Goal: Task Accomplishment & Management: Use online tool/utility

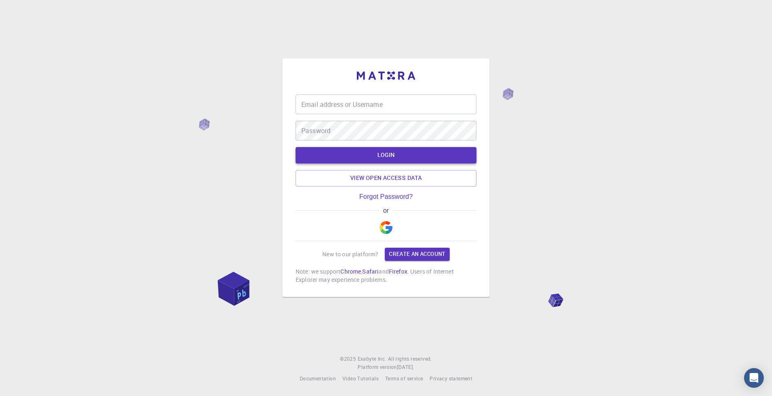
type input "chucknorris"
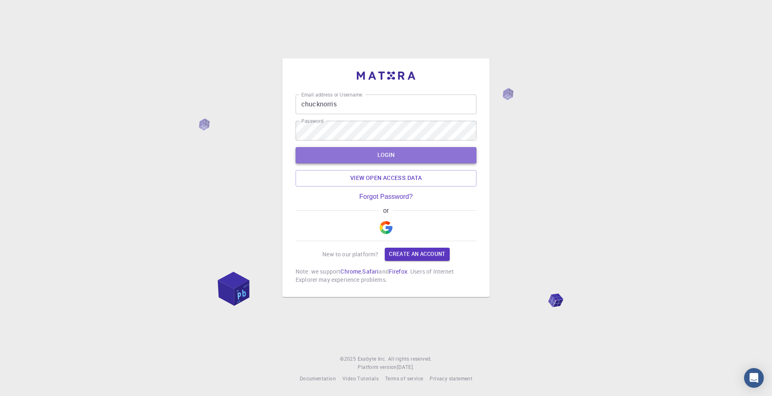
click at [388, 151] on button "LOGIN" at bounding box center [386, 155] width 181 height 16
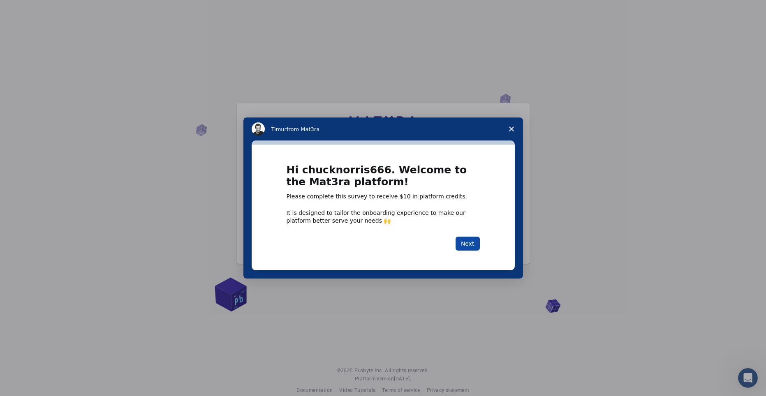
click at [465, 242] on button "Next" at bounding box center [468, 244] width 24 height 14
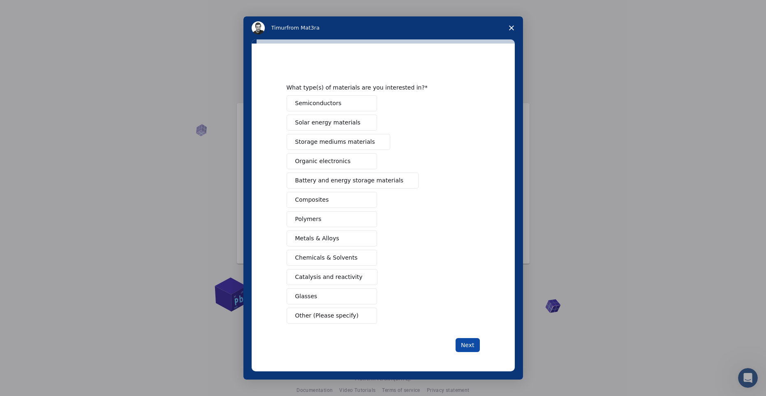
click at [468, 347] on button "Next" at bounding box center [468, 345] width 24 height 14
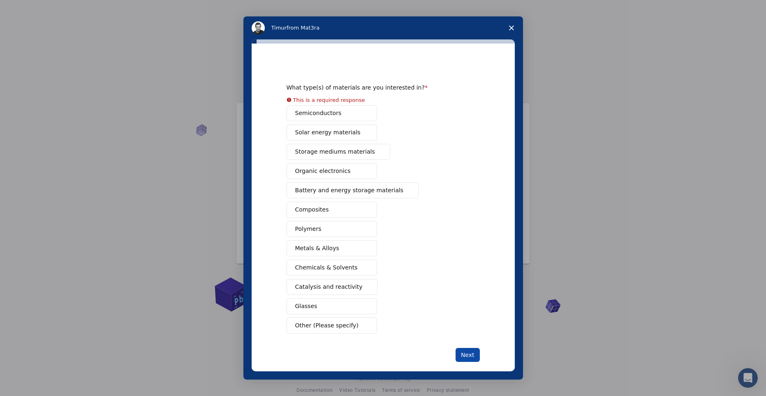
click at [471, 359] on button "Next" at bounding box center [468, 355] width 24 height 14
click at [357, 116] on div "Semiconductors Solar energy materials Storage mediums materials Organic electro…" at bounding box center [383, 219] width 193 height 229
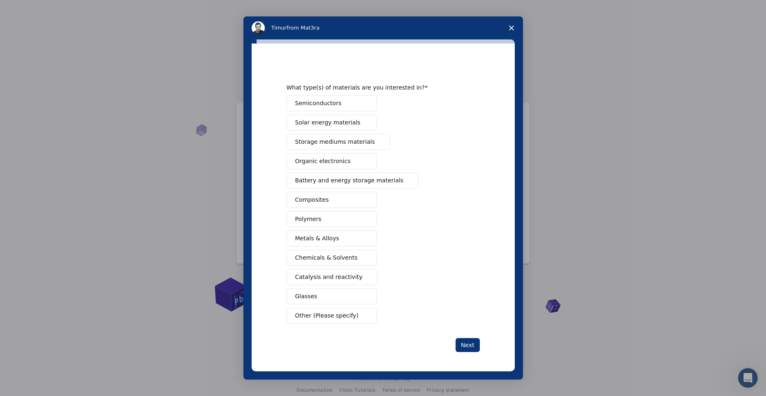
click at [347, 104] on button "Semiconductors" at bounding box center [332, 103] width 90 height 16
click at [347, 118] on span "Solar energy materials" at bounding box center [327, 122] width 65 height 9
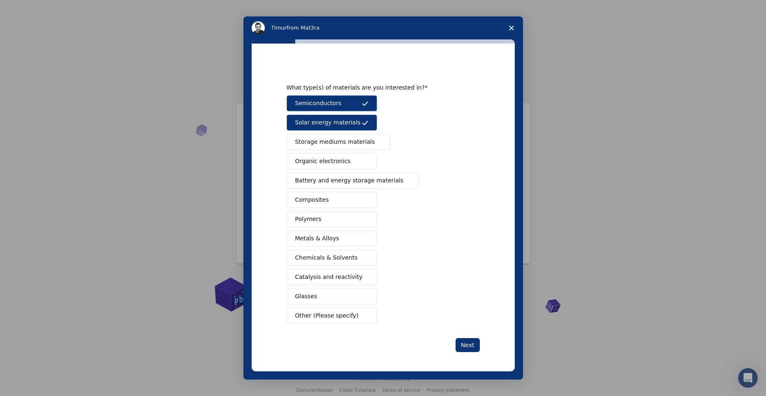
drag, startPoint x: 352, startPoint y: 144, endPoint x: 353, endPoint y: 148, distance: 5.2
click at [352, 144] on span "Storage mediums materials" at bounding box center [335, 142] width 80 height 9
drag, startPoint x: 357, startPoint y: 164, endPoint x: 357, endPoint y: 177, distance: 13.2
click at [357, 164] on button "Organic electronics" at bounding box center [332, 161] width 90 height 16
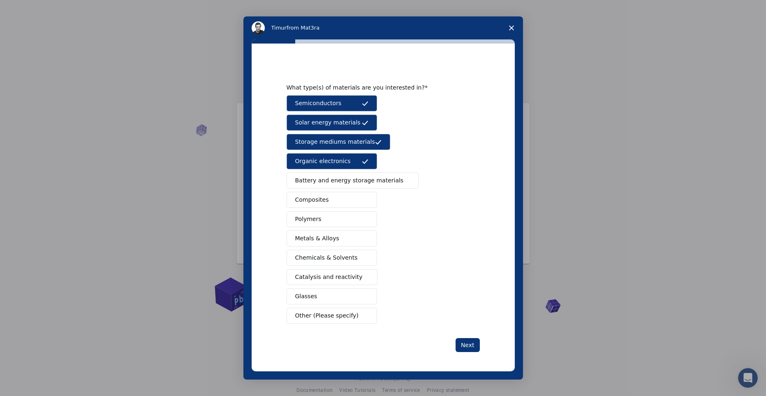
drag, startPoint x: 358, startPoint y: 181, endPoint x: 358, endPoint y: 188, distance: 6.6
click at [358, 183] on span "Battery and energy storage materials" at bounding box center [349, 180] width 109 height 9
drag, startPoint x: 355, startPoint y: 197, endPoint x: 353, endPoint y: 210, distance: 12.9
click at [354, 198] on button "Composites" at bounding box center [332, 200] width 90 height 16
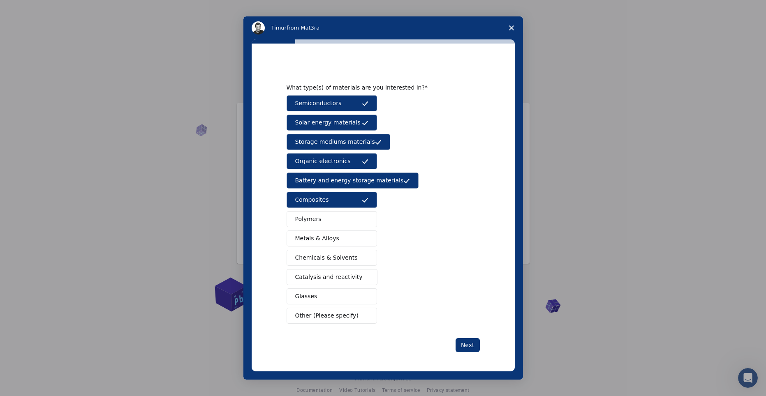
click at [354, 220] on button "Polymers" at bounding box center [332, 219] width 90 height 16
drag, startPoint x: 358, startPoint y: 237, endPoint x: 360, endPoint y: 261, distance: 24.3
click at [358, 238] on button "Metals & Alloys" at bounding box center [332, 239] width 90 height 16
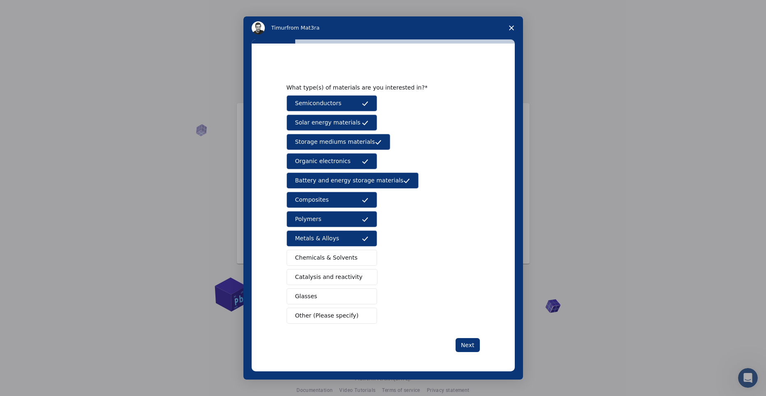
click at [363, 267] on div "Semiconductors Solar energy materials Storage mediums materials Organic electro…" at bounding box center [383, 209] width 193 height 229
click at [355, 279] on button "Catalysis and reactivity" at bounding box center [332, 277] width 91 height 16
click at [350, 260] on button "Chemicals & Solvents" at bounding box center [332, 258] width 90 height 16
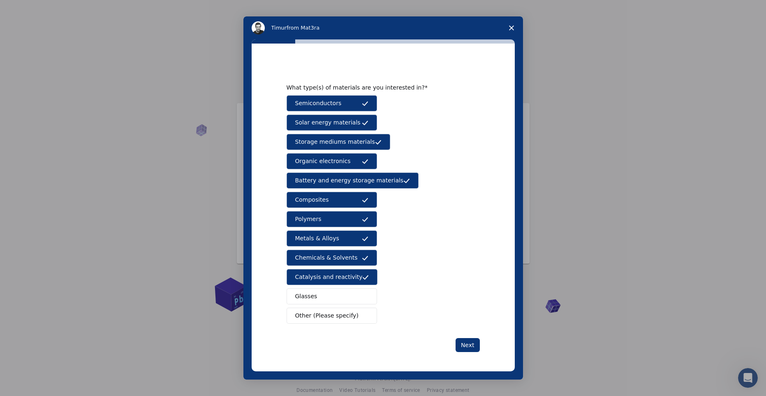
drag, startPoint x: 350, startPoint y: 295, endPoint x: 352, endPoint y: 304, distance: 9.4
click at [350, 296] on button "Glasses" at bounding box center [332, 297] width 90 height 16
drag, startPoint x: 365, startPoint y: 324, endPoint x: 369, endPoint y: 324, distance: 4.2
click at [366, 324] on button "Other (Please specify)" at bounding box center [332, 316] width 90 height 16
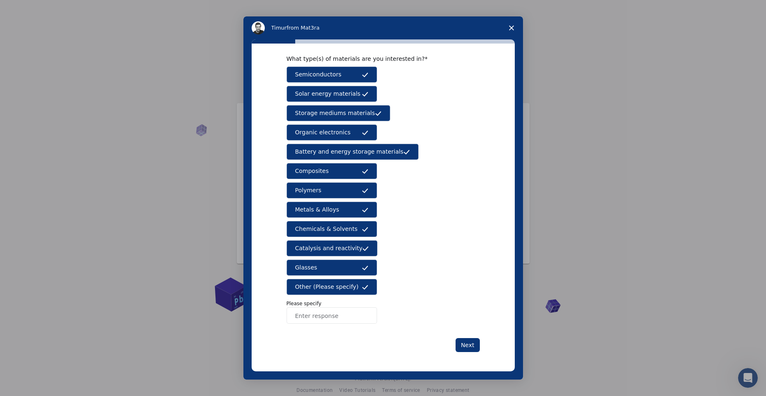
scroll to position [29, 0]
click at [327, 318] on input "Enter response" at bounding box center [332, 315] width 90 height 16
click at [335, 319] on input "Enter response" at bounding box center [332, 315] width 90 height 16
click at [323, 319] on input "new materias maker" at bounding box center [332, 315] width 90 height 16
drag, startPoint x: 355, startPoint y: 312, endPoint x: 345, endPoint y: 318, distance: 11.6
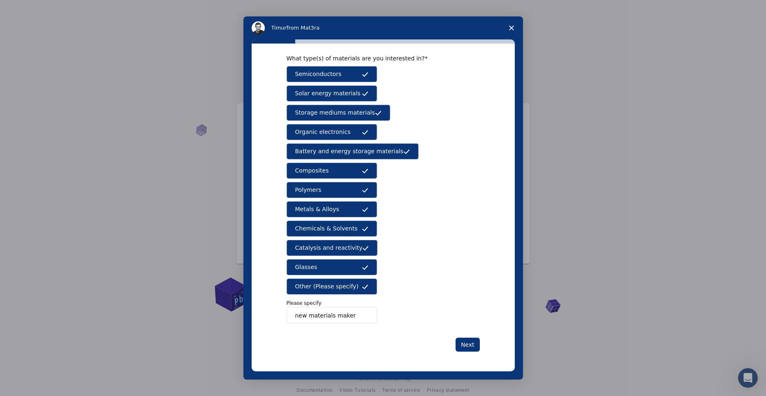
click at [356, 312] on input "new materials maker" at bounding box center [332, 315] width 90 height 16
type input "new materials maker"
click at [466, 349] on button "Next" at bounding box center [468, 345] width 24 height 14
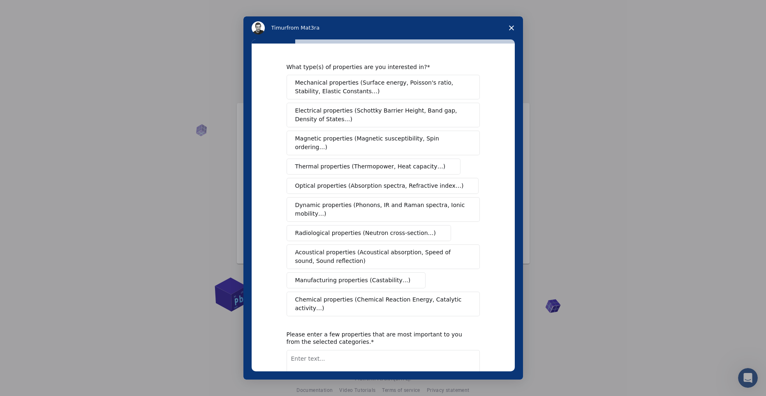
click at [398, 90] on span "Mechanical properties (Surface energy, Poisson's ratio, Stability, Elastic Cons…" at bounding box center [380, 87] width 171 height 17
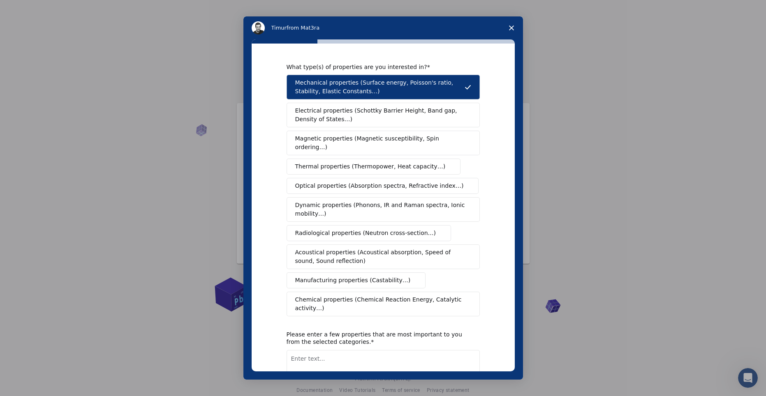
drag, startPoint x: 407, startPoint y: 114, endPoint x: 410, endPoint y: 144, distance: 29.7
click at [407, 116] on span "Electrical properties (Schottky Barrier Height, Band gap, Density of States…)" at bounding box center [380, 114] width 171 height 17
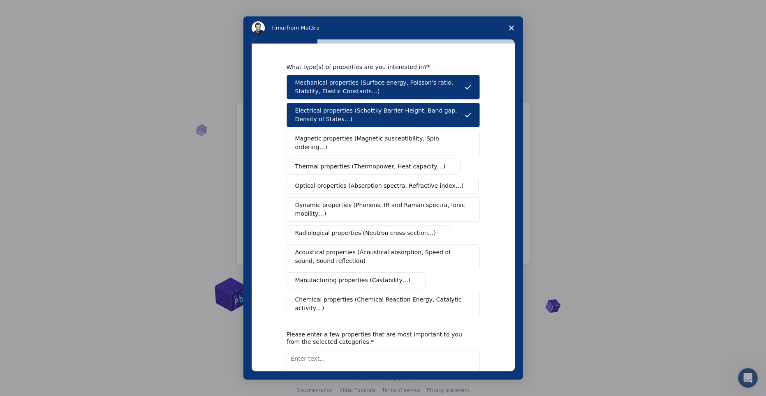
drag, startPoint x: 410, startPoint y: 144, endPoint x: 412, endPoint y: 162, distance: 18.3
click at [410, 148] on div "Mechanical properties (Surface energy, Poisson's ratio, Stability, Elastic Cons…" at bounding box center [383, 196] width 193 height 242
click at [413, 169] on div "Mechanical properties (Surface energy, Poisson's ratio, Stability, Elastic Cons…" at bounding box center [383, 196] width 193 height 242
click at [406, 159] on button "Thermal properties (Thermopower, Heat capacity…)" at bounding box center [374, 167] width 174 height 16
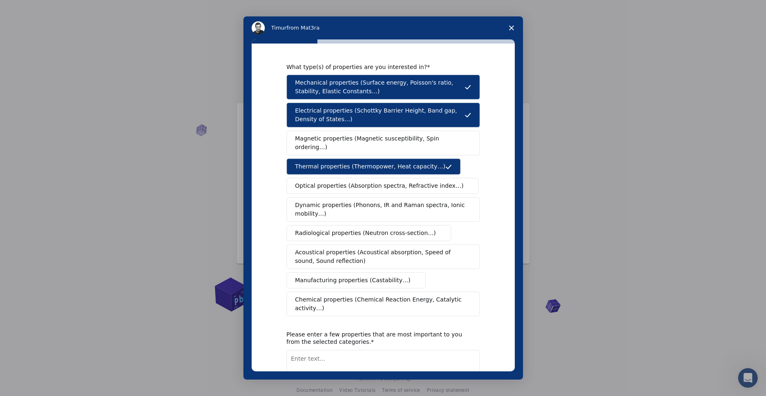
drag, startPoint x: 403, startPoint y: 135, endPoint x: 402, endPoint y: 144, distance: 9.5
click at [402, 135] on span "Magnetic properties (Magnetic susceptibility, Spin ordering…)" at bounding box center [380, 142] width 170 height 17
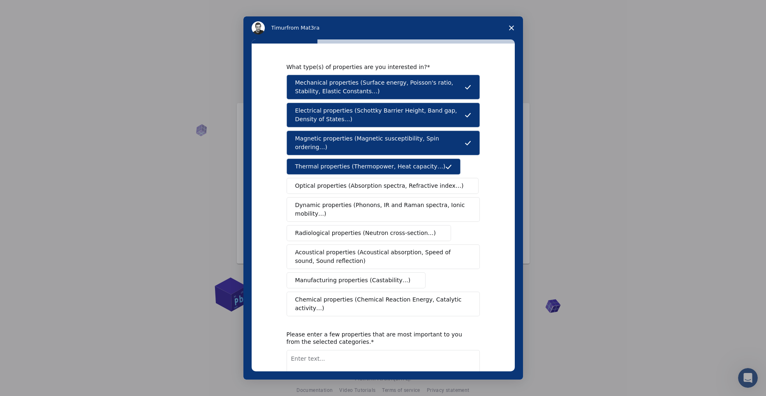
click at [394, 178] on button "Optical properties (Absorption spectra, Refractive index…)" at bounding box center [383, 186] width 192 height 16
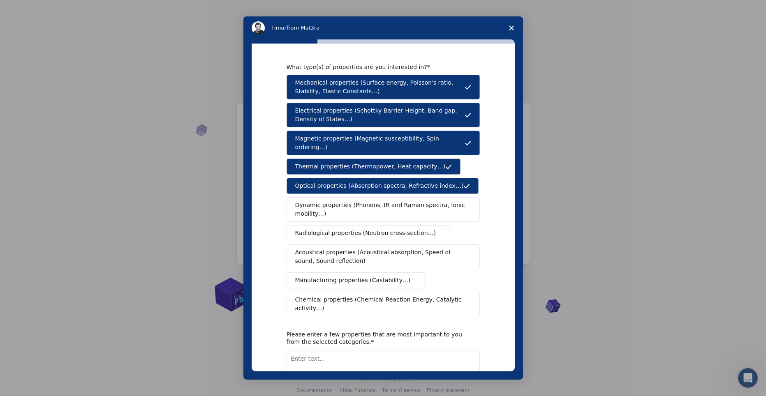
drag, startPoint x: 393, startPoint y: 201, endPoint x: 395, endPoint y: 221, distance: 20.3
click at [393, 201] on span "Dynamic properties (Phonons, IR and Raman spectra, Ionic mobility…)" at bounding box center [380, 209] width 171 height 17
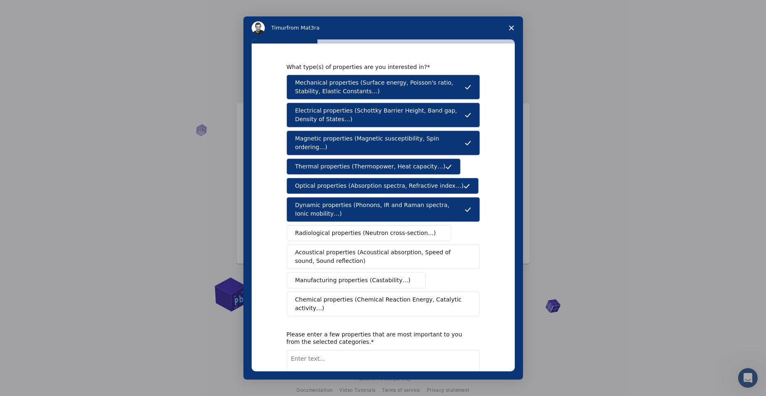
click at [394, 229] on span "Radiological properties (Neutron cross-section…)" at bounding box center [365, 233] width 141 height 9
click at [395, 250] on span "Acoustical properties (Acoustical absorption, Speed of sound, Sound reflection)" at bounding box center [380, 256] width 171 height 17
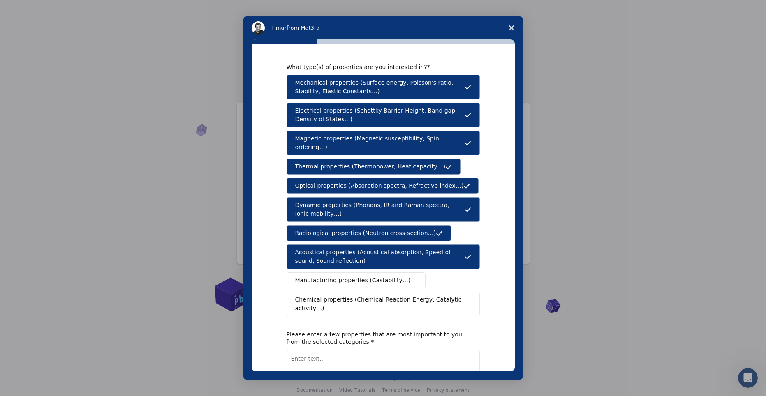
click at [392, 276] on span "Manufacturing properties (Castability…)" at bounding box center [353, 280] width 116 height 9
click at [395, 296] on span "Chemical properties (Chemical Reaction Energy, Catalytic activity…)" at bounding box center [380, 304] width 170 height 17
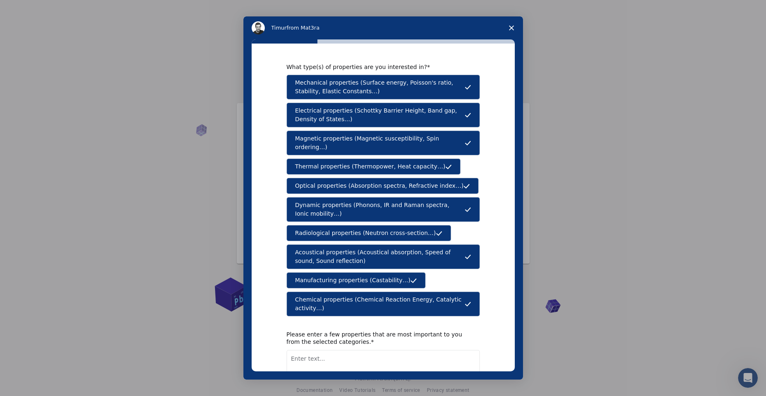
click at [401, 331] on div "Please enter a few properties that are most important to you from the selected …" at bounding box center [377, 338] width 181 height 15
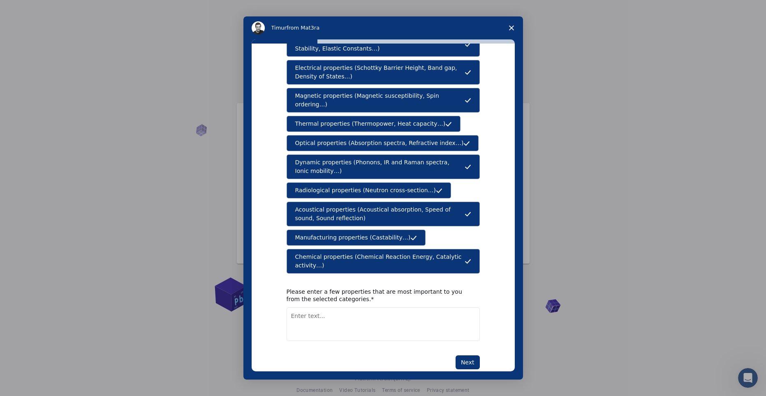
scroll to position [43, 0]
click at [410, 288] on div "Please enter a few properties that are most important to you from the selected …" at bounding box center [377, 295] width 181 height 15
click at [356, 309] on textarea "Enter text..." at bounding box center [383, 324] width 193 height 34
drag, startPoint x: 314, startPoint y: 299, endPoint x: 303, endPoint y: 317, distance: 20.9
click at [303, 317] on textarea "new creation atomo" at bounding box center [383, 324] width 193 height 34
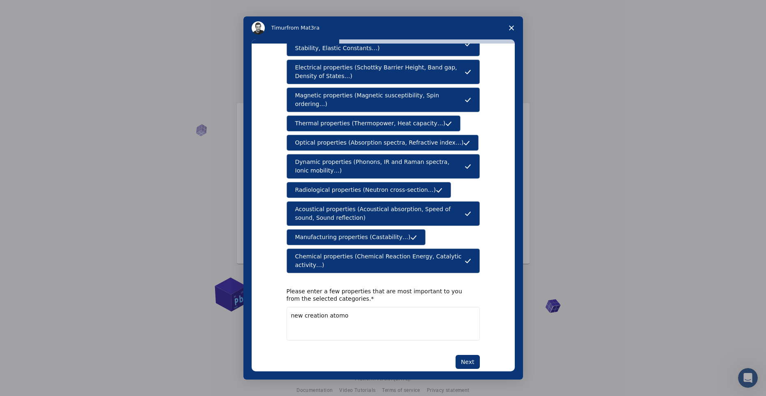
drag, startPoint x: 174, startPoint y: 301, endPoint x: 152, endPoint y: 302, distance: 21.4
click at [120, 300] on div "Timur from Mat3ra What type(s) of properties are you interested in? Mechanical …" at bounding box center [383, 198] width 766 height 396
paste textarea "atom creation"
type textarea "new atom creation"
click at [472, 355] on button "Next" at bounding box center [468, 362] width 24 height 14
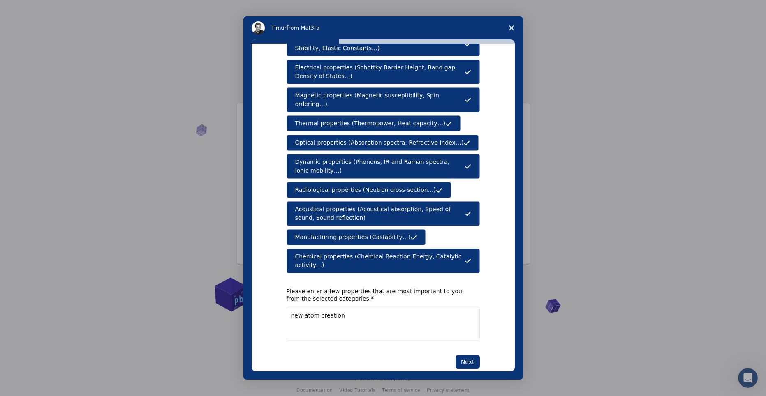
scroll to position [0, 0]
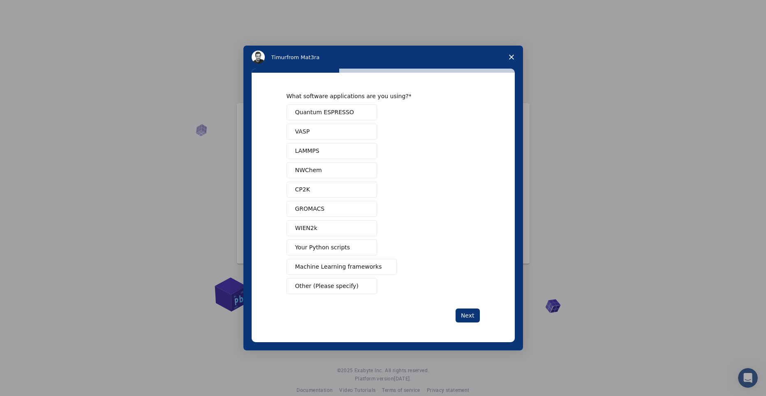
click at [373, 115] on button "Quantum ESPRESSO" at bounding box center [332, 112] width 90 height 16
click at [373, 133] on button "VASP" at bounding box center [332, 132] width 90 height 16
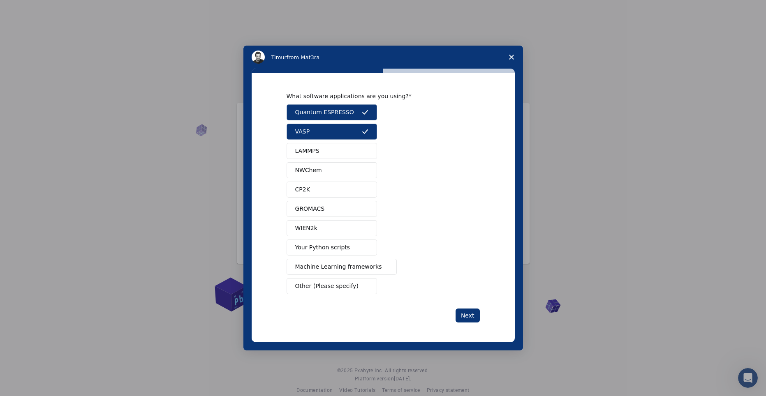
drag, startPoint x: 376, startPoint y: 151, endPoint x: 376, endPoint y: 166, distance: 15.2
click at [376, 153] on button "LAMMPS" at bounding box center [332, 151] width 90 height 16
drag, startPoint x: 376, startPoint y: 166, endPoint x: 381, endPoint y: 191, distance: 25.2
click at [377, 170] on button "NWChem" at bounding box center [332, 170] width 90 height 16
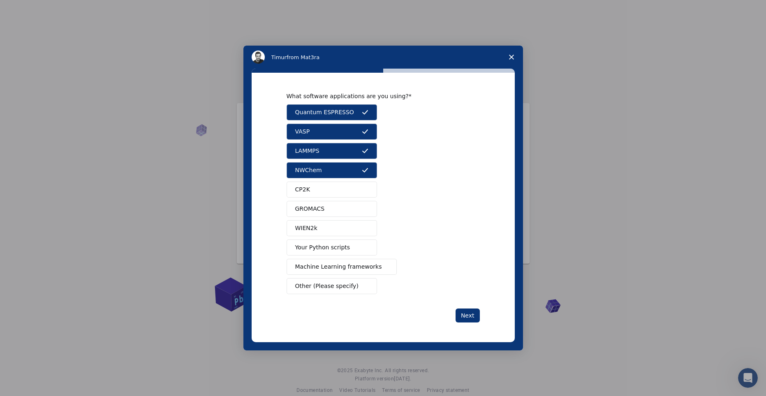
drag, startPoint x: 381, startPoint y: 191, endPoint x: 383, endPoint y: 213, distance: 22.7
click at [381, 192] on div "Quantum ESPRESSO VASP LAMMPS NWChem CP2K GROMACS WIEN2k Your Python scripts Mac…" at bounding box center [383, 199] width 193 height 190
drag, startPoint x: 383, startPoint y: 213, endPoint x: 393, endPoint y: 237, distance: 25.7
click at [383, 214] on div "Quantum ESPRESSO VASP LAMMPS NWChem CP2K GROMACS WIEN2k Your Python scripts Mac…" at bounding box center [383, 199] width 193 height 190
click at [393, 237] on div "Quantum ESPRESSO VASP LAMMPS NWChem CP2K GROMACS WIEN2k Your Python scripts Mac…" at bounding box center [383, 199] width 193 height 190
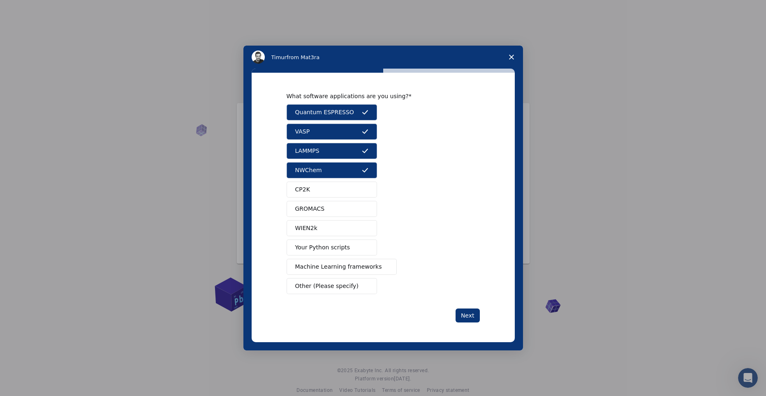
click at [378, 205] on div "Quantum ESPRESSO VASP LAMMPS NWChem CP2K GROMACS WIEN2k Your Python scripts Mac…" at bounding box center [383, 199] width 193 height 190
click at [361, 184] on button "CP2K" at bounding box center [332, 190] width 90 height 16
drag, startPoint x: 355, startPoint y: 207, endPoint x: 355, endPoint y: 226, distance: 19.3
click at [355, 208] on button "GROMACS" at bounding box center [332, 209] width 90 height 16
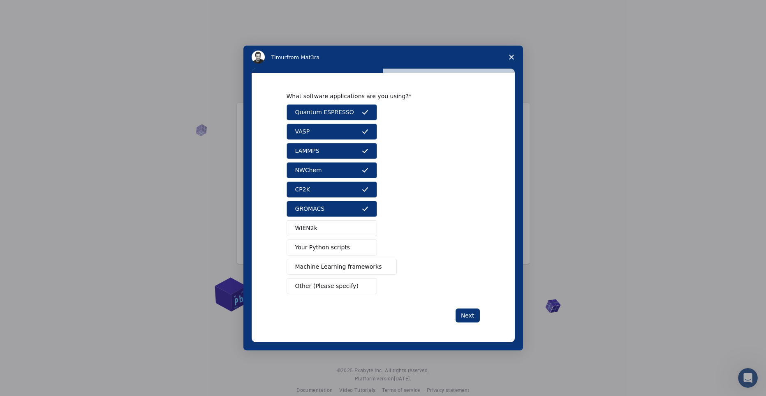
click at [355, 233] on button "WIEN2k" at bounding box center [332, 228] width 90 height 16
click at [358, 250] on button "Your Python scripts" at bounding box center [332, 248] width 90 height 16
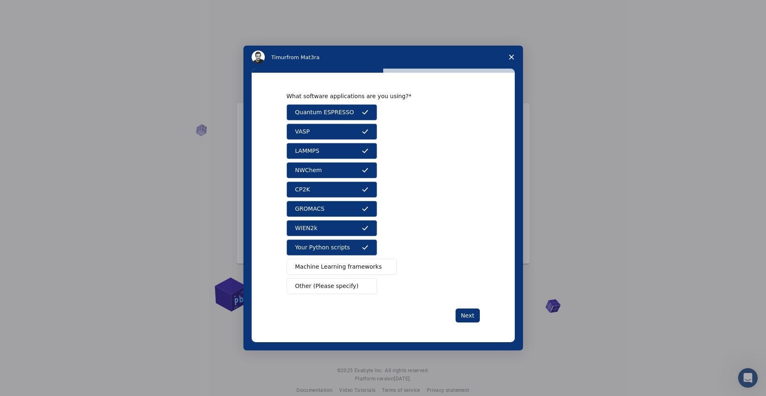
click at [333, 271] on span "Machine Learning frameworks" at bounding box center [338, 267] width 87 height 9
click at [324, 290] on span "Other (Please specify)" at bounding box center [326, 286] width 63 height 9
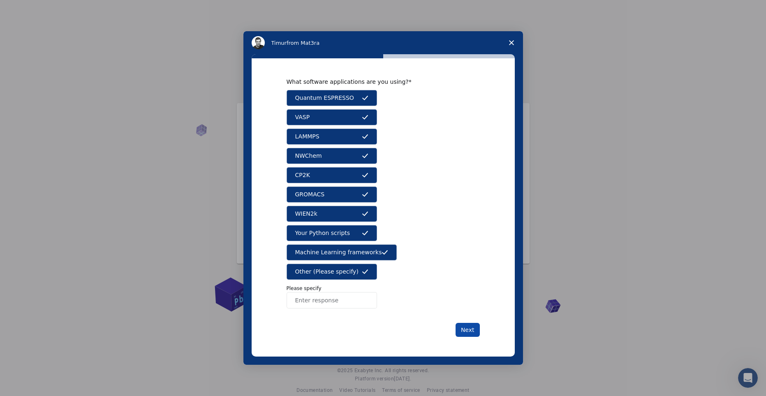
click at [469, 324] on button "Next" at bounding box center [468, 330] width 24 height 14
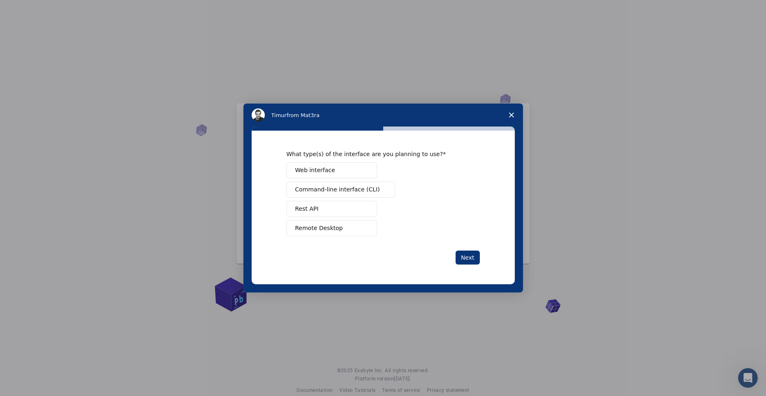
click at [467, 329] on div "Intercom messenger" at bounding box center [383, 198] width 766 height 396
click at [346, 174] on button "Web interface" at bounding box center [332, 170] width 90 height 16
drag, startPoint x: 346, startPoint y: 191, endPoint x: 341, endPoint y: 206, distance: 16.0
click at [345, 193] on span "Command-line interface (CLI)" at bounding box center [337, 189] width 85 height 9
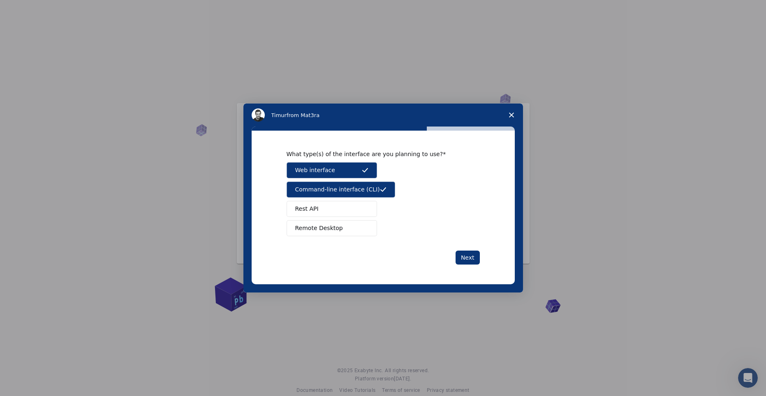
drag, startPoint x: 339, startPoint y: 207, endPoint x: 338, endPoint y: 211, distance: 4.4
click at [338, 210] on button "Rest API" at bounding box center [332, 209] width 90 height 16
click at [336, 226] on span "Remote Desktop" at bounding box center [319, 228] width 48 height 9
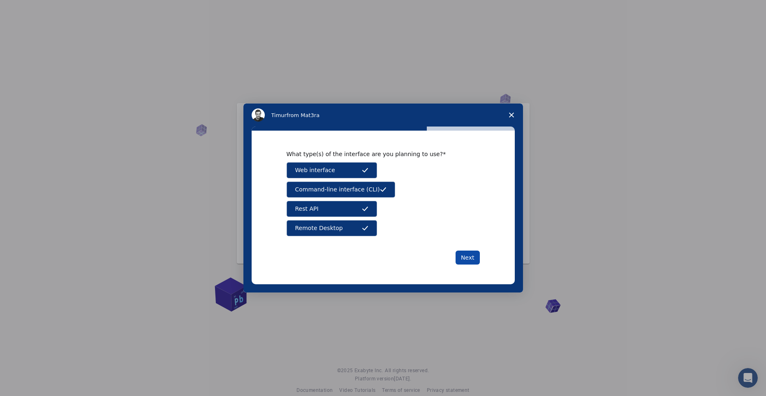
click at [467, 259] on button "Next" at bounding box center [468, 258] width 24 height 14
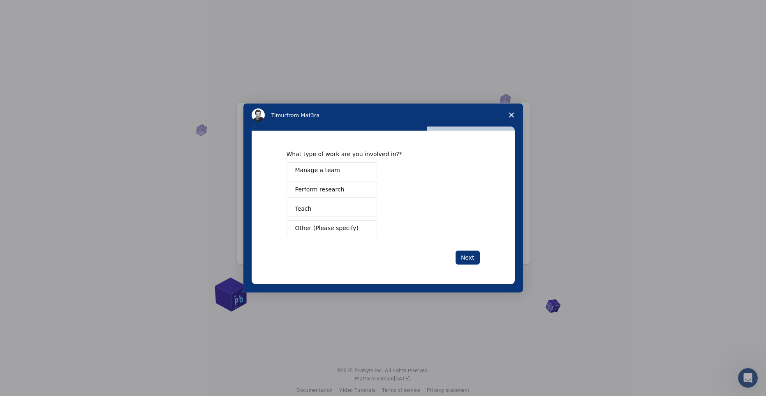
click at [336, 172] on button "Manage a team" at bounding box center [332, 170] width 90 height 16
click at [340, 191] on button "Perform research" at bounding box center [332, 190] width 90 height 16
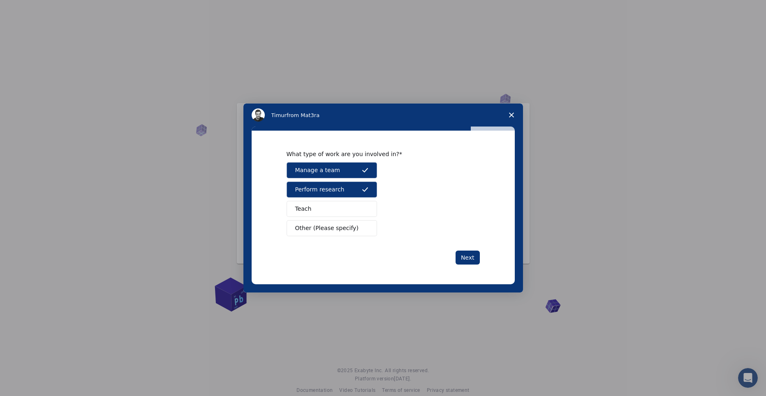
drag, startPoint x: 339, startPoint y: 209, endPoint x: 343, endPoint y: 228, distance: 18.9
click at [338, 211] on button "Teach" at bounding box center [332, 209] width 90 height 16
click at [344, 231] on span "Other (Please specify)" at bounding box center [326, 228] width 63 height 9
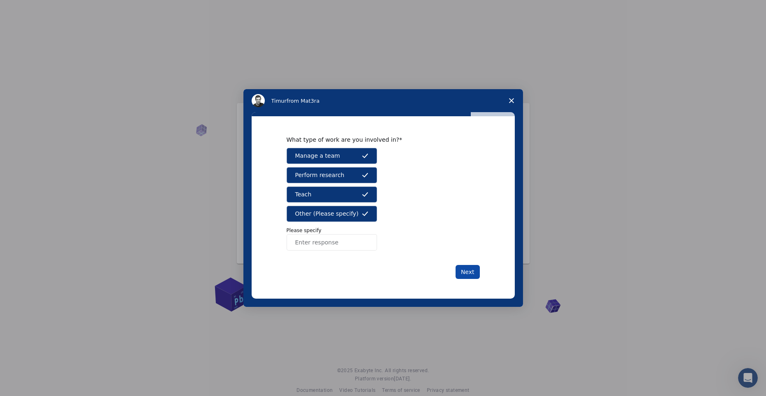
click at [465, 269] on button "Next" at bounding box center [468, 272] width 24 height 14
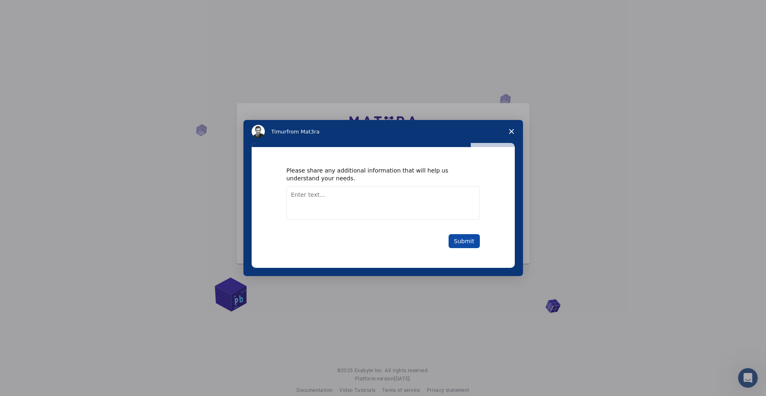
click at [468, 241] on button "Submit" at bounding box center [464, 241] width 31 height 14
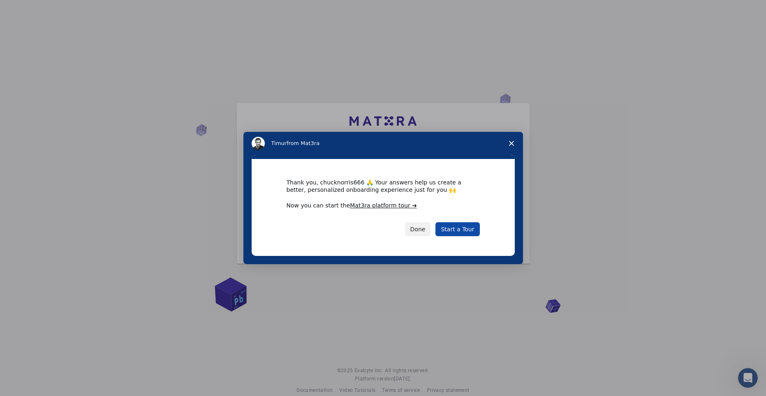
click at [466, 230] on link "Start a Tour" at bounding box center [457, 229] width 44 height 14
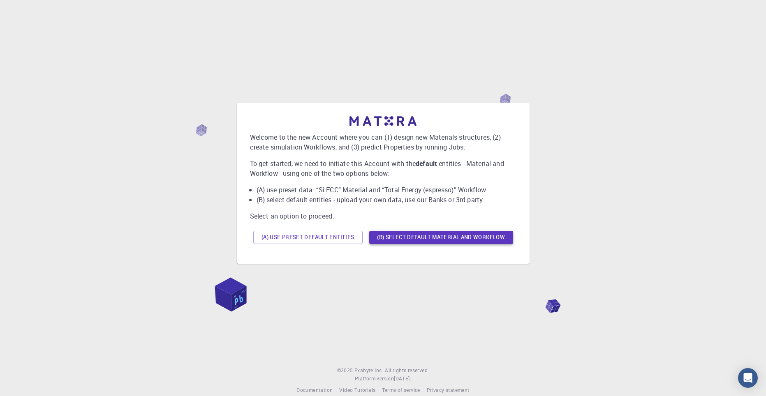
click at [454, 234] on button "(B) Select default material and workflow" at bounding box center [441, 237] width 144 height 13
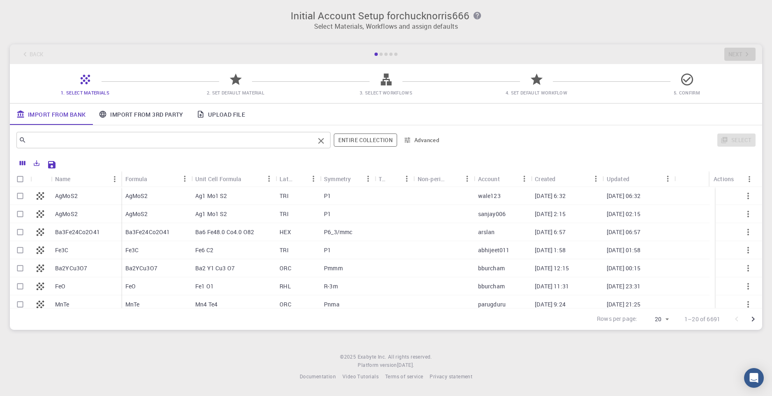
click at [197, 143] on input "text" at bounding box center [170, 140] width 288 height 12
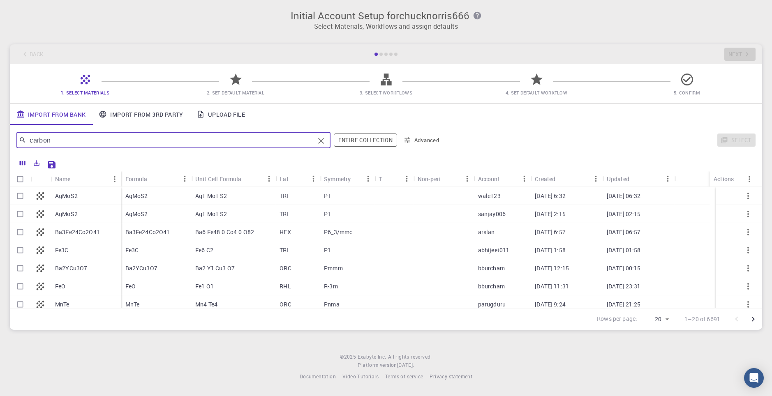
type input "carbono"
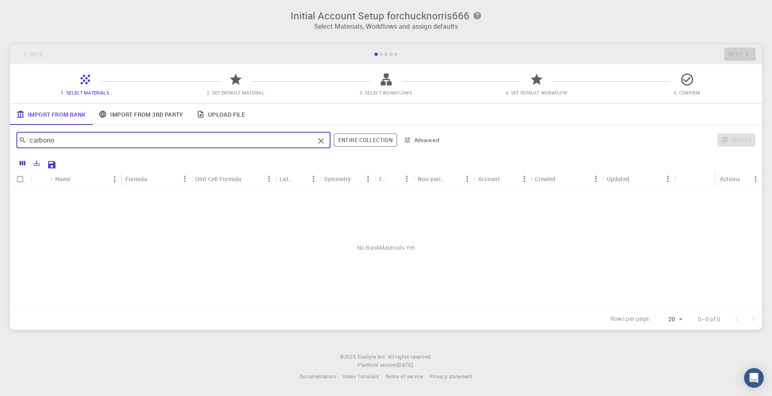
drag, startPoint x: 169, startPoint y: 141, endPoint x: -17, endPoint y: 142, distance: 186.3
click at [0, 142] on html "Initial Account Setup for chucknorris666 Select Materials, Workflows and assign…" at bounding box center [386, 198] width 772 height 396
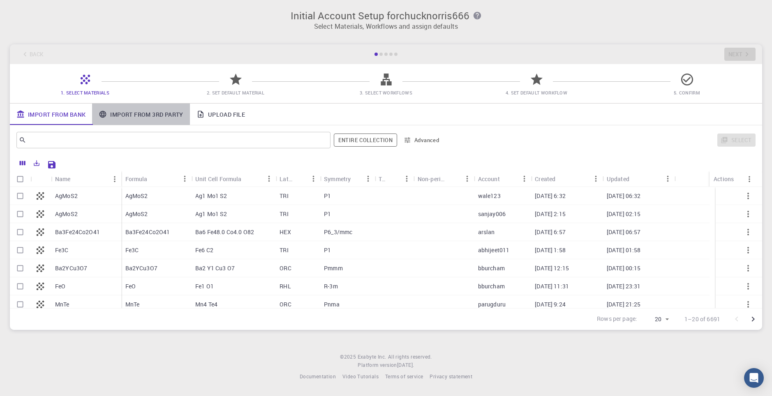
click at [128, 119] on link "Import From 3rd Party" at bounding box center [140, 114] width 97 height 21
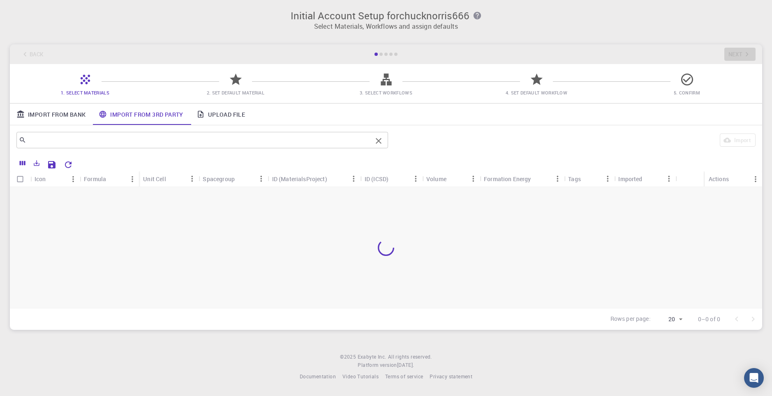
click at [136, 141] on input "text" at bounding box center [199, 140] width 346 height 12
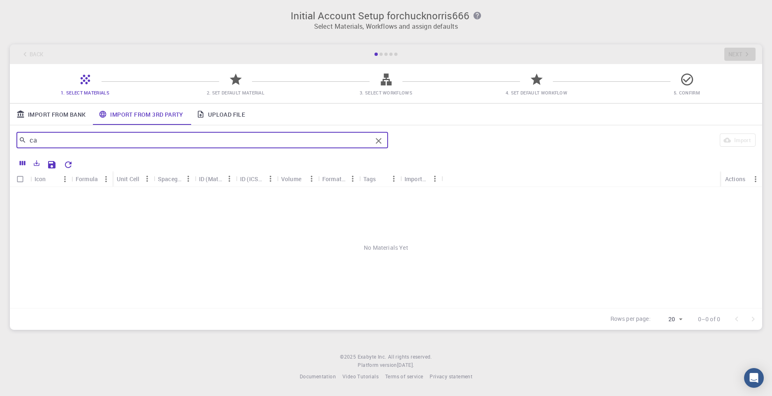
type input "c"
click at [50, 113] on link "Import From Bank" at bounding box center [51, 114] width 82 height 21
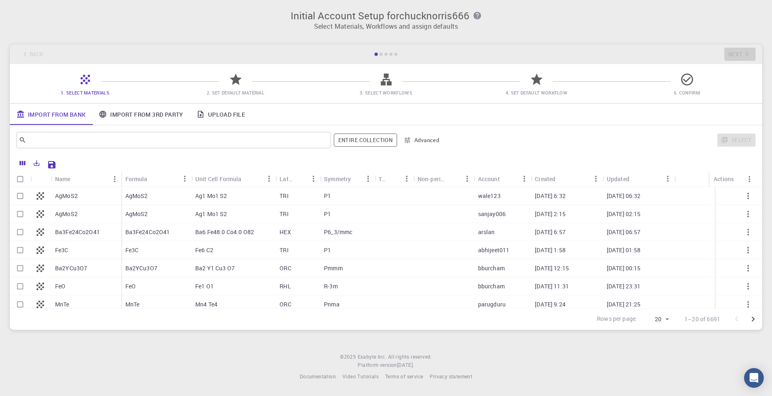
click at [73, 194] on p "AgMoS2" at bounding box center [66, 196] width 23 height 8
checkbox input "true"
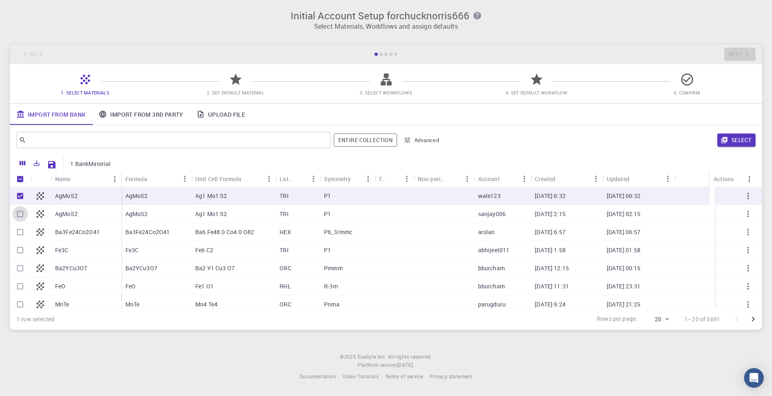
click at [21, 212] on input "Select row" at bounding box center [20, 214] width 16 height 16
checkbox input "true"
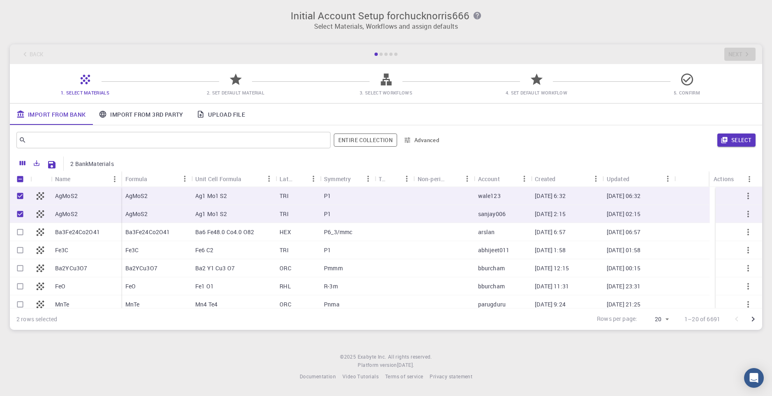
drag, startPoint x: 20, startPoint y: 233, endPoint x: 16, endPoint y: 248, distance: 15.7
click at [19, 236] on input "Select row" at bounding box center [20, 233] width 16 height 16
checkbox input "true"
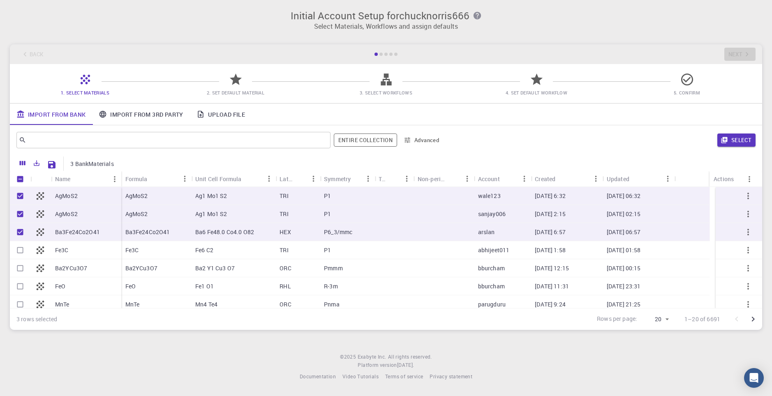
drag, startPoint x: 17, startPoint y: 252, endPoint x: 18, endPoint y: 264, distance: 12.0
click at [17, 253] on input "Select row" at bounding box center [20, 251] width 16 height 16
checkbox input "true"
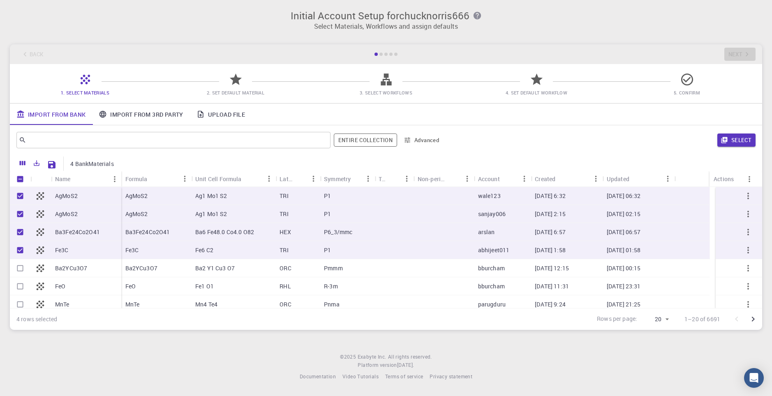
click at [21, 278] on div at bounding box center [20, 287] width 21 height 18
click at [21, 266] on input "Select row" at bounding box center [20, 269] width 16 height 16
checkbox input "true"
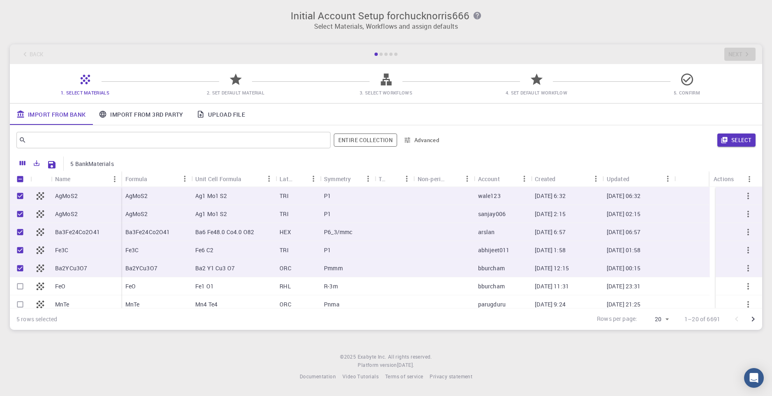
click at [21, 291] on input "Select row" at bounding box center [20, 287] width 16 height 16
checkbox input "true"
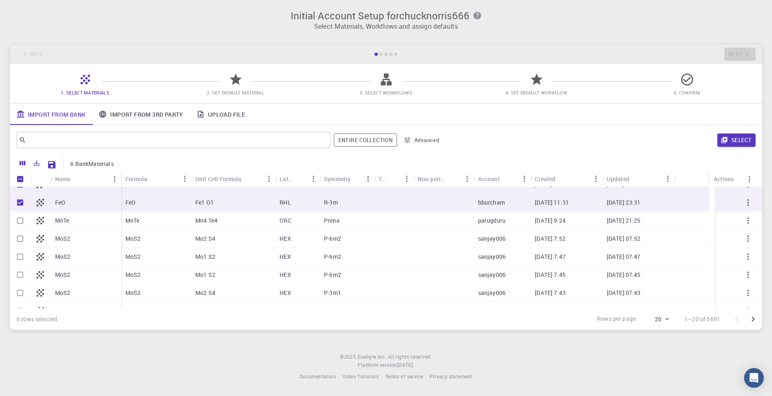
scroll to position [82, 0]
drag, startPoint x: 16, startPoint y: 221, endPoint x: 15, endPoint y: 233, distance: 12.0
click at [16, 223] on input "Select row" at bounding box center [20, 223] width 16 height 16
checkbox input "true"
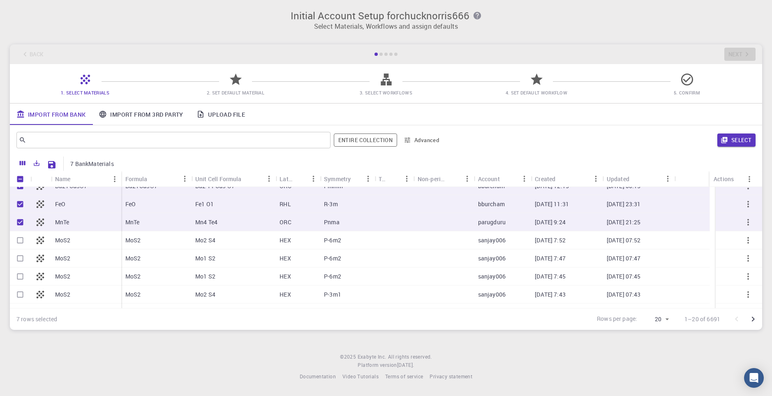
click at [18, 240] on input "Select row" at bounding box center [20, 241] width 16 height 16
checkbox input "true"
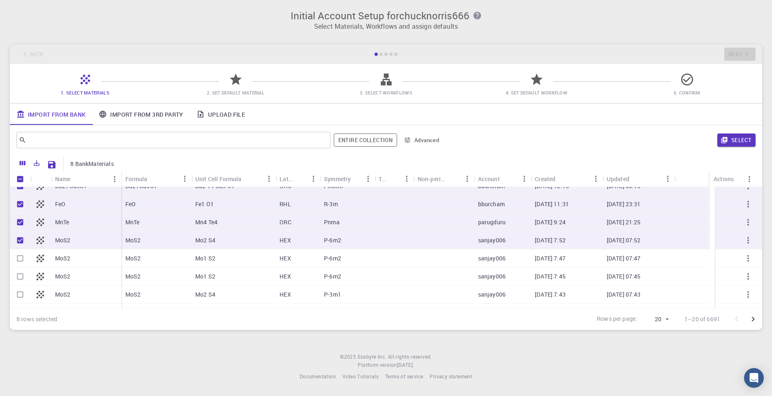
click at [21, 257] on input "Select row" at bounding box center [20, 259] width 16 height 16
checkbox input "true"
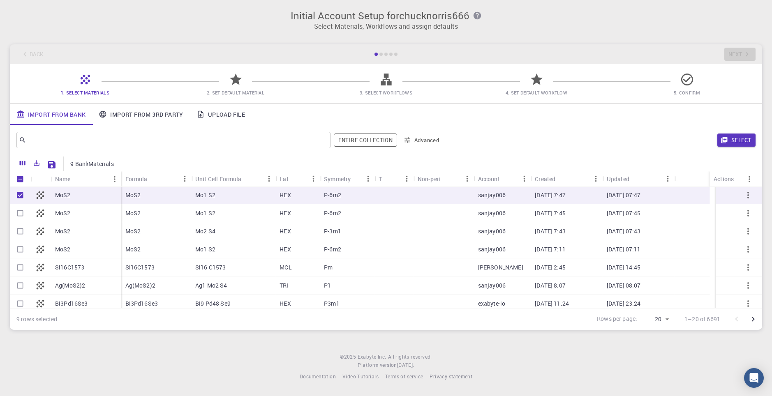
scroll to position [206, 0]
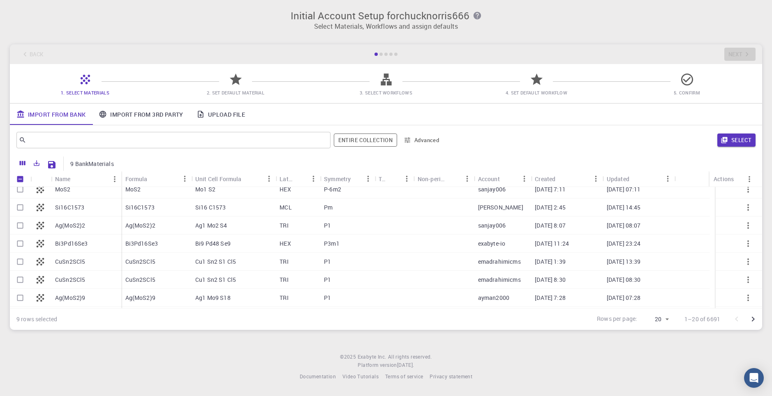
drag, startPoint x: 21, startPoint y: 191, endPoint x: 22, endPoint y: 175, distance: 15.7
click at [21, 190] on input "Select row" at bounding box center [20, 190] width 16 height 16
checkbox input "true"
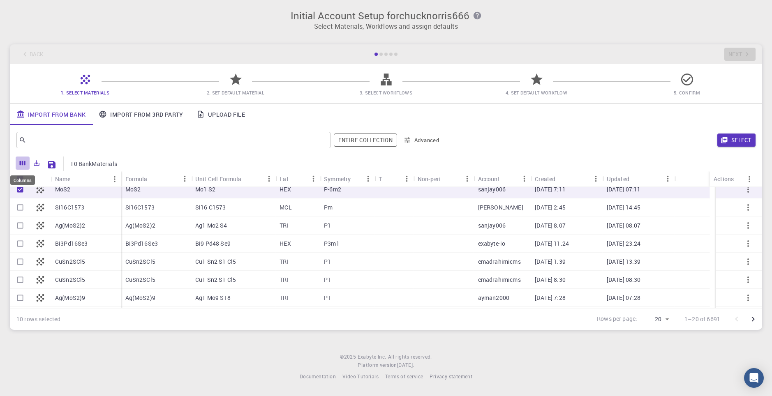
click at [22, 158] on button "Columns" at bounding box center [23, 163] width 14 height 13
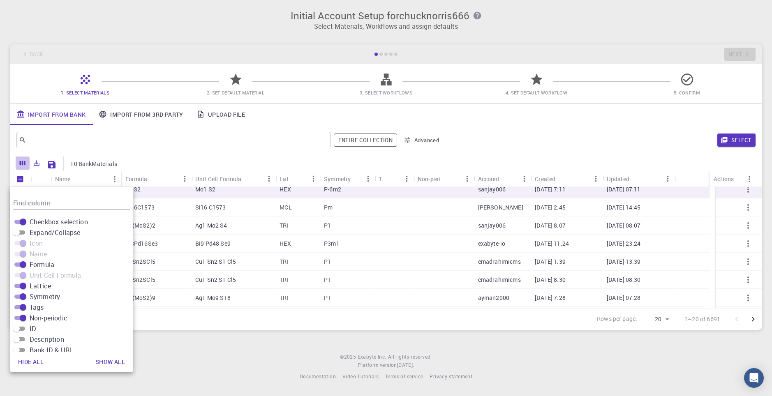
click at [22, 158] on button "Columns" at bounding box center [23, 163] width 14 height 13
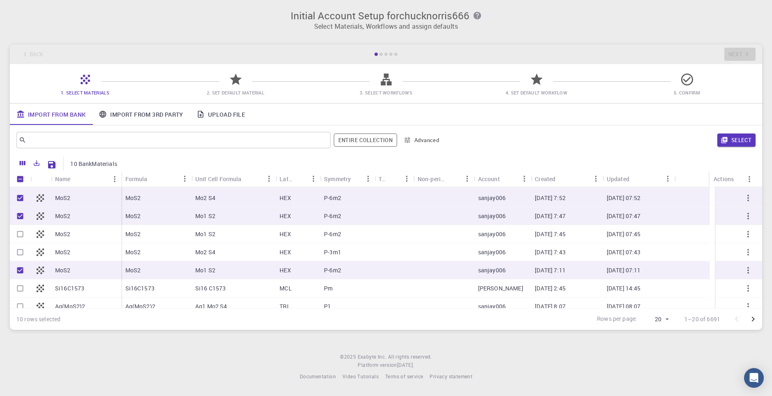
scroll to position [199, 0]
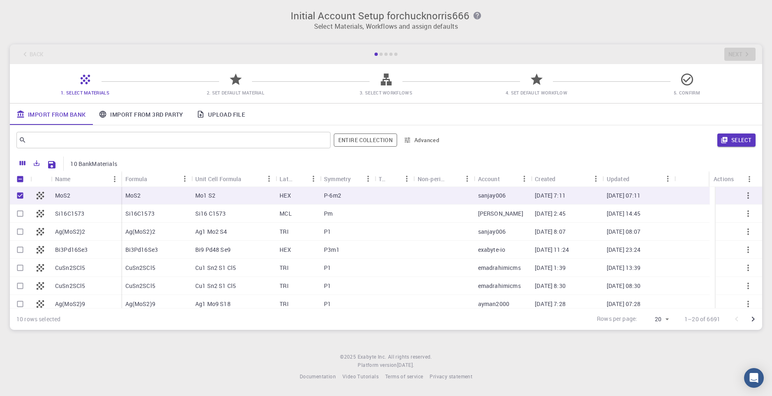
drag, startPoint x: 17, startPoint y: 215, endPoint x: 19, endPoint y: 231, distance: 16.6
click at [17, 215] on input "Select row" at bounding box center [20, 214] width 16 height 16
checkbox input "true"
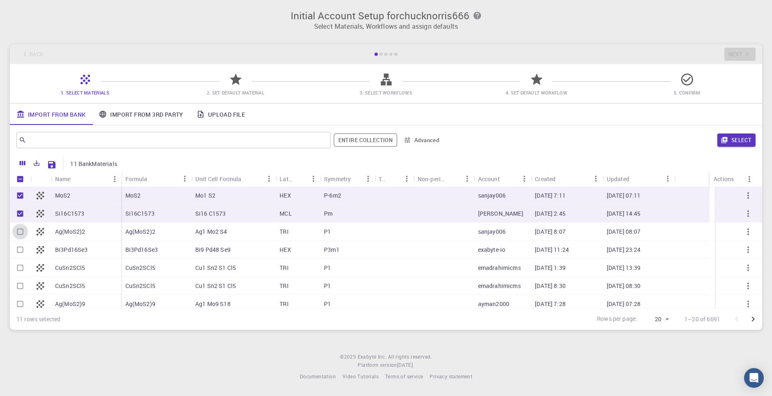
click at [21, 236] on input "Select row" at bounding box center [20, 232] width 16 height 16
checkbox input "true"
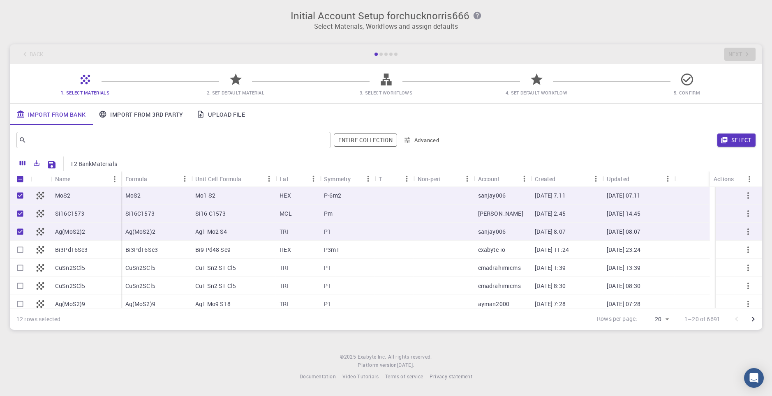
drag, startPoint x: 19, startPoint y: 254, endPoint x: 19, endPoint y: 269, distance: 14.8
click at [19, 255] on input "Select row" at bounding box center [20, 250] width 16 height 16
checkbox input "true"
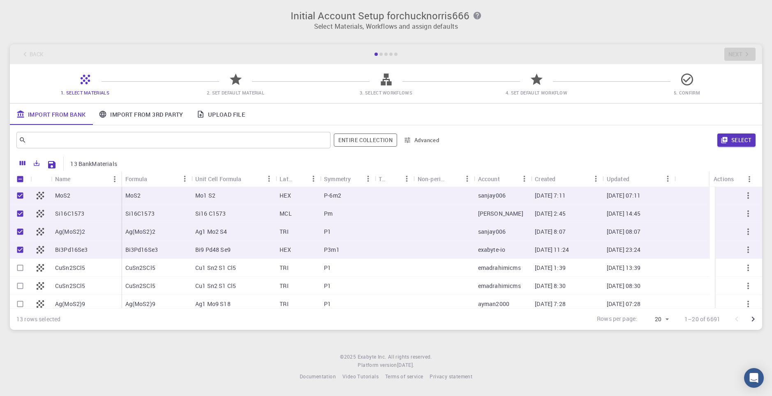
drag, startPoint x: 19, startPoint y: 269, endPoint x: 19, endPoint y: 278, distance: 8.2
click at [19, 270] on input "Select row" at bounding box center [20, 268] width 16 height 16
checkbox input "true"
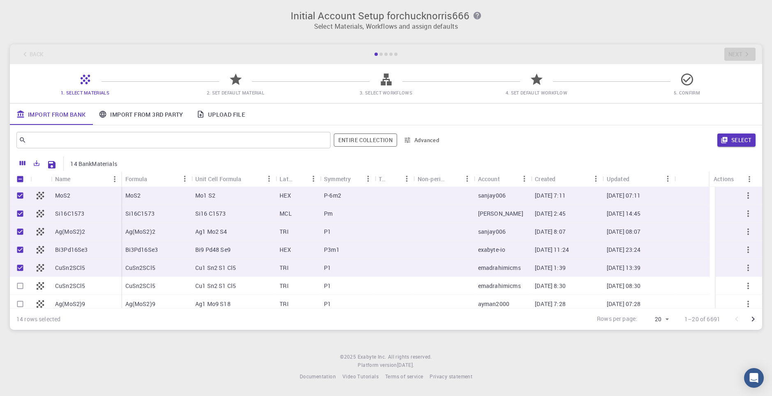
click at [20, 282] on input "Select row" at bounding box center [20, 286] width 16 height 16
checkbox input "true"
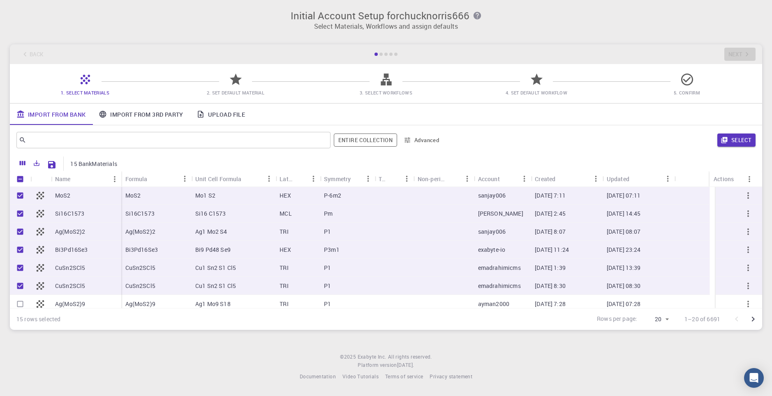
click at [21, 304] on input "Select row" at bounding box center [20, 304] width 16 height 16
checkbox input "true"
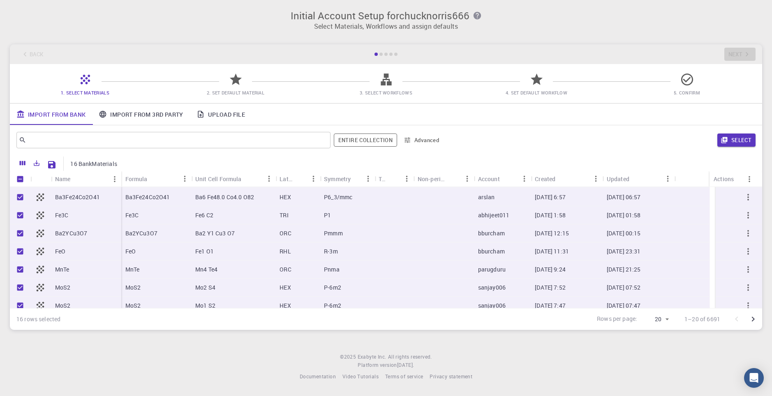
scroll to position [0, 0]
click at [148, 118] on link "Import From 3rd Party" at bounding box center [140, 114] width 97 height 21
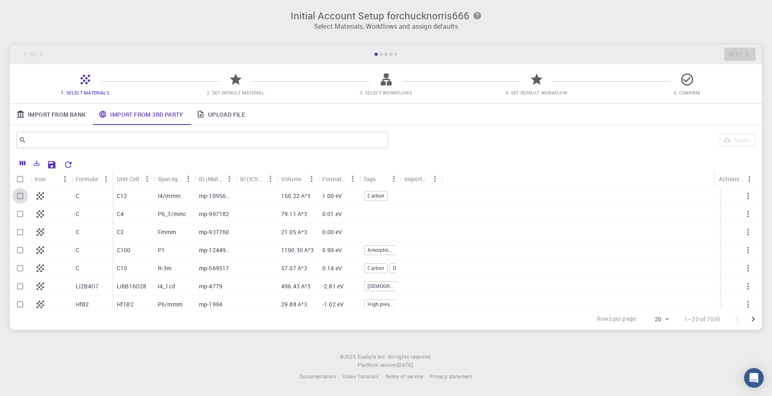
drag, startPoint x: 21, startPoint y: 198, endPoint x: 22, endPoint y: 217, distance: 18.5
click at [21, 198] on input "Select row" at bounding box center [20, 196] width 16 height 16
checkbox input "true"
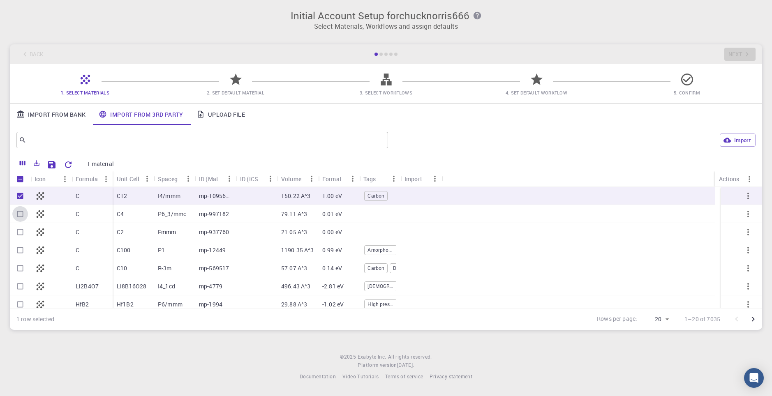
drag, startPoint x: 24, startPoint y: 219, endPoint x: 21, endPoint y: 227, distance: 9.2
click at [23, 219] on input "Select row" at bounding box center [20, 214] width 16 height 16
checkbox input "true"
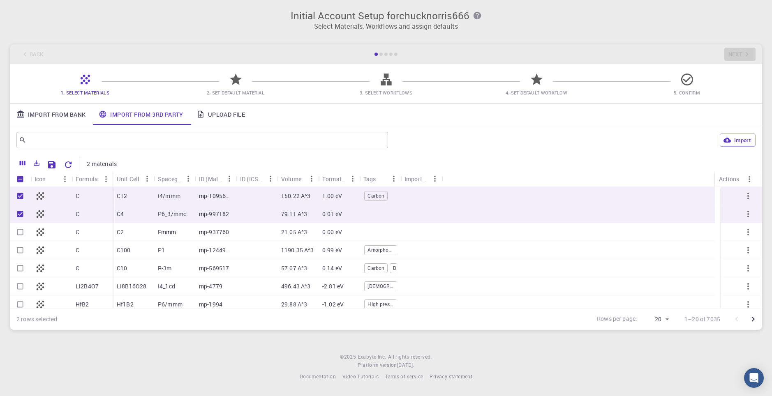
click at [19, 237] on input "Select row" at bounding box center [20, 233] width 16 height 16
checkbox input "true"
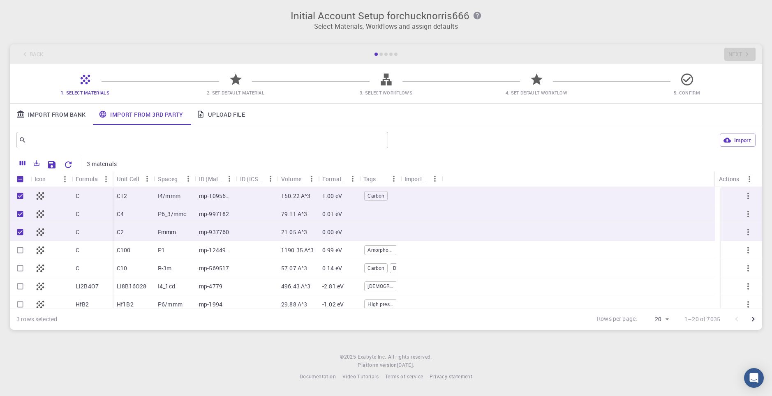
click at [23, 249] on input "Select row" at bounding box center [20, 251] width 16 height 16
checkbox input "true"
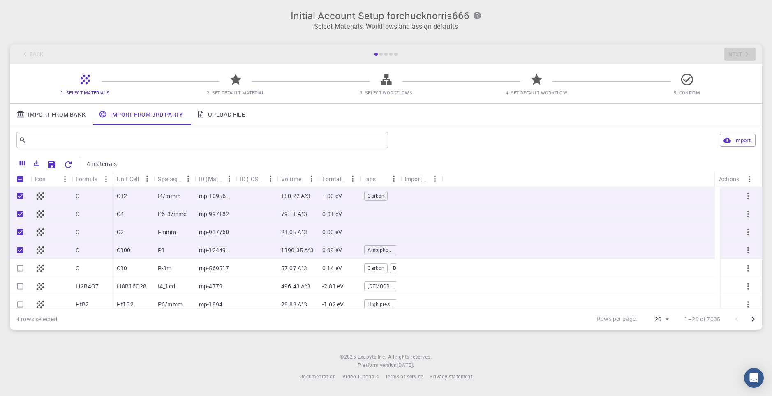
click at [21, 264] on input "Select row" at bounding box center [20, 269] width 16 height 16
checkbox input "true"
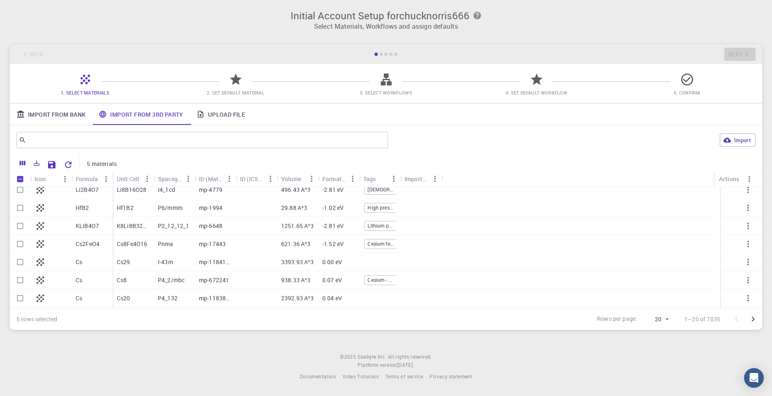
scroll to position [82, 0]
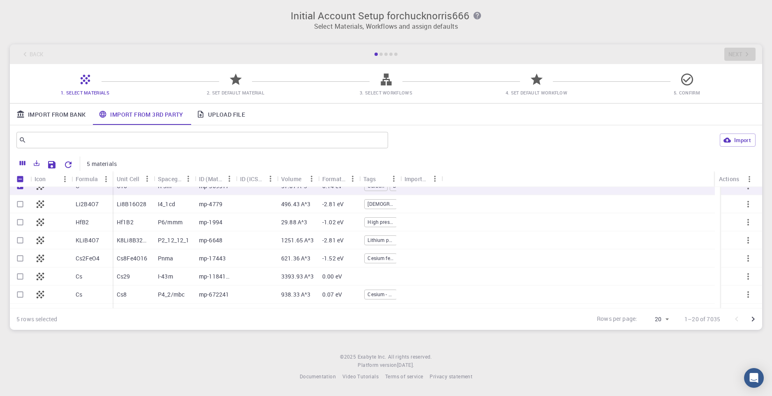
click at [21, 207] on input "Select row" at bounding box center [20, 205] width 16 height 16
checkbox input "true"
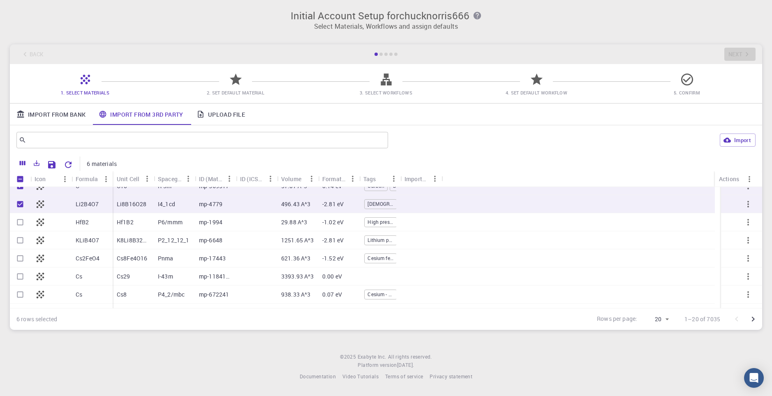
click at [23, 231] on div at bounding box center [20, 222] width 21 height 18
drag, startPoint x: 21, startPoint y: 227, endPoint x: 21, endPoint y: 241, distance: 14.0
click at [21, 227] on input "Select row" at bounding box center [20, 223] width 16 height 16
checkbox input "true"
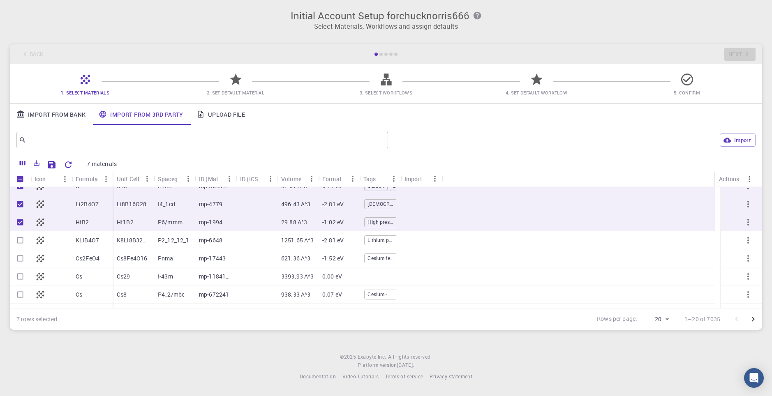
click at [21, 246] on input "Select row" at bounding box center [20, 241] width 16 height 16
checkbox input "true"
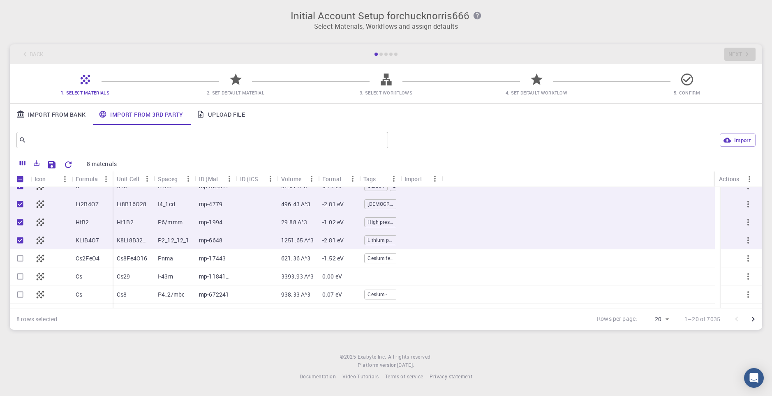
click at [23, 266] on div at bounding box center [20, 259] width 21 height 18
click at [22, 261] on input "Select row" at bounding box center [20, 259] width 16 height 16
checkbox input "true"
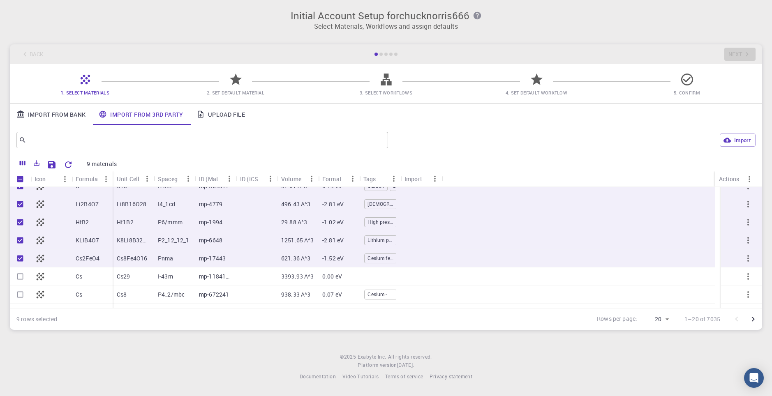
click at [21, 275] on input "Select row" at bounding box center [20, 277] width 16 height 16
checkbox input "true"
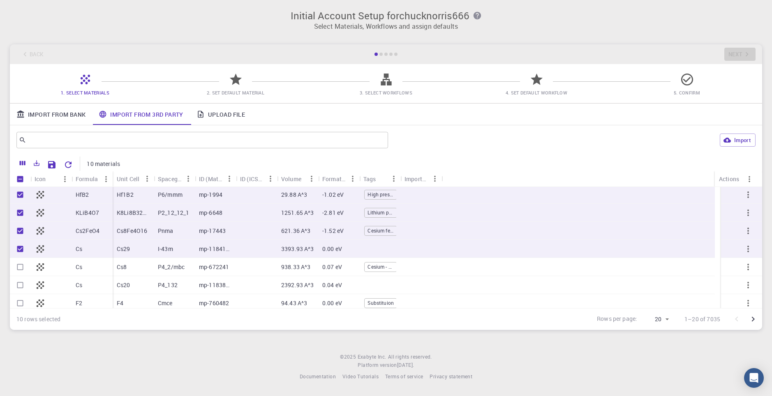
scroll to position [123, 0]
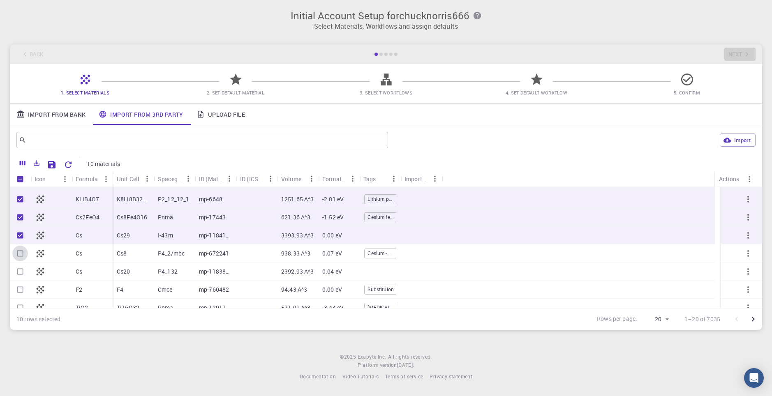
click at [23, 256] on input "Select row" at bounding box center [20, 254] width 16 height 16
checkbox input "true"
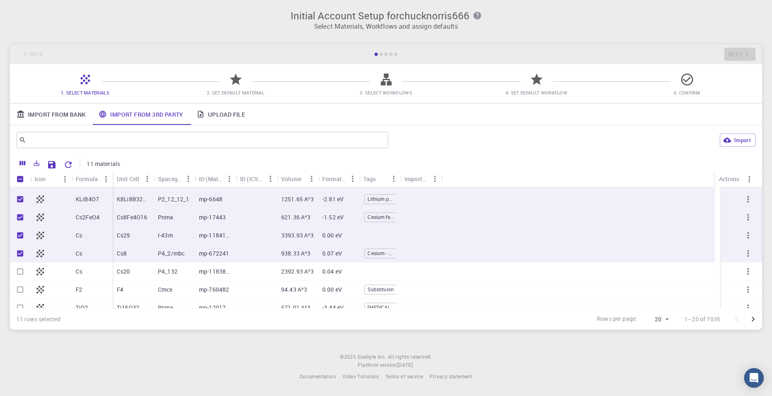
click at [22, 273] on input "Select row" at bounding box center [20, 272] width 16 height 16
checkbox input "true"
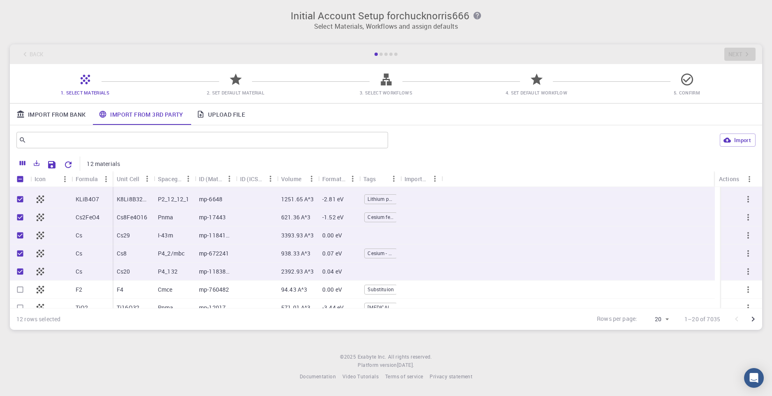
scroll to position [164, 0]
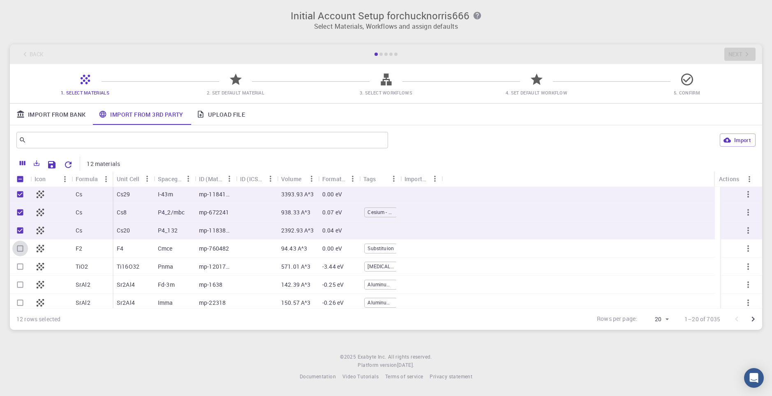
click at [22, 251] on input "Select row" at bounding box center [20, 249] width 16 height 16
checkbox input "true"
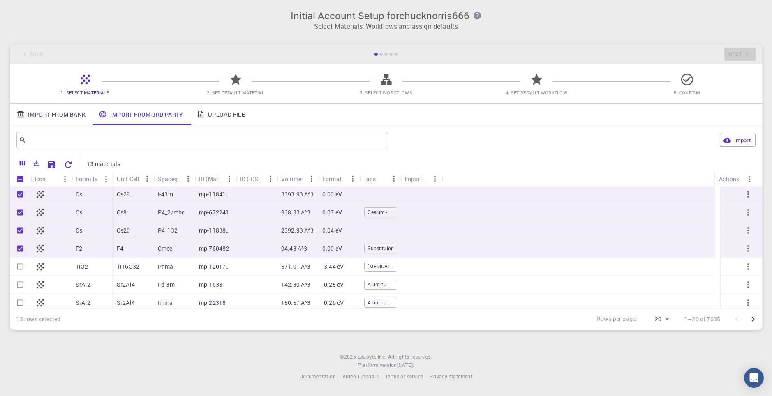
click at [25, 265] on input "Select row" at bounding box center [20, 267] width 16 height 16
checkbox input "true"
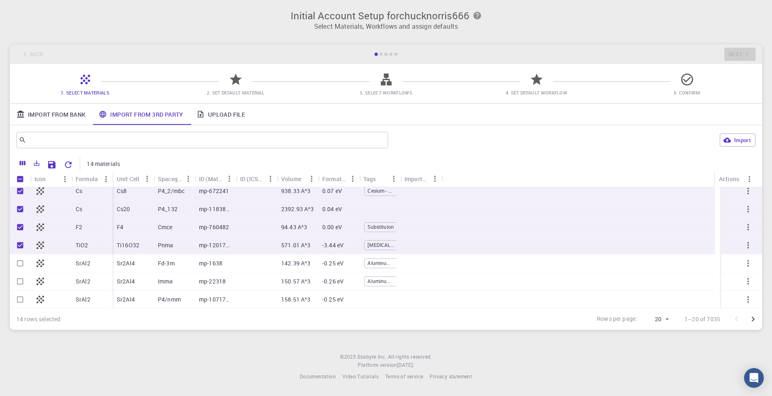
scroll to position [206, 0]
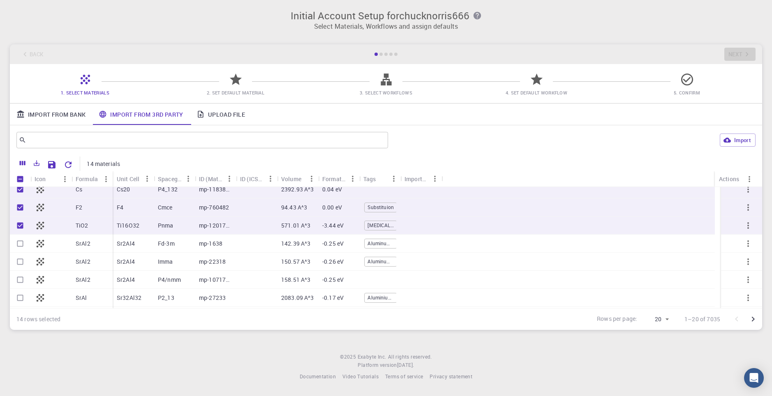
click at [19, 248] on input "Select row" at bounding box center [20, 244] width 16 height 16
checkbox input "true"
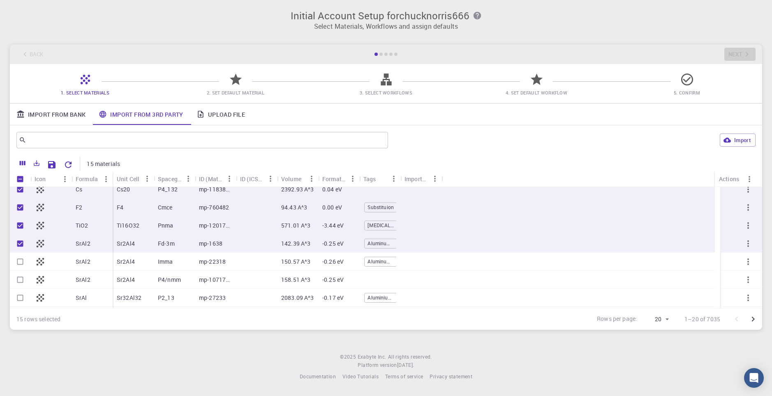
click at [22, 262] on input "Select row" at bounding box center [20, 262] width 16 height 16
checkbox input "true"
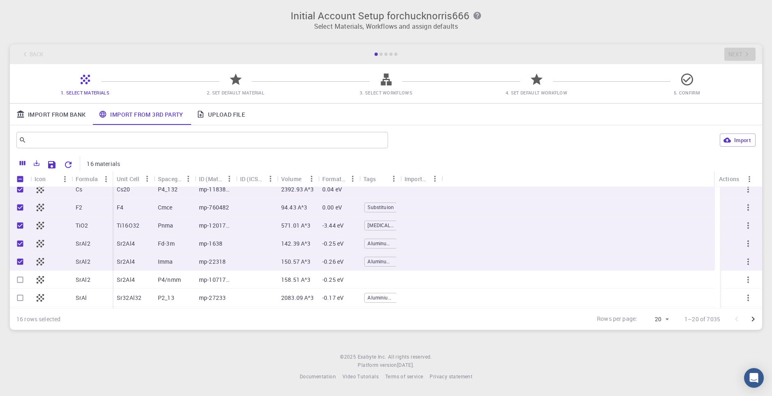
click at [23, 278] on input "Select row" at bounding box center [20, 280] width 16 height 16
checkbox input "true"
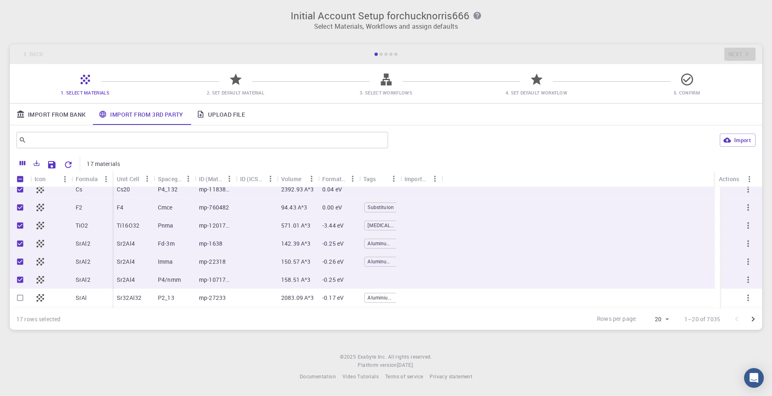
scroll to position [241, 0]
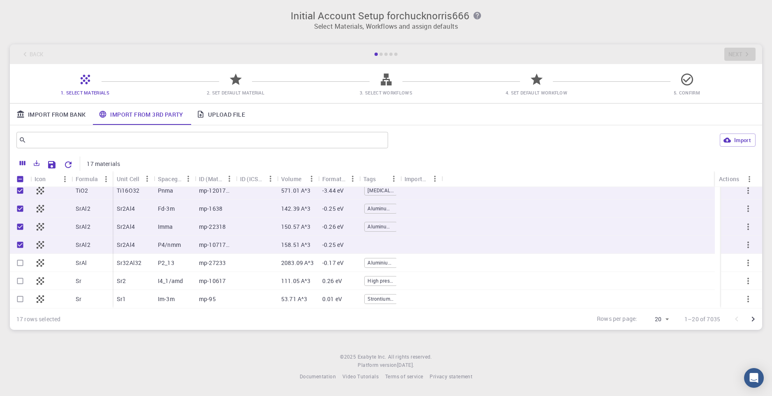
click at [19, 263] on input "Select row" at bounding box center [20, 263] width 16 height 16
checkbox input "true"
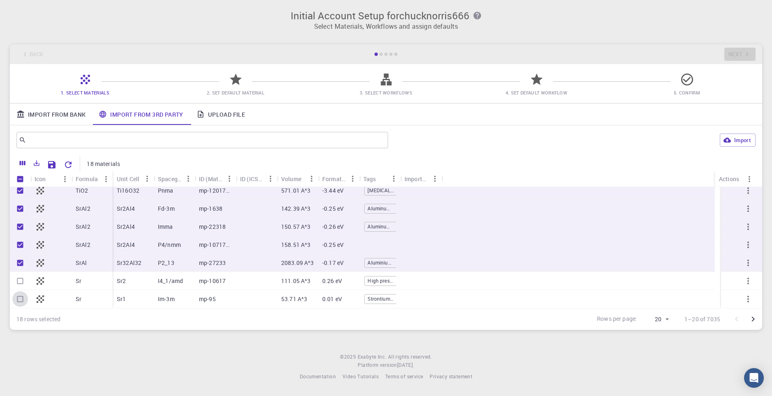
click at [24, 292] on input "Select row" at bounding box center [20, 300] width 16 height 16
checkbox input "true"
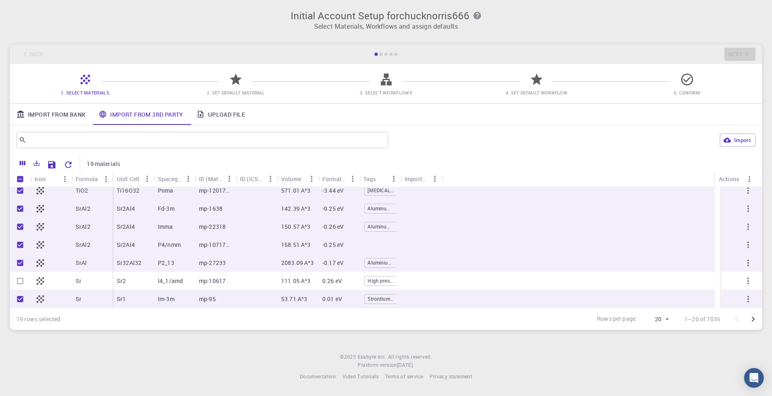
click at [21, 280] on input "Select row" at bounding box center [20, 281] width 16 height 16
checkbox input "true"
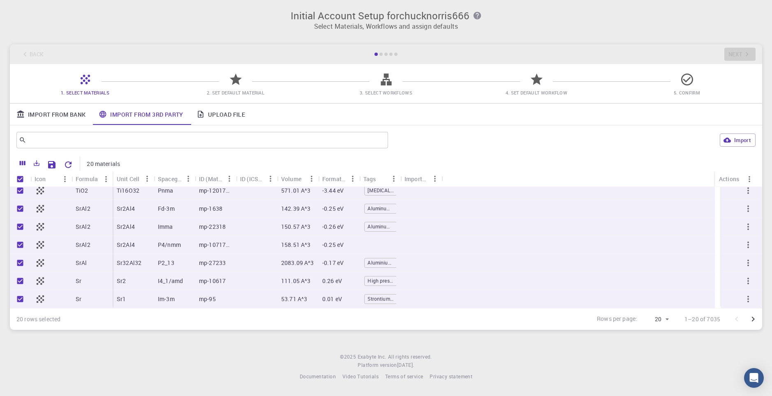
click at [235, 81] on icon at bounding box center [235, 80] width 12 height 12
click at [209, 116] on link "Upload File" at bounding box center [221, 114] width 62 height 21
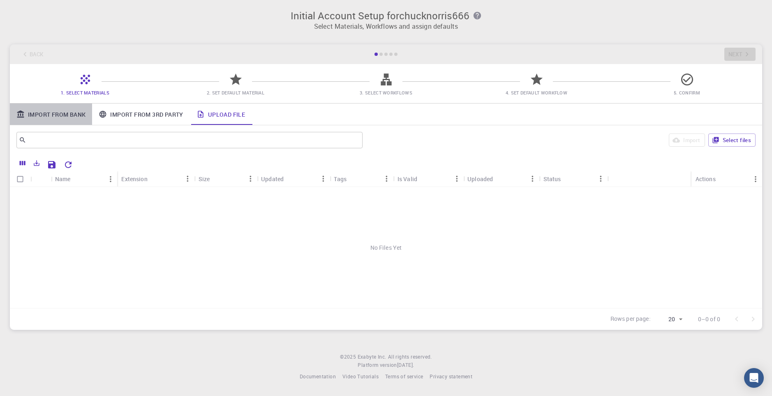
click at [59, 116] on link "Import From Bank" at bounding box center [51, 114] width 82 height 21
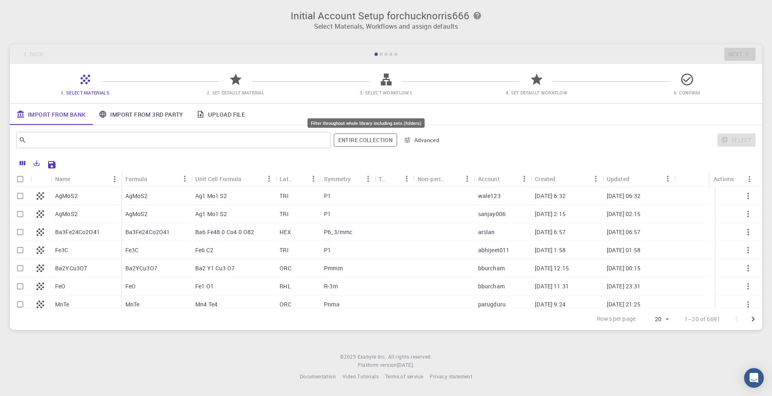
click at [375, 143] on button "Entire collection" at bounding box center [365, 140] width 63 height 13
click at [411, 141] on button "Advanced" at bounding box center [421, 140] width 43 height 13
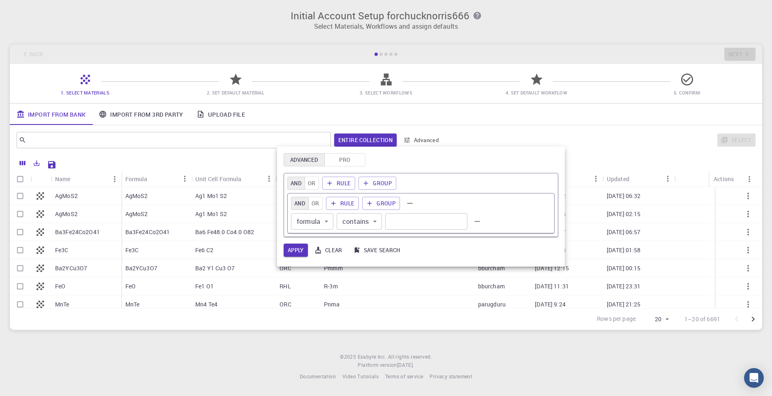
click at [411, 141] on div at bounding box center [386, 198] width 772 height 396
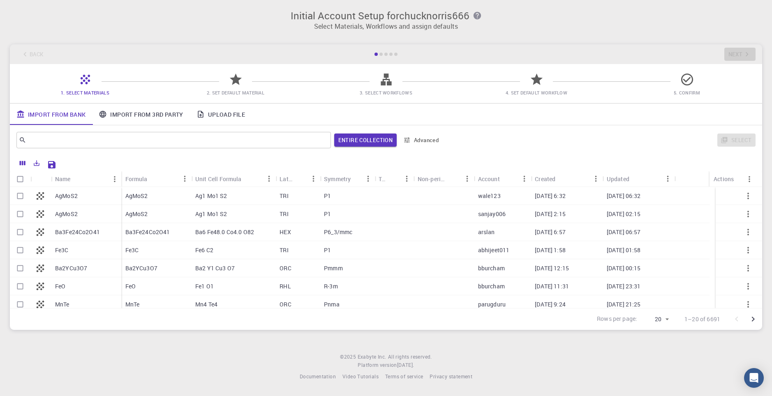
click at [23, 202] on input "Select row" at bounding box center [20, 196] width 16 height 16
checkbox input "true"
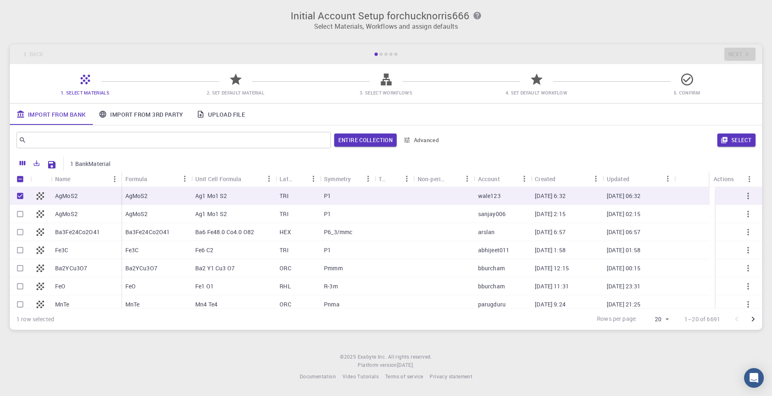
click at [25, 238] on input "Select row" at bounding box center [20, 233] width 16 height 16
checkbox input "true"
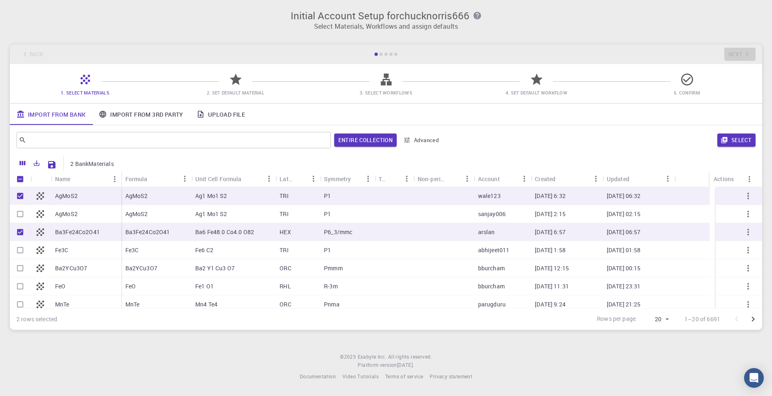
click at [16, 218] on input "Select row" at bounding box center [20, 214] width 16 height 16
checkbox input "true"
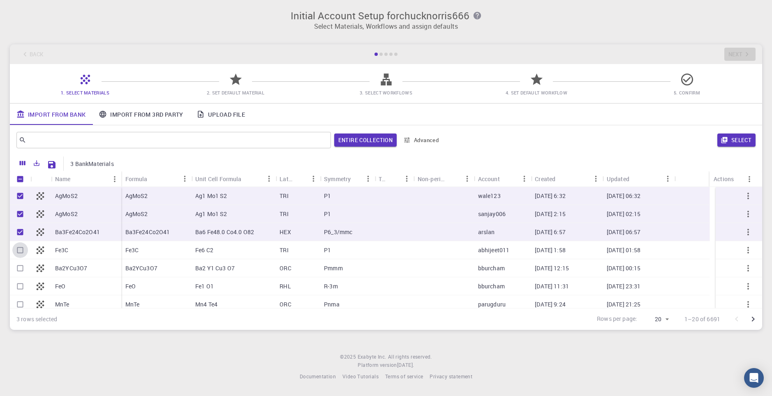
click at [25, 254] on input "Select row" at bounding box center [20, 251] width 16 height 16
checkbox input "true"
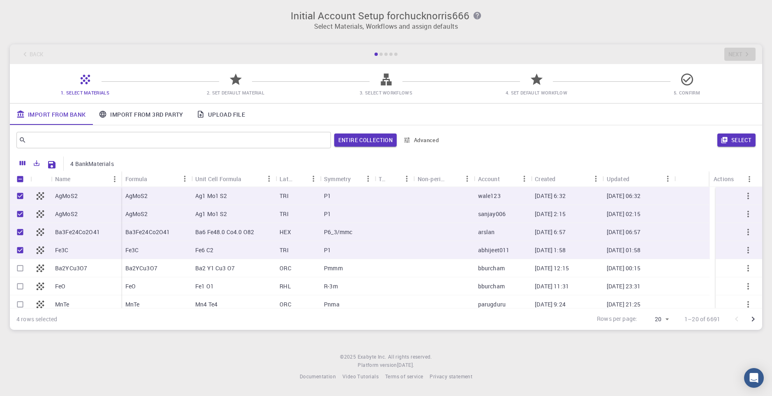
click at [16, 267] on input "Select row" at bounding box center [20, 269] width 16 height 16
checkbox input "true"
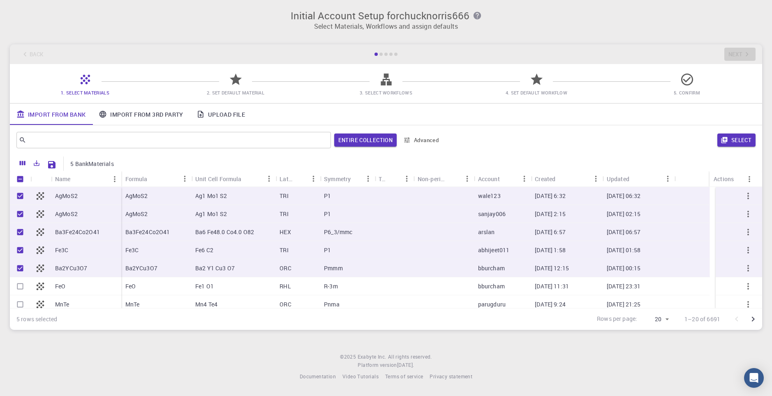
click at [23, 292] on input "Select row" at bounding box center [20, 287] width 16 height 16
checkbox input "true"
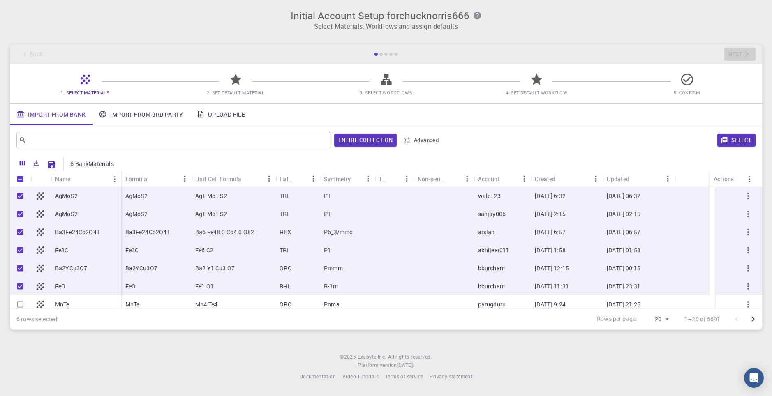
click at [23, 311] on div "6 rows selected Rows per page: 20 20 1–20 of 6691" at bounding box center [386, 319] width 752 height 22
click at [18, 305] on input "Select row" at bounding box center [20, 305] width 16 height 16
checkbox input "true"
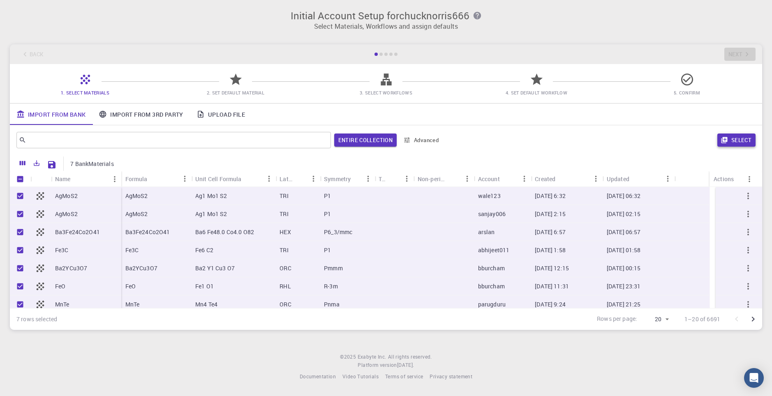
click at [738, 137] on button "Select" at bounding box center [737, 140] width 38 height 13
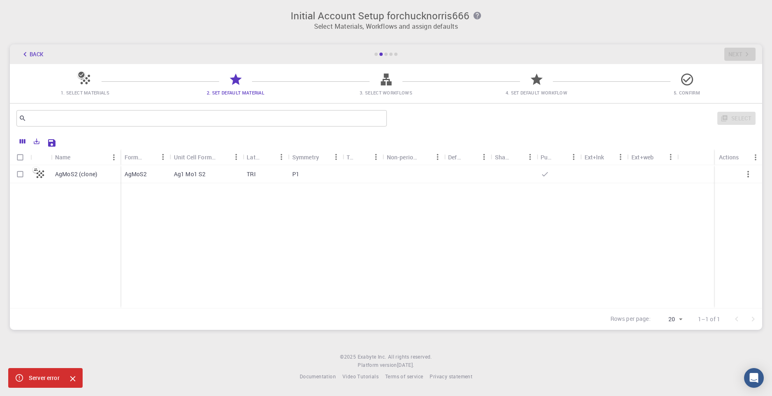
click at [23, 177] on input "Select row" at bounding box center [20, 175] width 16 height 16
checkbox input "true"
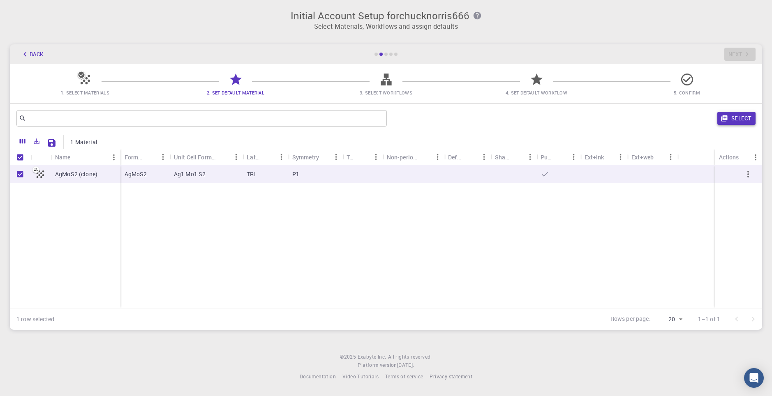
click at [742, 120] on button "Select" at bounding box center [737, 118] width 38 height 13
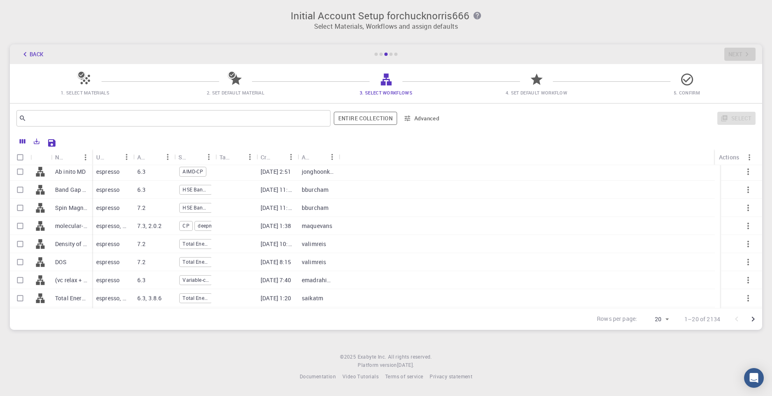
scroll to position [0, 0]
click at [18, 175] on input "Select row" at bounding box center [20, 175] width 16 height 16
checkbox input "true"
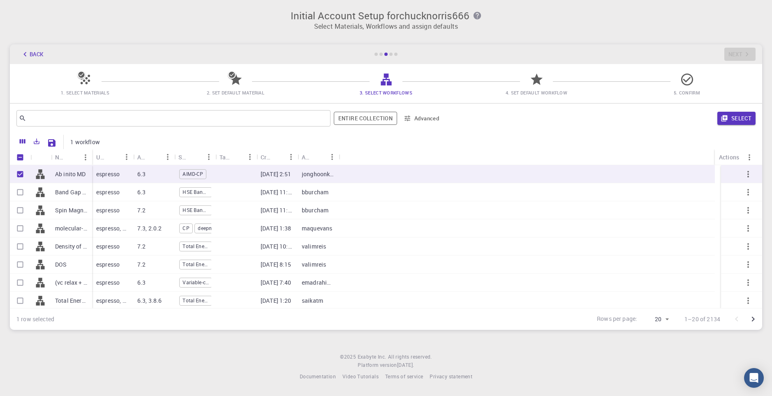
drag, startPoint x: 21, startPoint y: 190, endPoint x: 18, endPoint y: 208, distance: 17.9
click at [21, 191] on input "Select row" at bounding box center [20, 193] width 16 height 16
checkbox input "true"
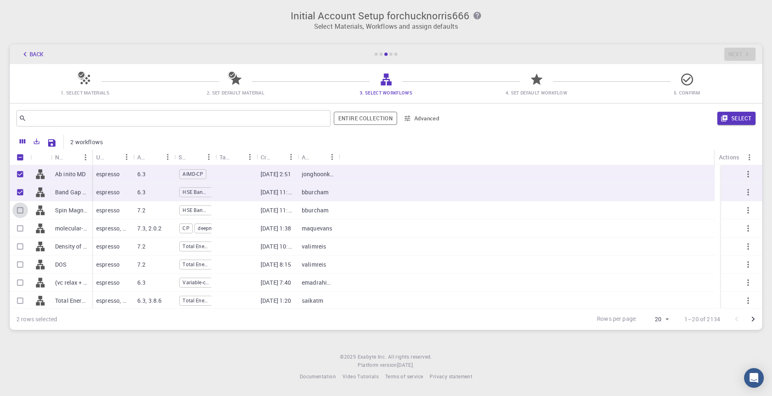
click at [16, 214] on input "Select row" at bounding box center [20, 211] width 16 height 16
checkbox input "true"
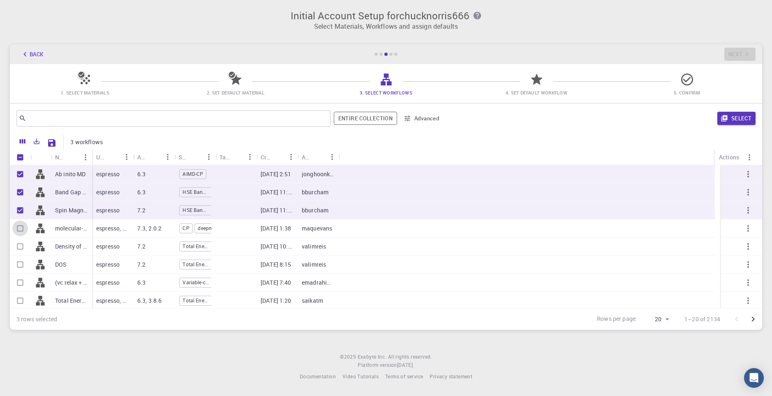
drag, startPoint x: 17, startPoint y: 226, endPoint x: 18, endPoint y: 240, distance: 14.4
click at [17, 227] on input "Select row" at bounding box center [20, 229] width 16 height 16
checkbox input "true"
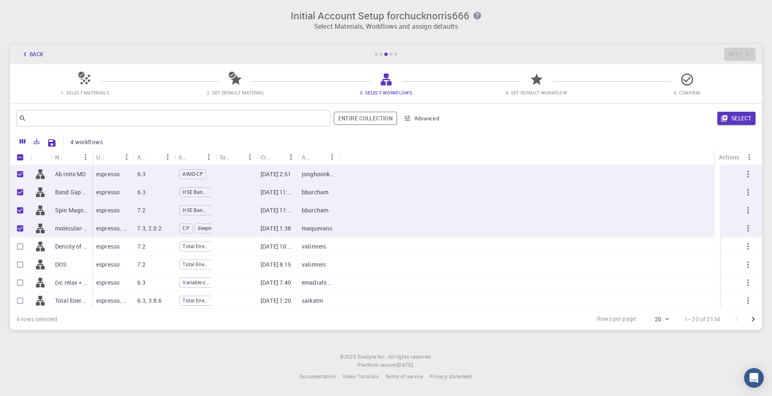
drag, startPoint x: 18, startPoint y: 241, endPoint x: 19, endPoint y: 250, distance: 9.5
click at [18, 241] on input "Select row" at bounding box center [20, 247] width 16 height 16
checkbox input "true"
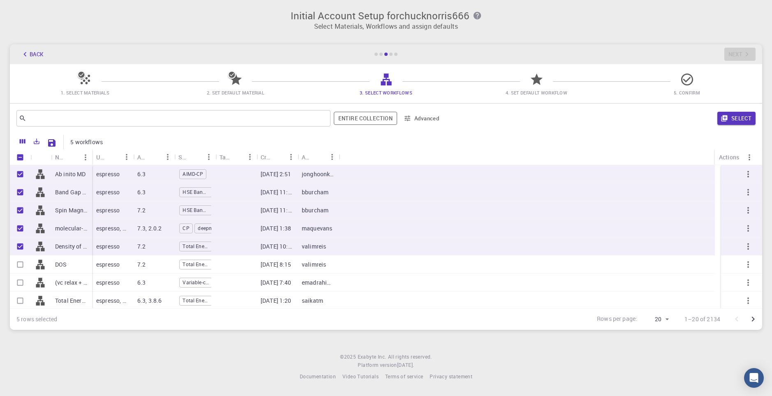
scroll to position [82, 0]
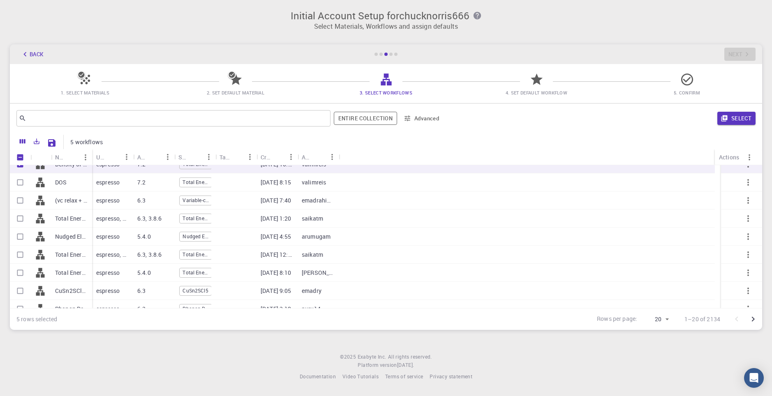
click at [22, 188] on input "Select row" at bounding box center [20, 183] width 16 height 16
checkbox input "true"
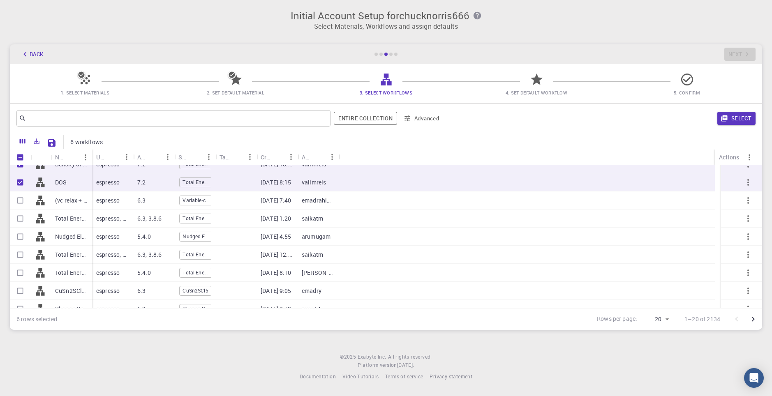
click at [21, 210] on div at bounding box center [20, 219] width 21 height 18
click at [21, 207] on input "Select row" at bounding box center [20, 201] width 16 height 16
checkbox input "true"
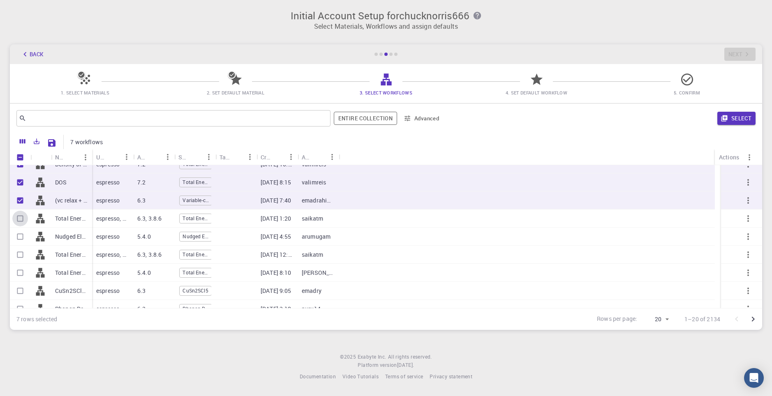
click at [20, 220] on input "Select row" at bounding box center [20, 219] width 16 height 16
checkbox input "true"
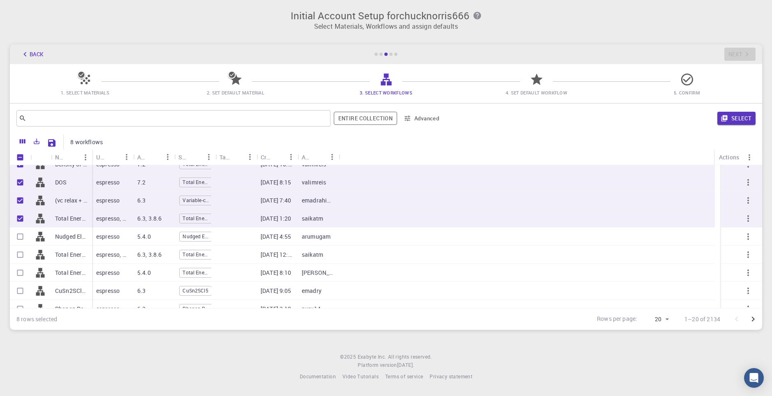
click at [19, 234] on input "Select row" at bounding box center [20, 237] width 16 height 16
checkbox input "true"
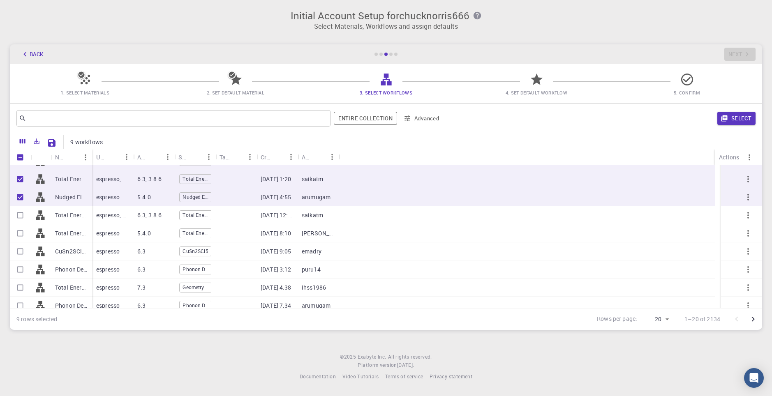
scroll to position [164, 0]
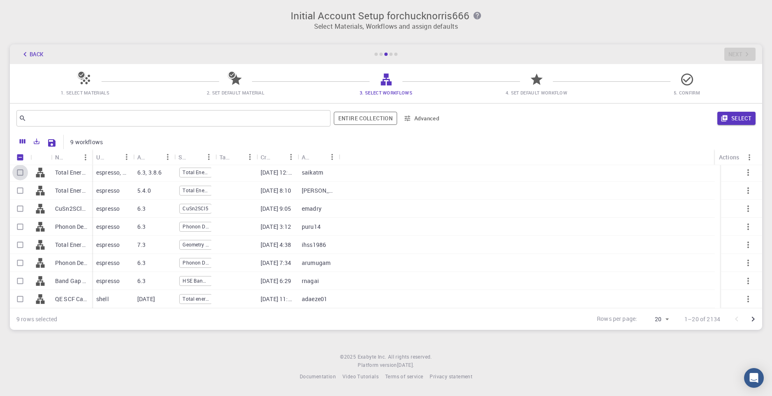
drag, startPoint x: 20, startPoint y: 176, endPoint x: 22, endPoint y: 194, distance: 18.6
click at [20, 177] on input "Select row" at bounding box center [20, 173] width 16 height 16
checkbox input "true"
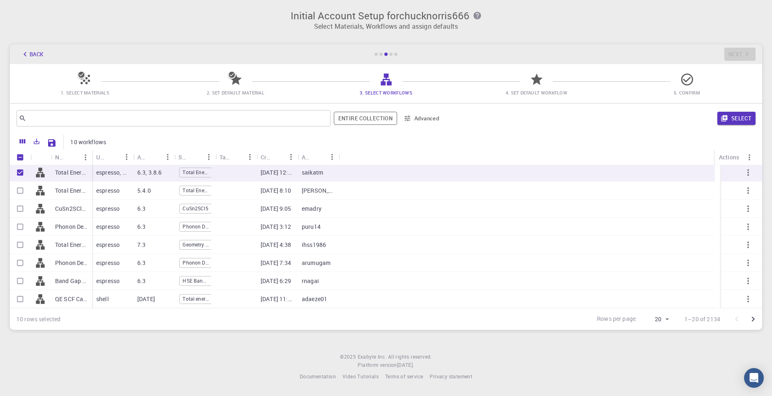
click at [23, 194] on input "Select row" at bounding box center [20, 191] width 16 height 16
checkbox input "true"
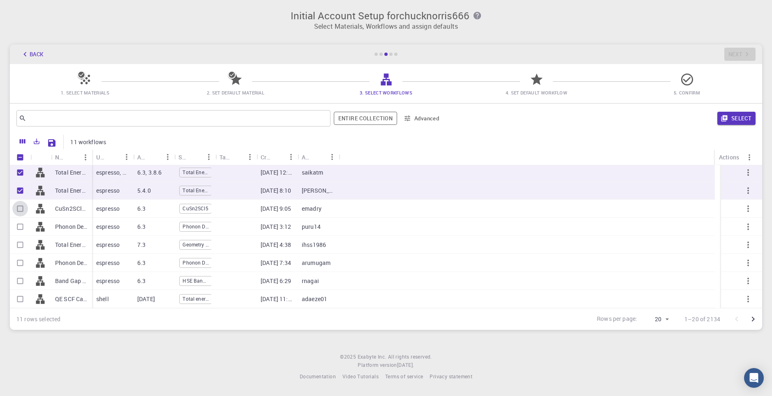
click at [20, 213] on input "Select row" at bounding box center [20, 209] width 16 height 16
checkbox input "true"
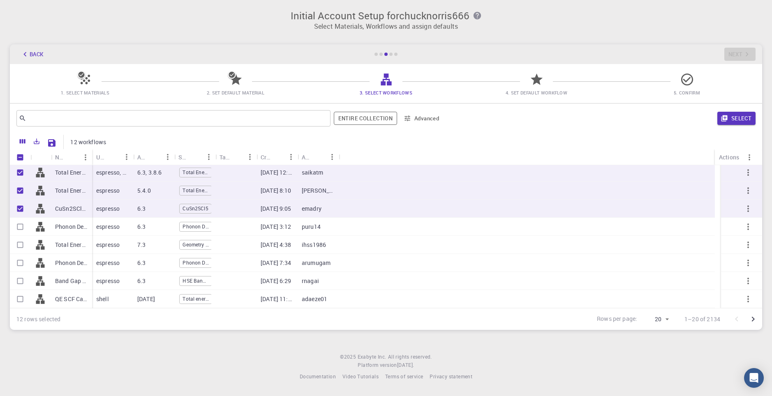
drag, startPoint x: 20, startPoint y: 225, endPoint x: 19, endPoint y: 231, distance: 7.0
click at [20, 225] on input "Select row" at bounding box center [20, 227] width 16 height 16
checkbox input "true"
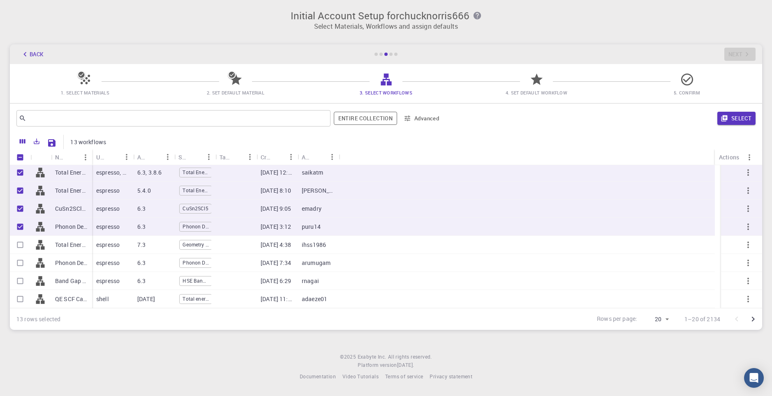
drag, startPoint x: 18, startPoint y: 243, endPoint x: 18, endPoint y: 250, distance: 6.6
click at [18, 244] on input "Select row" at bounding box center [20, 245] width 16 height 16
checkbox input "true"
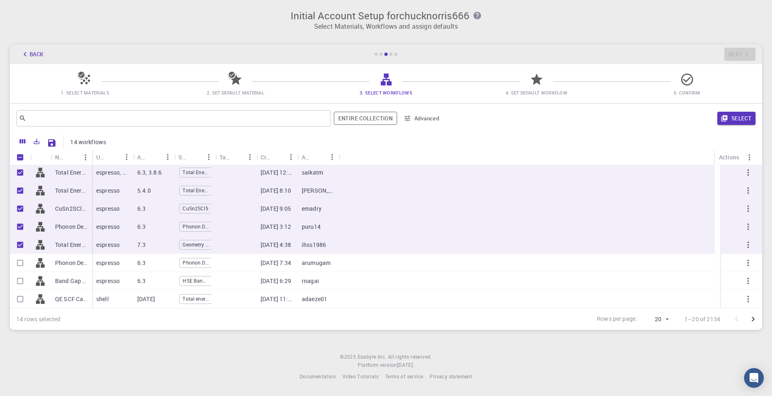
click at [19, 261] on input "Select row" at bounding box center [20, 263] width 16 height 16
checkbox input "true"
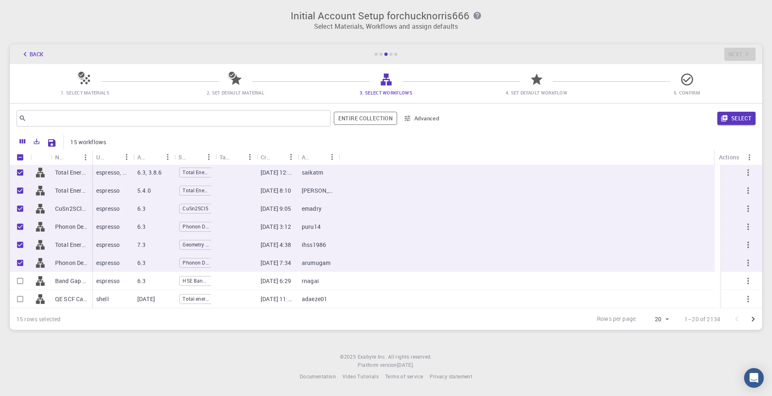
drag, startPoint x: 21, startPoint y: 280, endPoint x: 22, endPoint y: 292, distance: 12.4
click at [21, 281] on input "Select row" at bounding box center [20, 281] width 16 height 16
checkbox input "true"
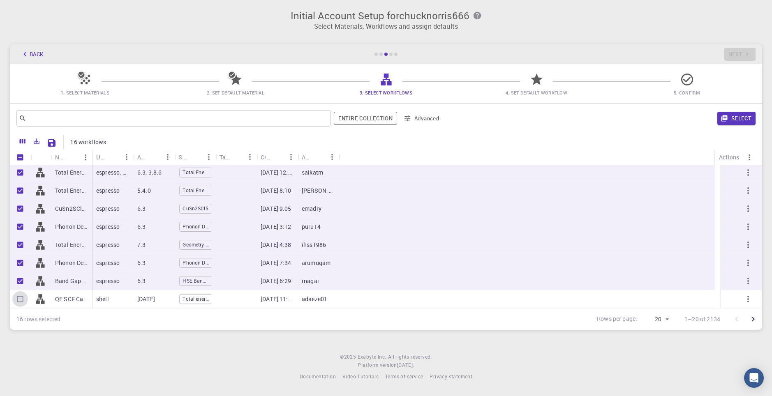
click at [23, 298] on input "Select row" at bounding box center [20, 300] width 16 height 16
checkbox input "true"
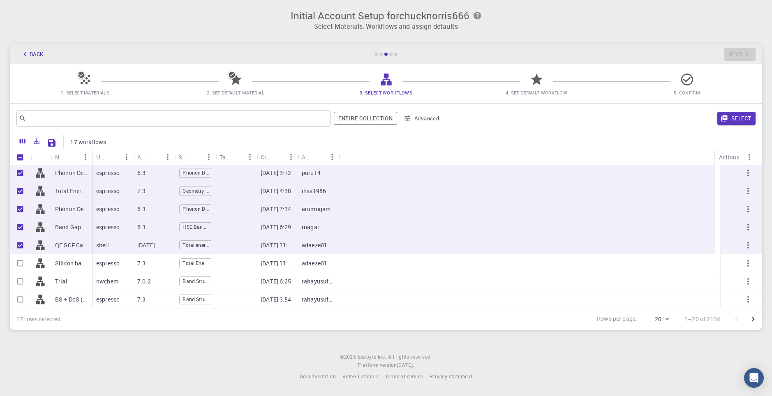
scroll to position [219, 0]
click at [23, 261] on input "Select row" at bounding box center [20, 263] width 16 height 16
checkbox input "true"
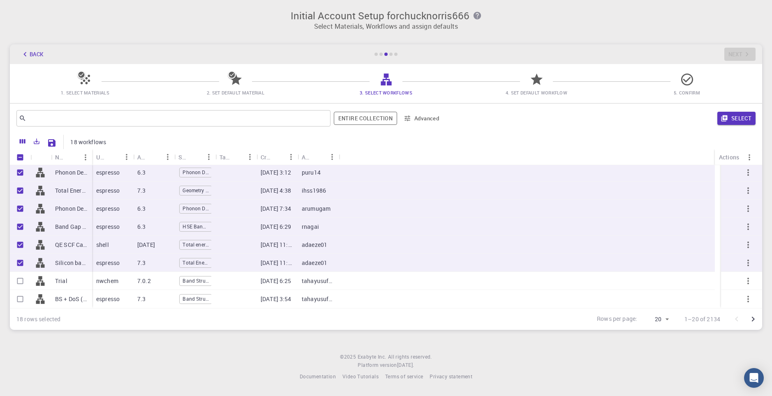
click at [20, 279] on input "Select row" at bounding box center [20, 281] width 16 height 16
checkbox input "true"
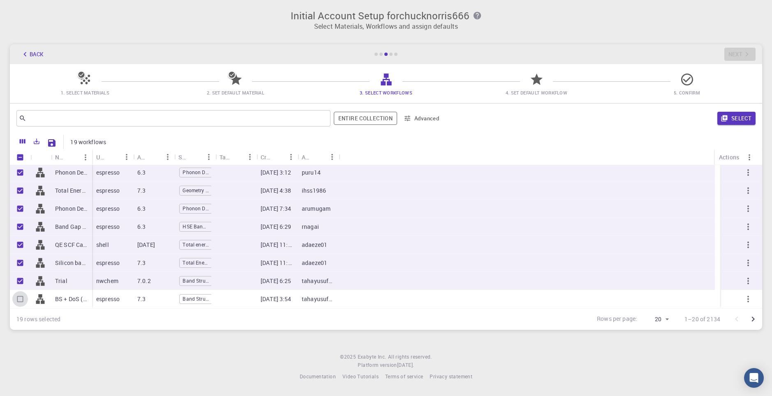
drag, startPoint x: 21, startPoint y: 297, endPoint x: 147, endPoint y: 245, distance: 135.9
click at [24, 296] on input "Select row" at bounding box center [20, 300] width 16 height 16
checkbox input "true"
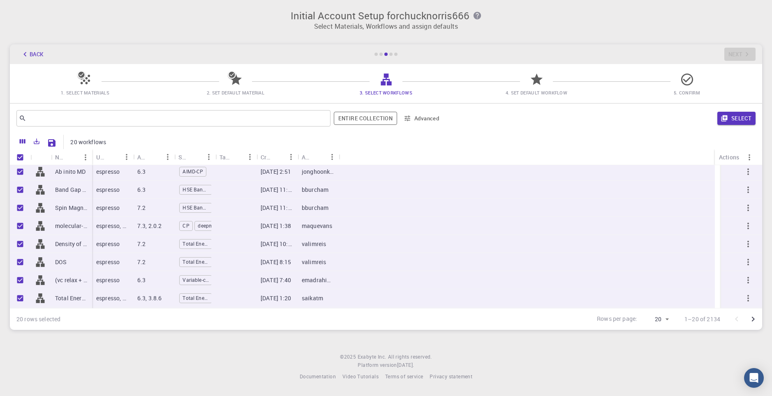
scroll to position [0, 0]
click at [741, 113] on button "Select" at bounding box center [737, 118] width 38 height 13
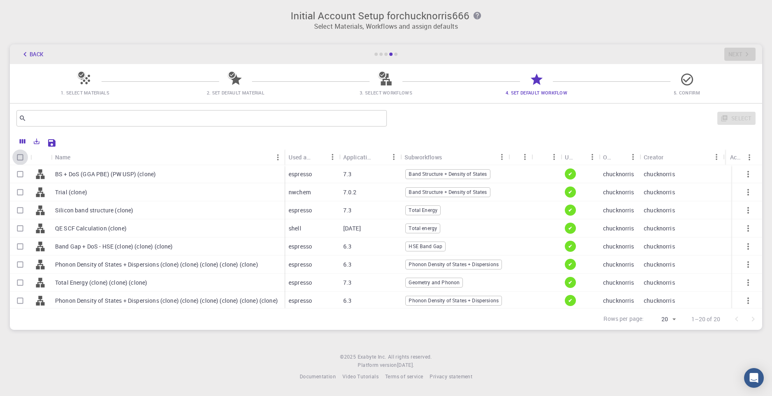
click at [24, 160] on input "Select all rows" at bounding box center [20, 158] width 16 height 16
checkbox input "true"
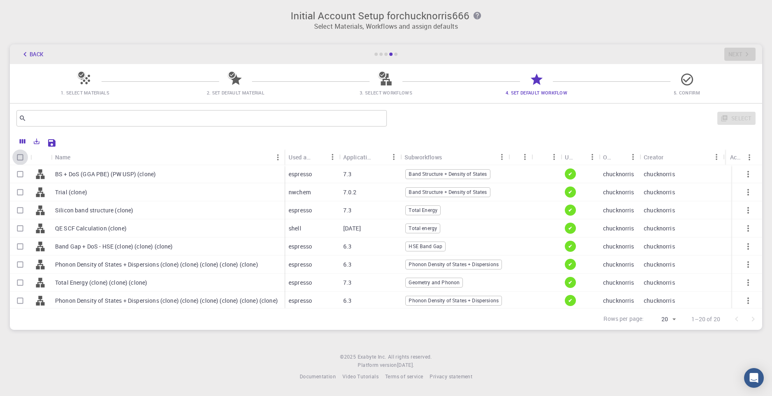
checkbox input "true"
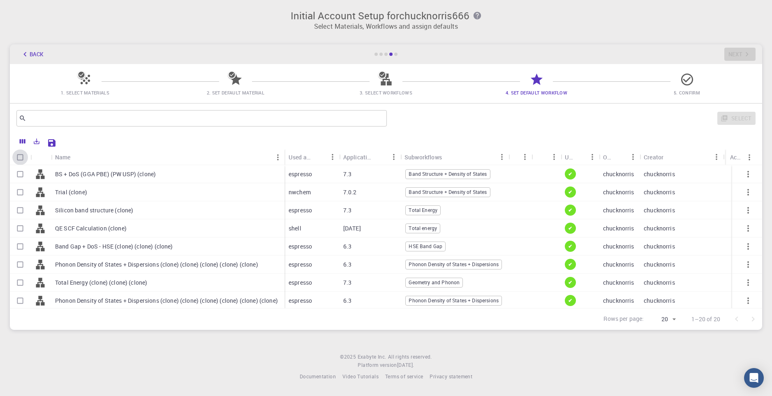
checkbox input "true"
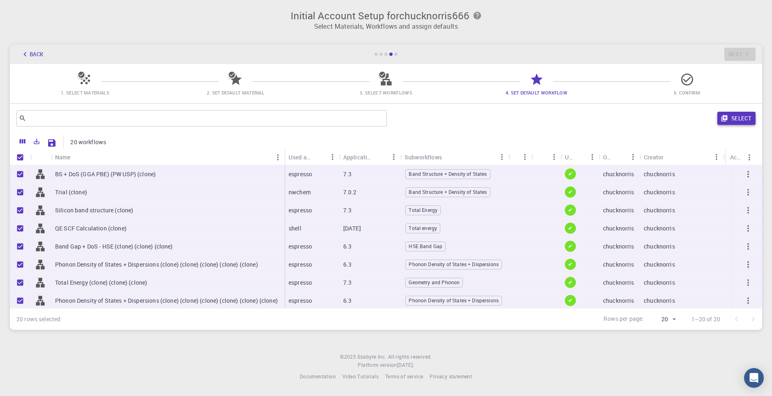
click at [735, 118] on button "Select" at bounding box center [737, 118] width 38 height 13
checkbox input "false"
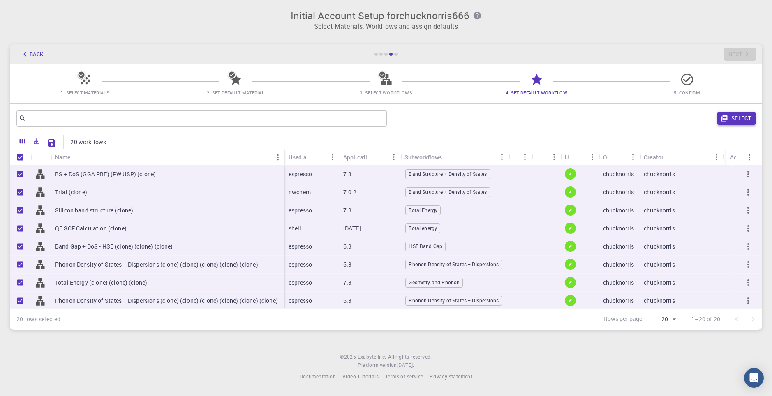
checkbox input "false"
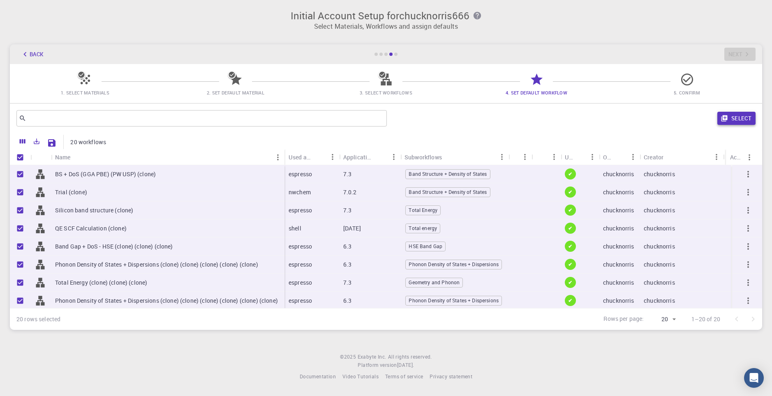
checkbox input "false"
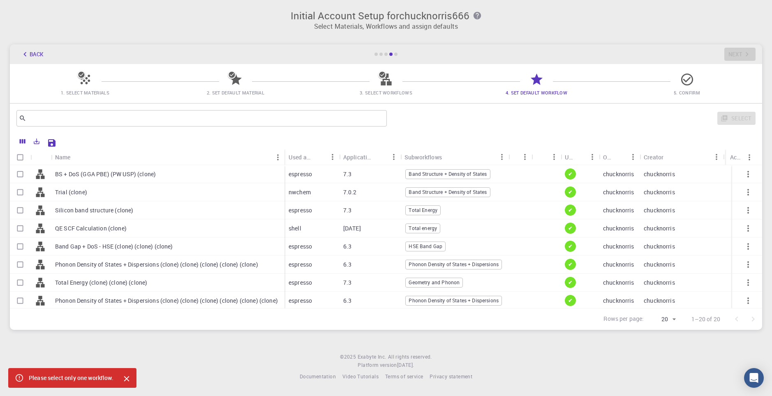
click at [23, 182] on input "Select row" at bounding box center [20, 175] width 16 height 16
checkbox input "true"
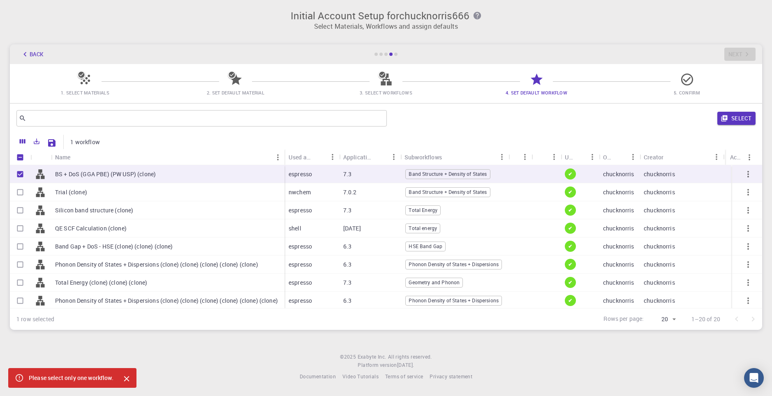
click at [25, 198] on input "Select row" at bounding box center [20, 193] width 16 height 16
checkbox input "true"
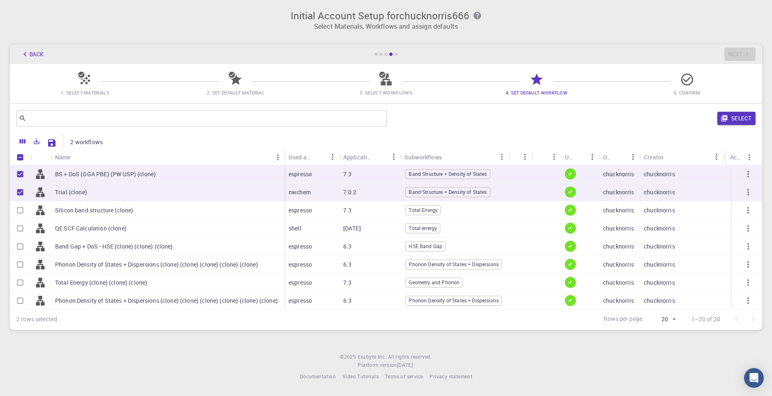
click at [24, 209] on input "Select row" at bounding box center [20, 211] width 16 height 16
checkbox input "true"
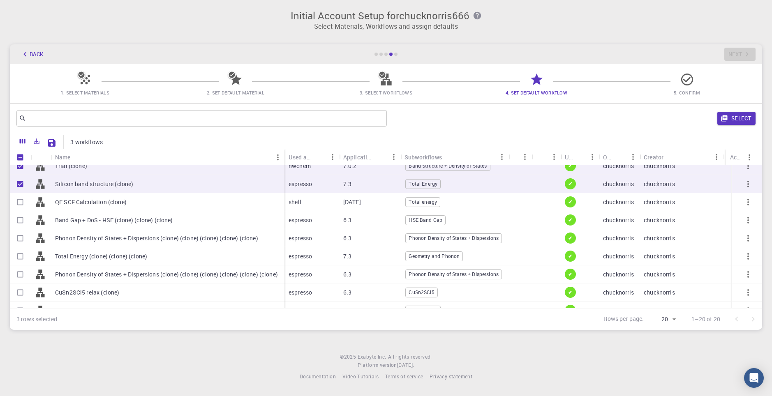
scroll to position [41, 0]
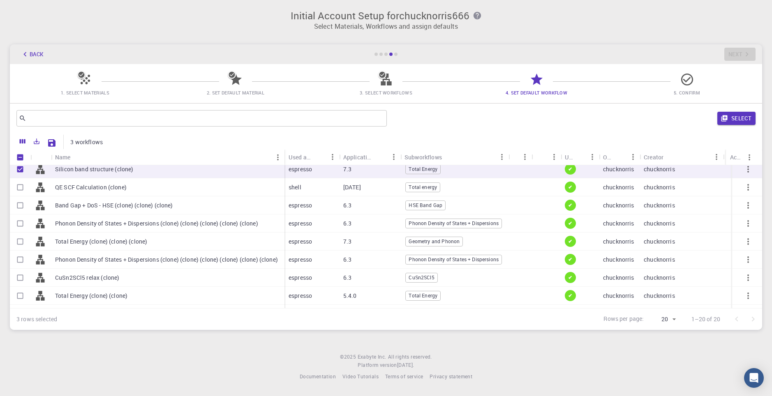
click at [21, 189] on input "Select row" at bounding box center [20, 188] width 16 height 16
checkbox input "true"
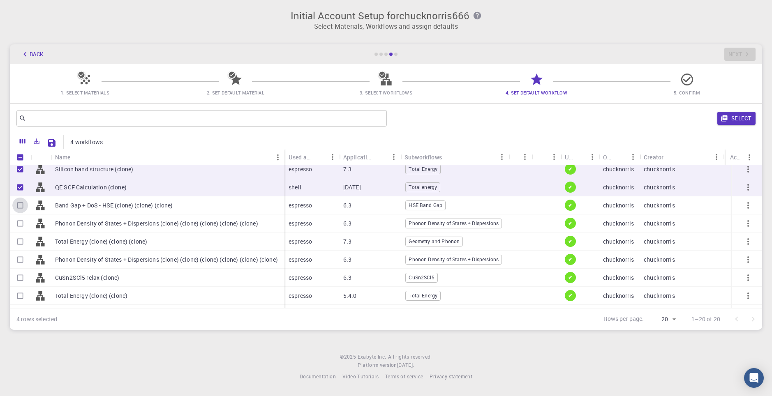
click at [22, 204] on input "Select row" at bounding box center [20, 206] width 16 height 16
checkbox input "true"
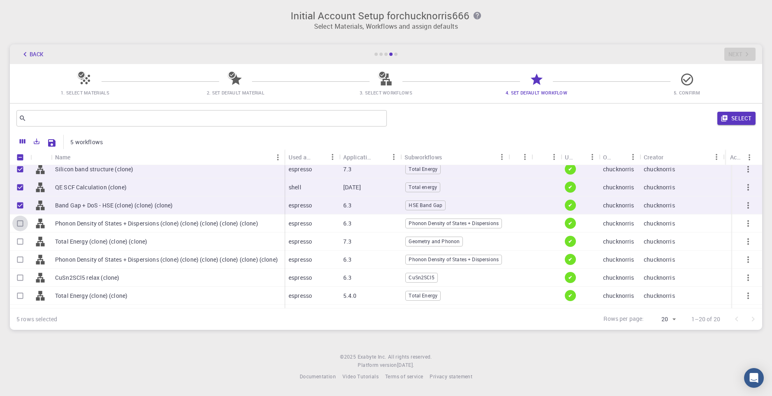
click at [22, 229] on input "Select row" at bounding box center [20, 224] width 16 height 16
checkbox input "true"
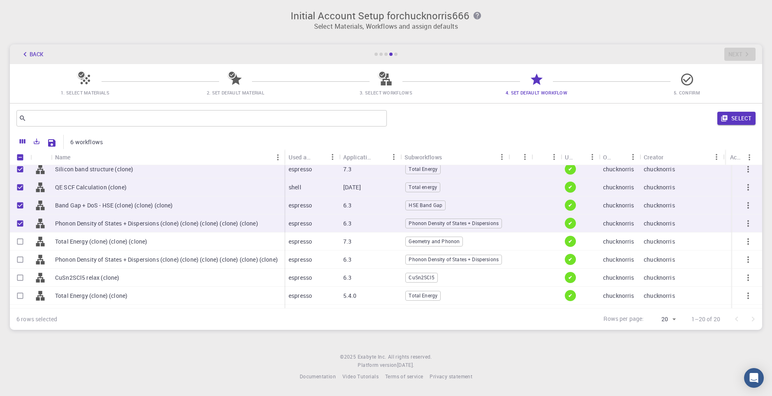
scroll to position [82, 0]
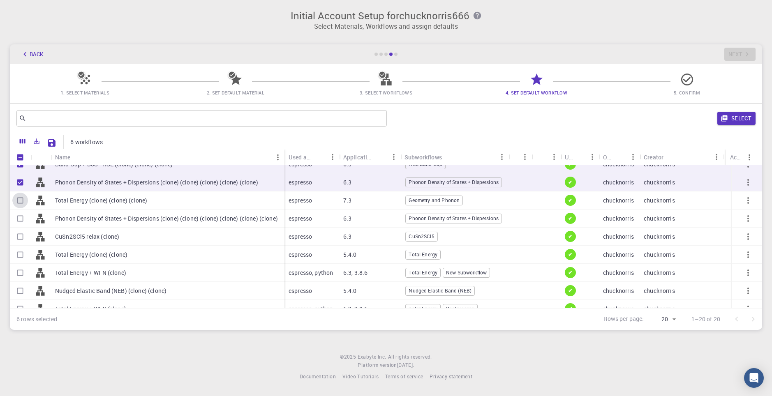
click at [13, 202] on input "Select row" at bounding box center [20, 201] width 16 height 16
checkbox input "true"
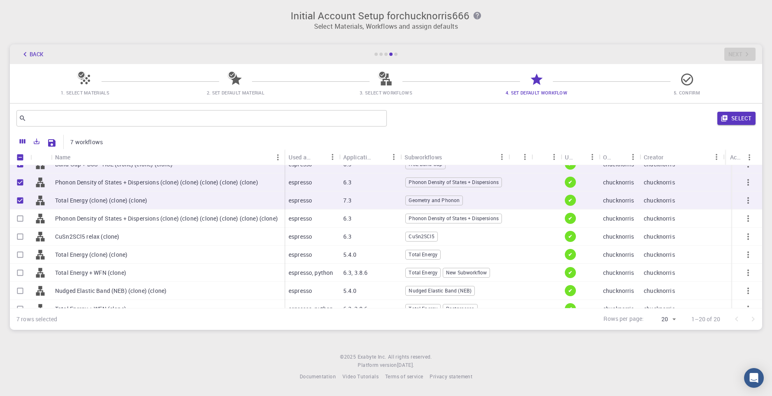
click at [21, 218] on input "Select row" at bounding box center [20, 219] width 16 height 16
checkbox input "true"
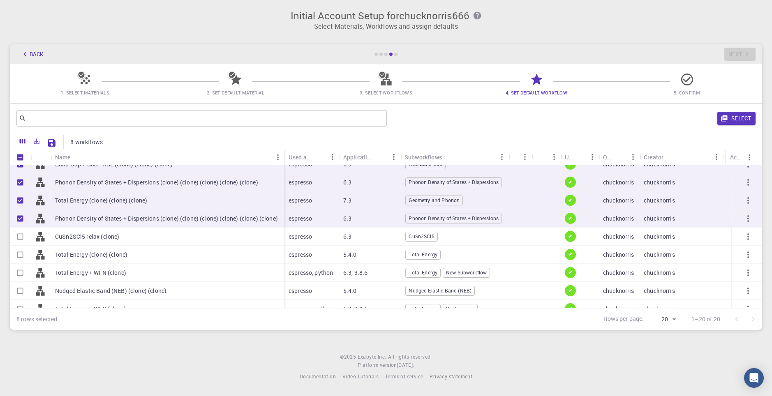
click at [21, 242] on input "Select row" at bounding box center [20, 237] width 16 height 16
checkbox input "true"
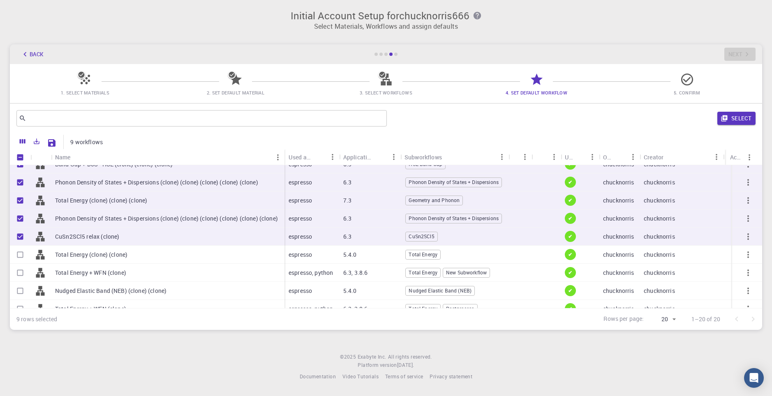
scroll to position [123, 0]
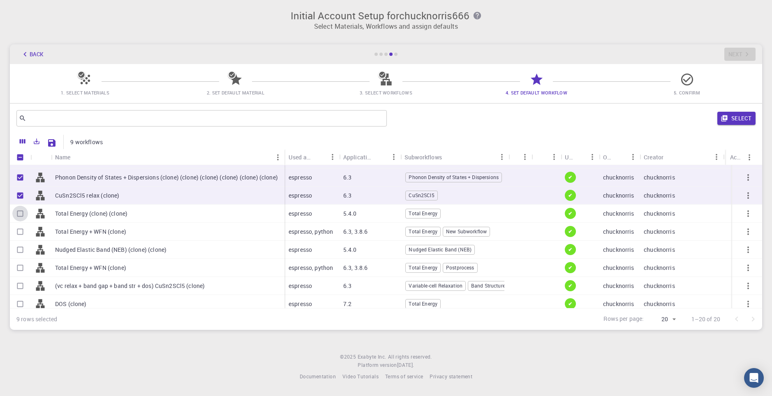
drag, startPoint x: 20, startPoint y: 208, endPoint x: 22, endPoint y: 231, distance: 22.7
click at [20, 209] on input "Select row" at bounding box center [20, 214] width 16 height 16
checkbox input "true"
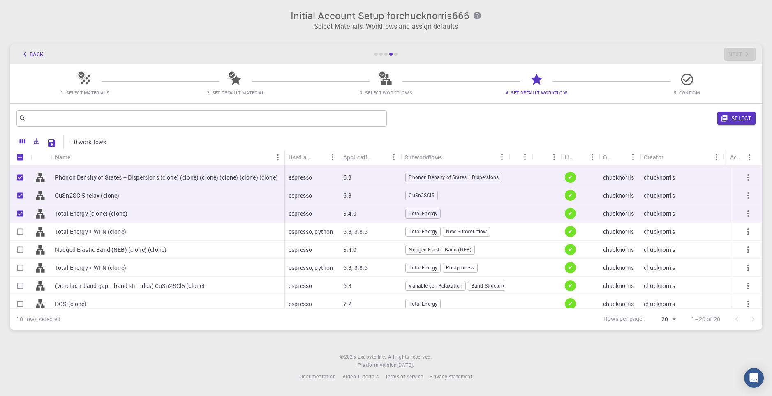
click at [21, 232] on input "Select row" at bounding box center [20, 232] width 16 height 16
checkbox input "true"
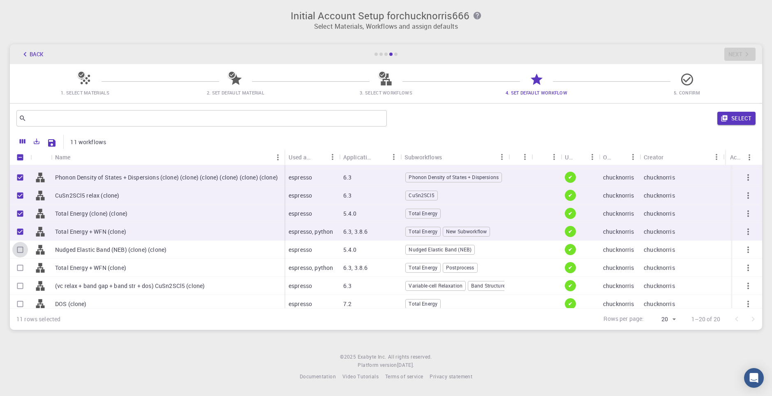
click at [21, 249] on input "Select row" at bounding box center [20, 250] width 16 height 16
checkbox input "true"
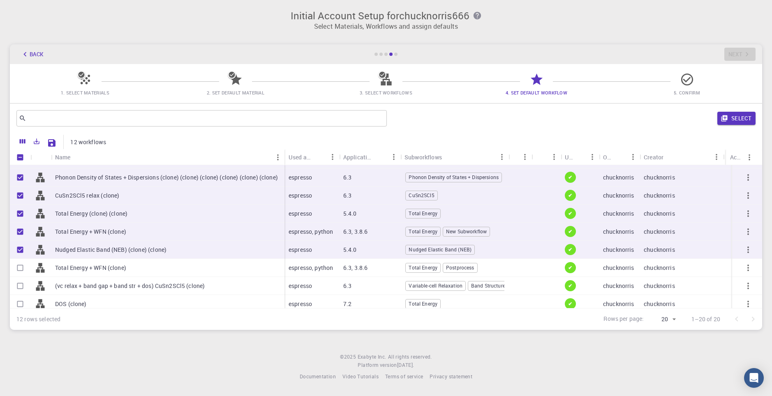
click at [23, 269] on input "Select row" at bounding box center [20, 268] width 16 height 16
checkbox input "true"
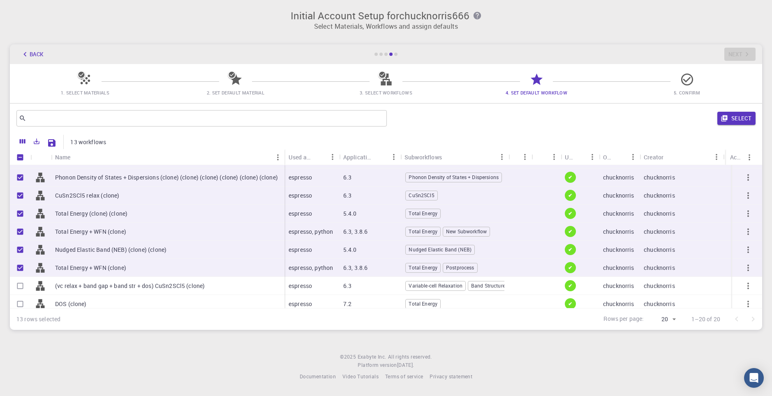
click at [23, 291] on input "Select row" at bounding box center [20, 286] width 16 height 16
checkbox input "true"
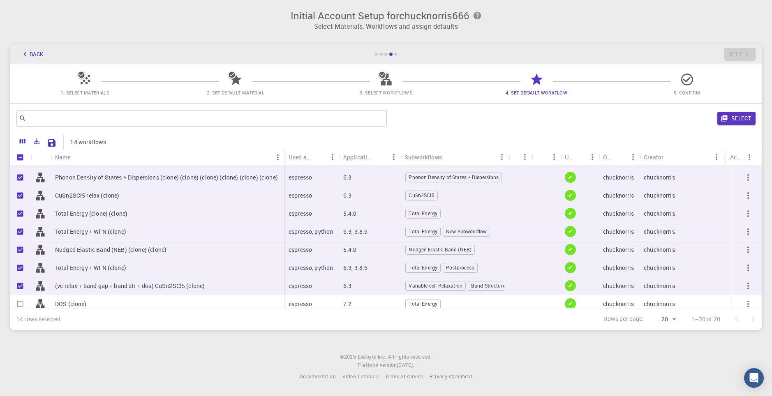
click at [23, 307] on input "Select row" at bounding box center [20, 304] width 16 height 16
checkbox input "true"
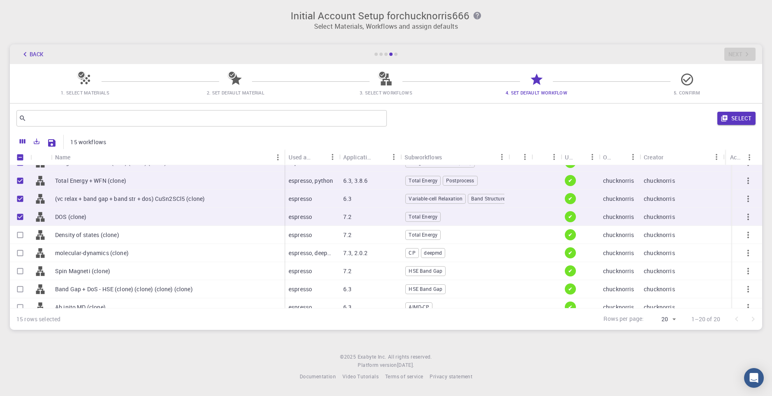
scroll to position [219, 0]
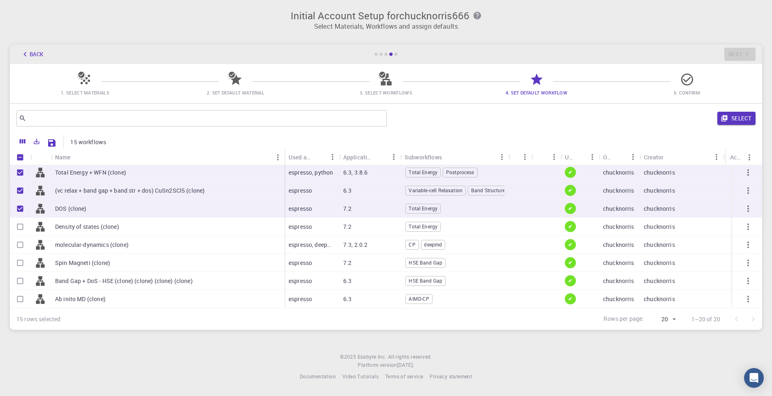
click at [23, 232] on input "Select row" at bounding box center [20, 227] width 16 height 16
checkbox input "true"
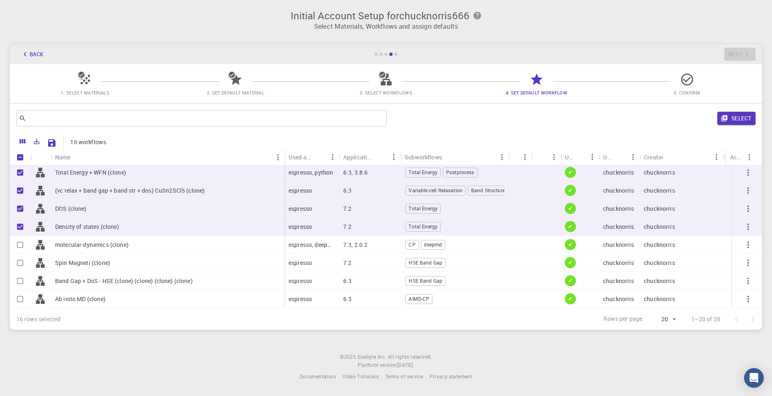
drag, startPoint x: 20, startPoint y: 248, endPoint x: 18, endPoint y: 260, distance: 12.5
click at [20, 248] on input "Select row" at bounding box center [20, 245] width 16 height 16
checkbox input "true"
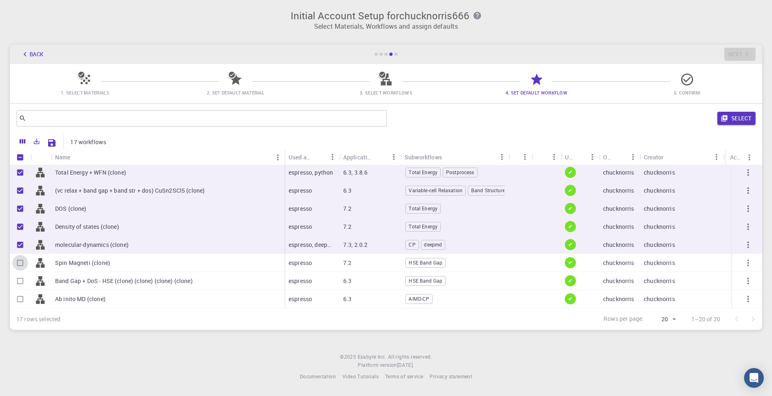
drag, startPoint x: 18, startPoint y: 264, endPoint x: 21, endPoint y: 282, distance: 18.4
click at [18, 266] on input "Select row" at bounding box center [20, 263] width 16 height 16
checkbox input "true"
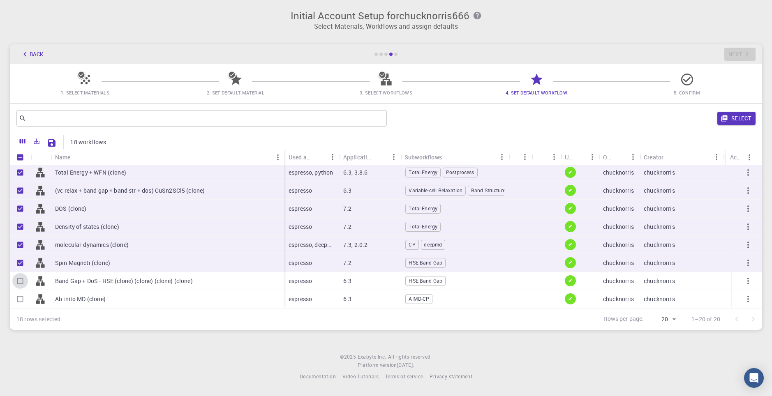
click at [21, 282] on input "Select row" at bounding box center [20, 281] width 16 height 16
checkbox input "true"
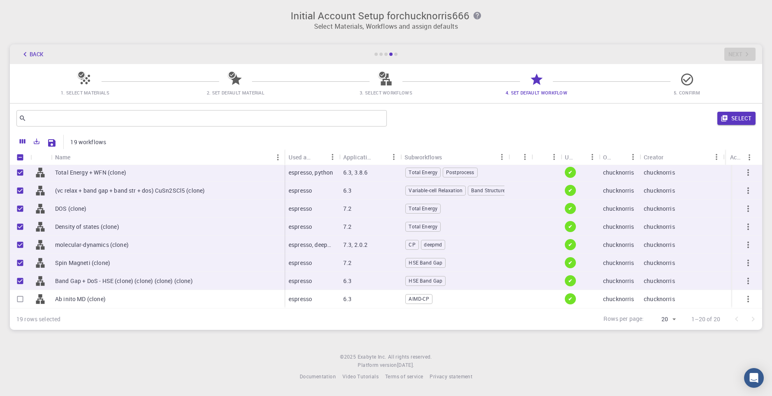
click at [21, 296] on input "Select row" at bounding box center [20, 300] width 16 height 16
checkbox input "true"
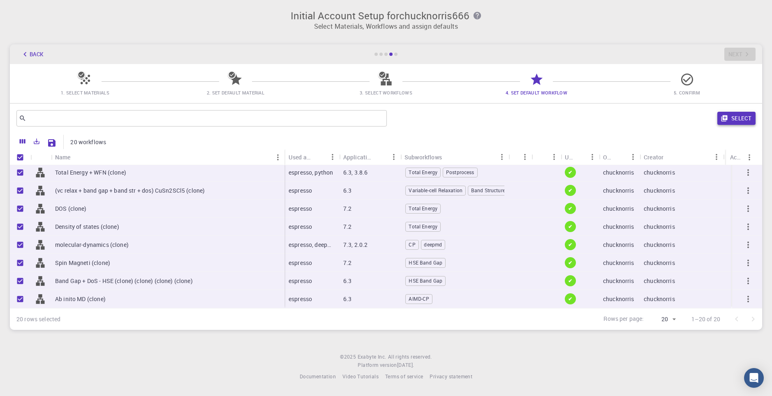
click at [734, 115] on button "Select" at bounding box center [737, 118] width 38 height 13
checkbox input "false"
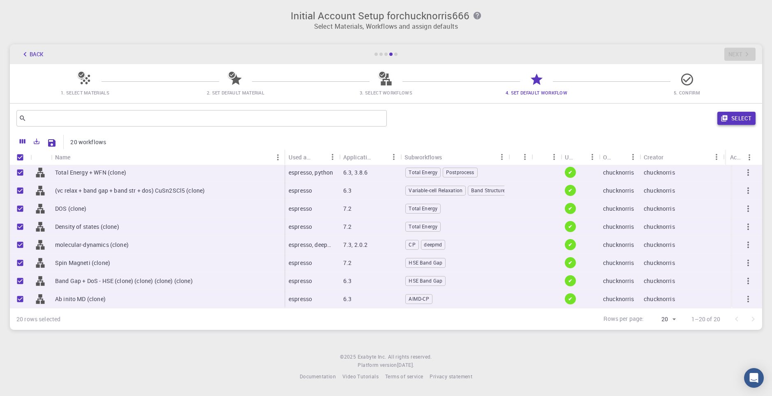
checkbox input "false"
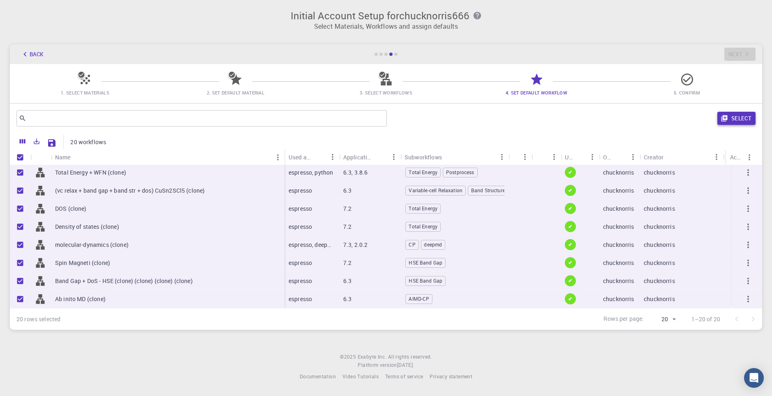
checkbox input "false"
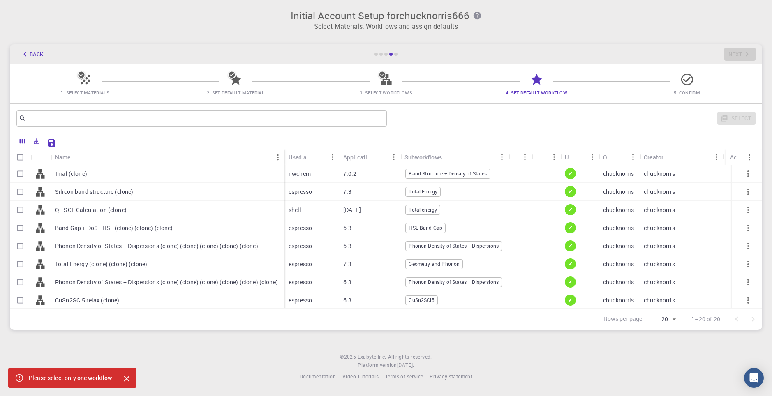
scroll to position [0, 0]
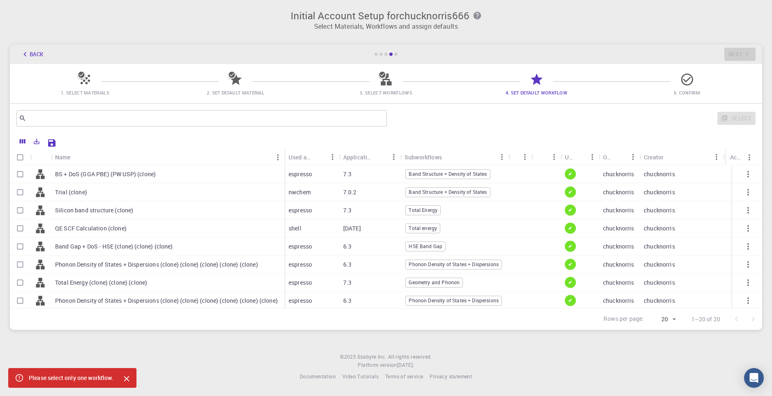
click at [25, 178] on input "Select row" at bounding box center [20, 175] width 16 height 16
checkbox input "true"
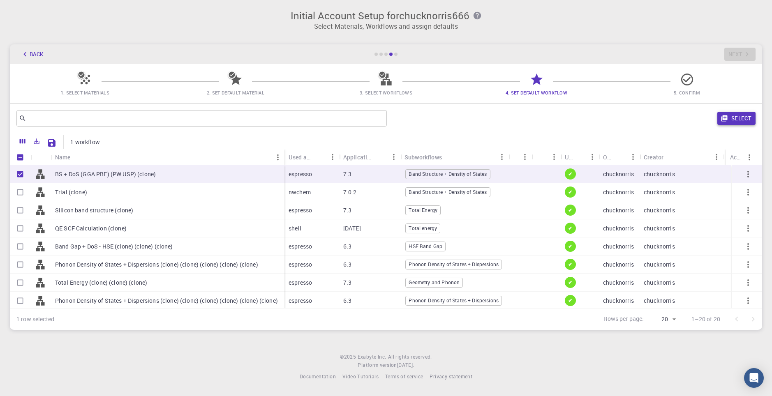
click at [745, 116] on button "Select" at bounding box center [737, 118] width 38 height 13
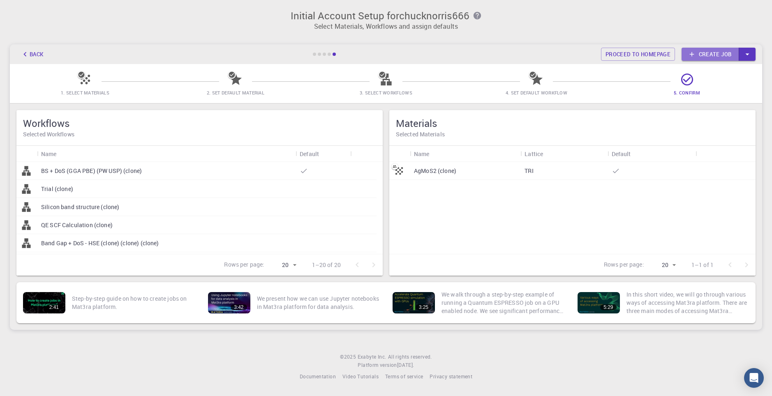
click at [733, 53] on link "Create job" at bounding box center [711, 54] width 58 height 13
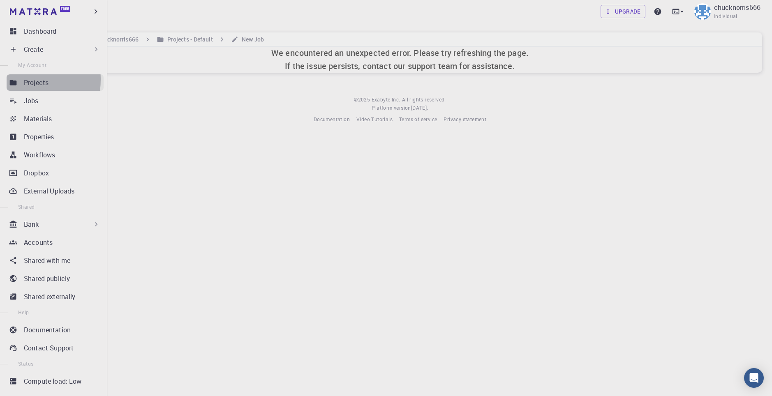
click at [7, 79] on link "Projects" at bounding box center [55, 82] width 97 height 16
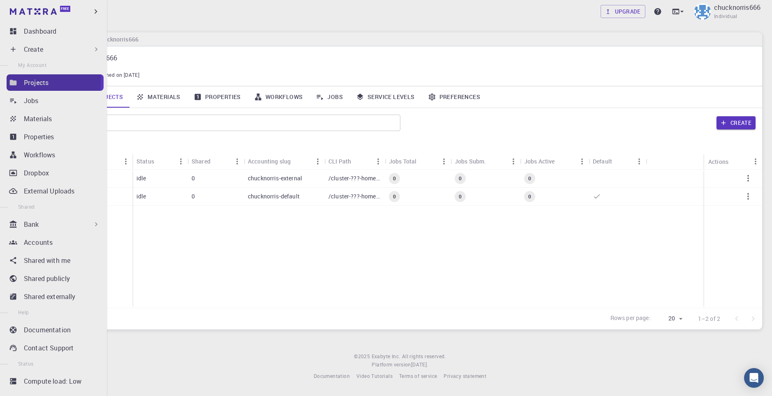
click at [7, 79] on link "Projects" at bounding box center [55, 82] width 97 height 16
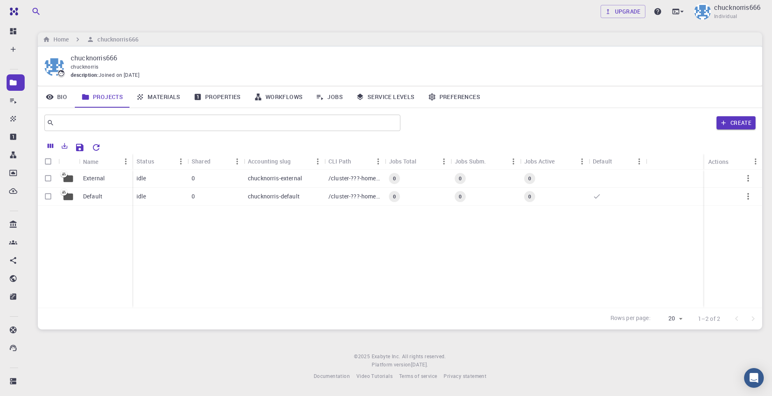
click at [244, 292] on div "External Default idle 0 chucknorris-external /cluster-???-home/chucknorris/chuc…" at bounding box center [400, 239] width 725 height 138
click at [103, 202] on div "Default" at bounding box center [105, 197] width 53 height 18
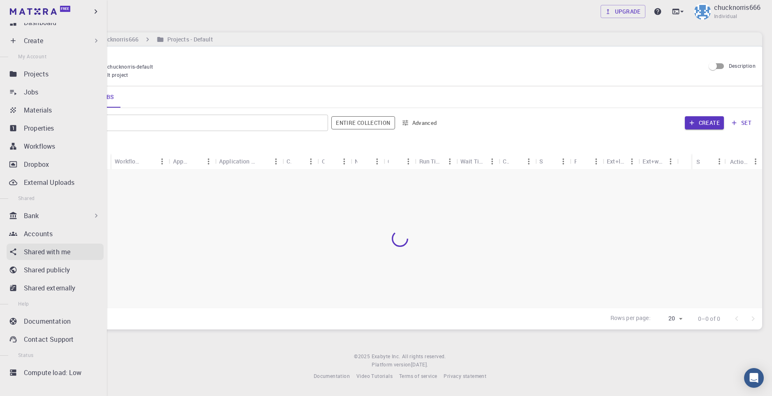
scroll to position [13, 0]
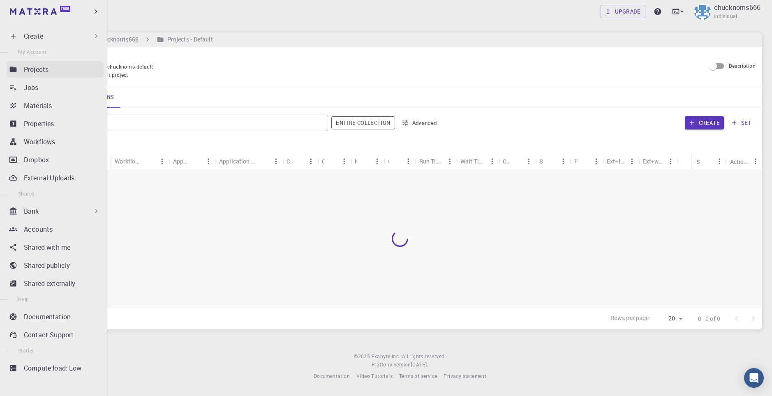
click at [49, 67] on div "Projects" at bounding box center [64, 70] width 80 height 10
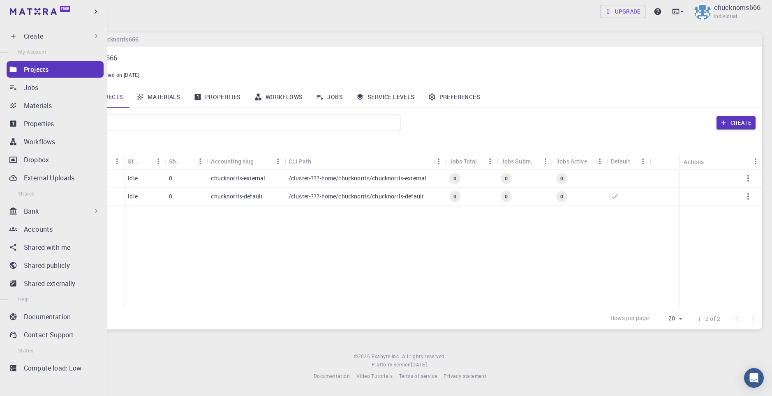
click at [41, 37] on p "Create" at bounding box center [33, 36] width 19 height 10
click at [28, 36] on p "Create" at bounding box center [33, 36] width 19 height 10
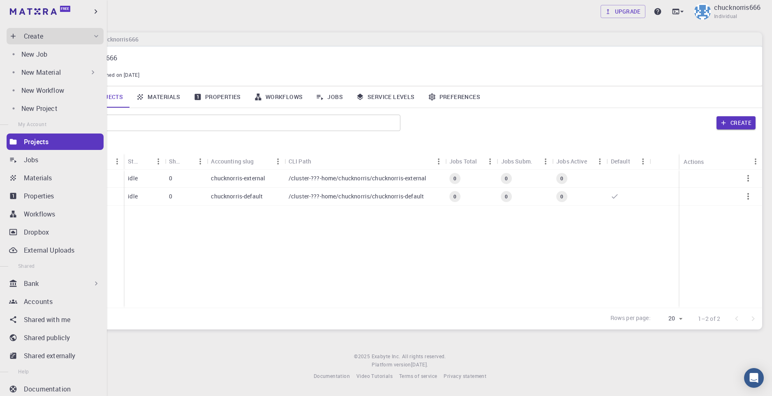
click at [63, 73] on div "New Material" at bounding box center [59, 72] width 76 height 10
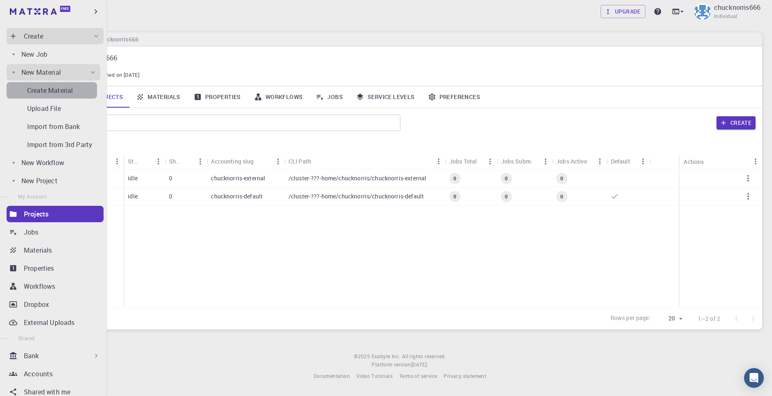
click at [67, 92] on p "Create Material" at bounding box center [50, 91] width 46 height 10
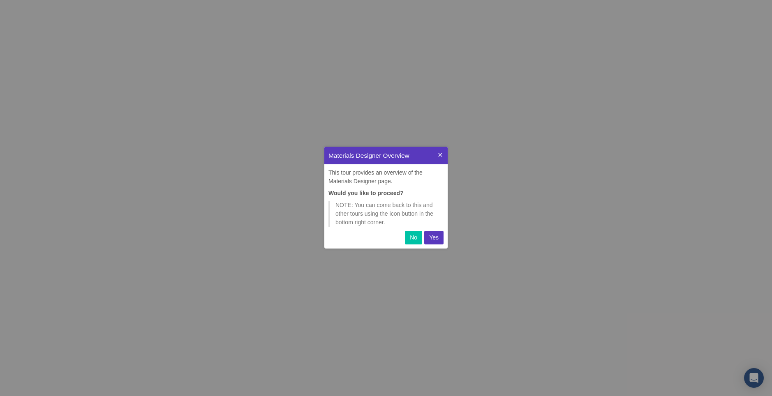
scroll to position [96, 117]
click at [433, 239] on p "Yes" at bounding box center [433, 238] width 9 height 9
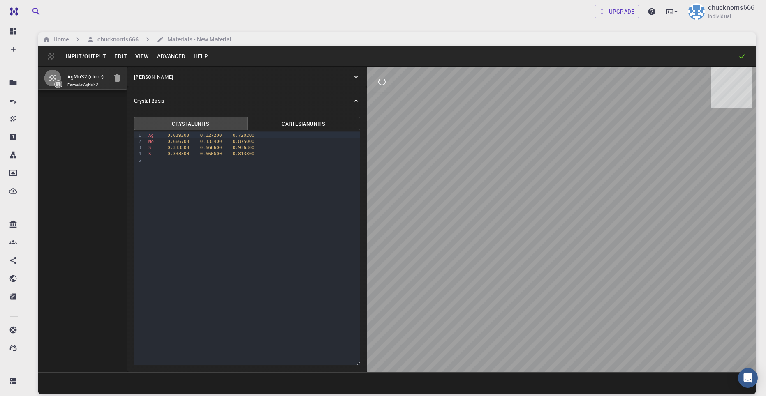
drag, startPoint x: 551, startPoint y: 154, endPoint x: 606, endPoint y: 154, distance: 54.7
click at [606, 153] on div at bounding box center [561, 220] width 389 height 306
click at [554, 228] on div at bounding box center [561, 220] width 389 height 306
click at [297, 121] on button "Cartesian Units" at bounding box center [303, 123] width 113 height 13
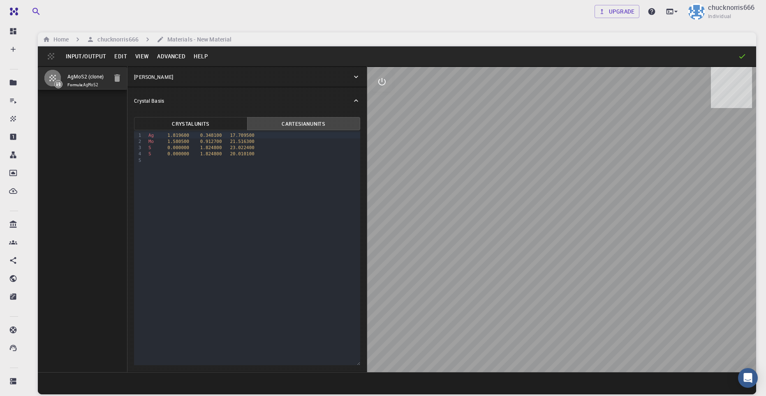
click at [198, 125] on button "Crystal Units" at bounding box center [190, 123] width 113 height 13
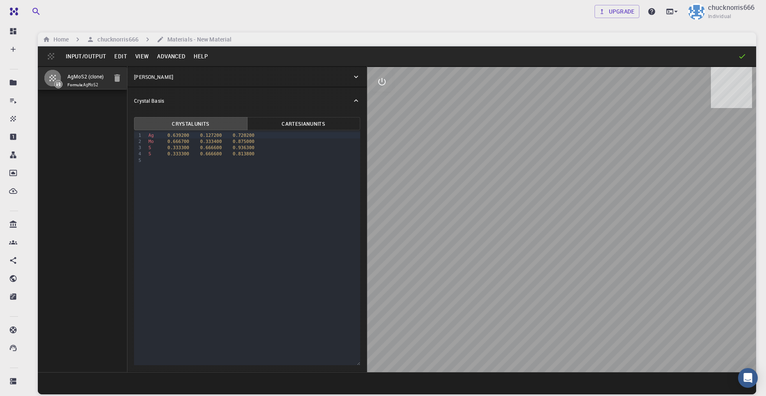
click at [150, 143] on span "Mo" at bounding box center [150, 141] width 5 height 5
click at [138, 144] on div "2" at bounding box center [138, 142] width 8 height 6
click at [160, 128] on button "Crystal Units" at bounding box center [190, 123] width 113 height 13
click at [339, 76] on div "[PERSON_NAME]" at bounding box center [243, 76] width 218 height 7
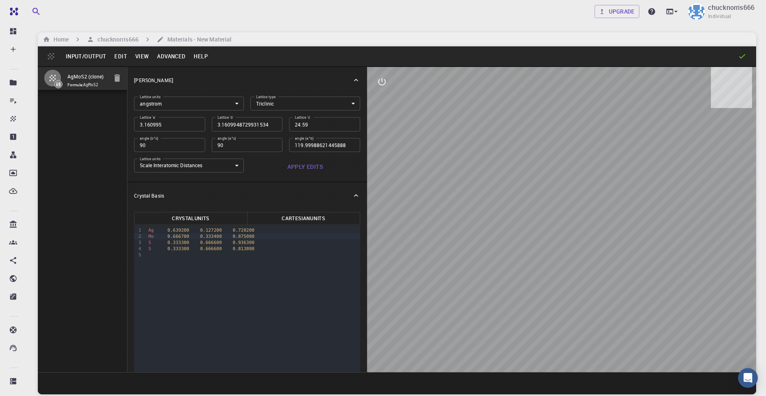
click at [339, 76] on div "[PERSON_NAME]" at bounding box center [246, 80] width 239 height 26
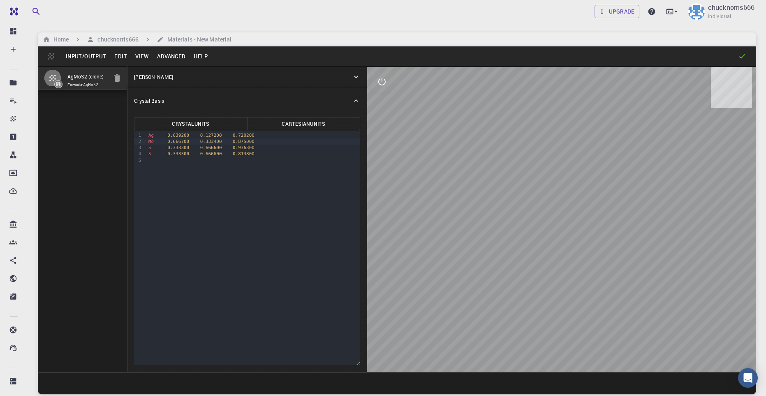
drag, startPoint x: 556, startPoint y: 113, endPoint x: 581, endPoint y: 204, distance: 94.6
click at [579, 182] on div at bounding box center [561, 220] width 389 height 306
click at [582, 252] on div at bounding box center [561, 220] width 389 height 306
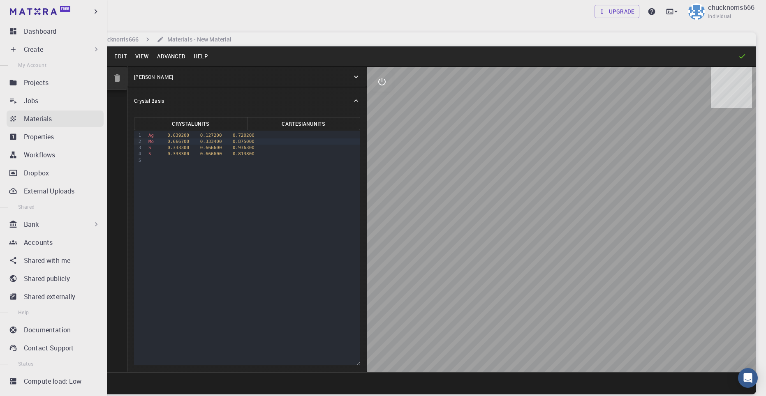
click at [61, 115] on div "Materials" at bounding box center [64, 119] width 80 height 10
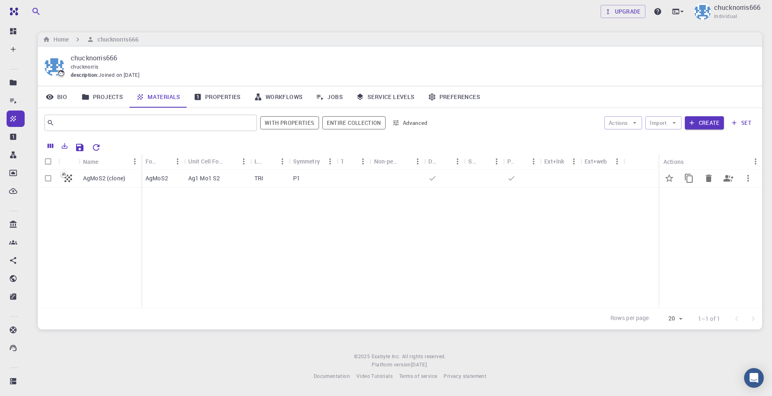
click at [100, 181] on p "AgMoS2 (clone)" at bounding box center [104, 178] width 42 height 8
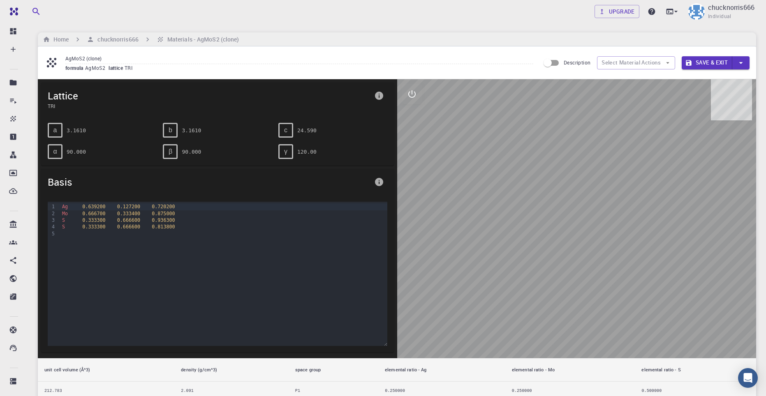
drag, startPoint x: 577, startPoint y: 159, endPoint x: 603, endPoint y: 153, distance: 26.5
click at [603, 153] on div at bounding box center [576, 218] width 359 height 279
drag, startPoint x: 583, startPoint y: 110, endPoint x: 588, endPoint y: 108, distance: 5.0
click at [588, 108] on div at bounding box center [576, 218] width 359 height 279
drag, startPoint x: 285, startPoint y: 150, endPoint x: 384, endPoint y: 136, distance: 100.1
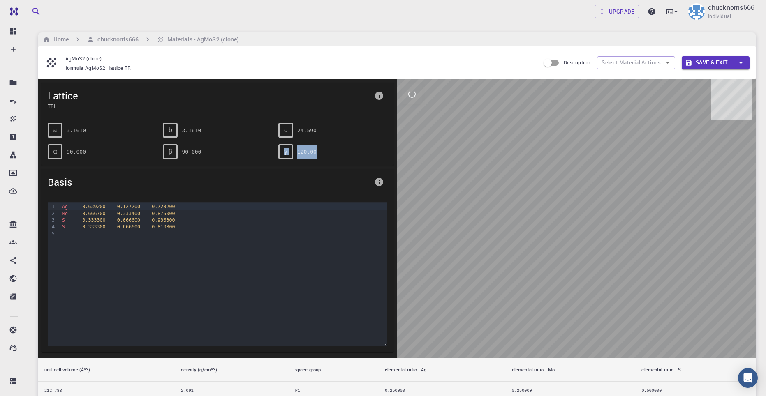
click at [350, 143] on div "γ 120.00" at bounding box center [329, 148] width 115 height 21
click at [428, 130] on div at bounding box center [576, 218] width 359 height 279
click at [410, 93] on icon "interactive" at bounding box center [412, 94] width 10 height 10
click at [412, 108] on button "view" at bounding box center [412, 114] width 20 height 20
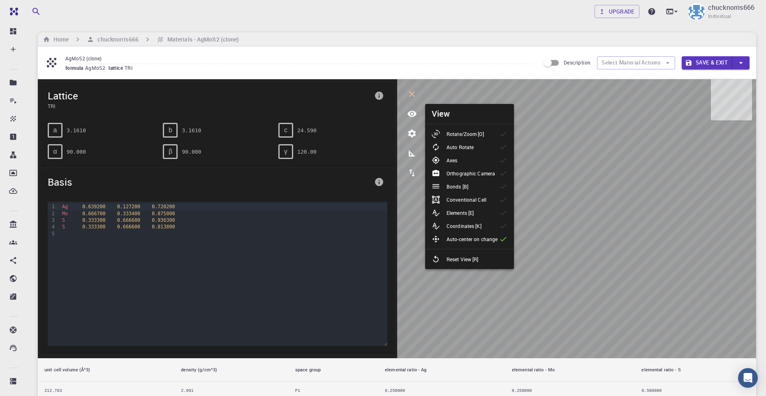
click at [475, 164] on li "Axes" at bounding box center [469, 160] width 89 height 13
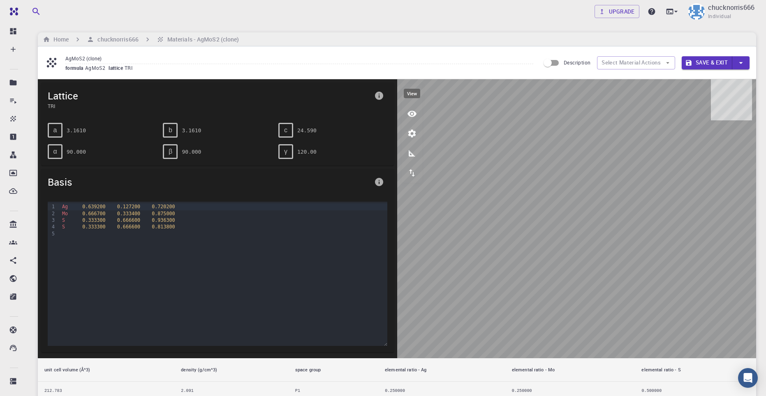
click at [414, 113] on icon "view" at bounding box center [411, 114] width 9 height 6
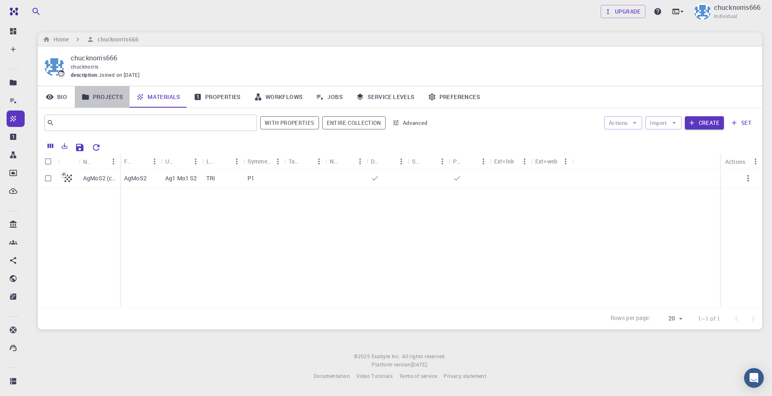
click at [99, 100] on link "Projects" at bounding box center [102, 96] width 55 height 21
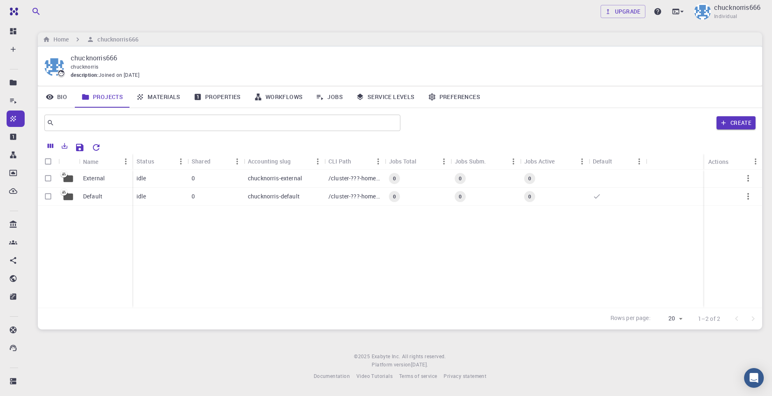
click at [63, 95] on link "Bio" at bounding box center [56, 96] width 37 height 21
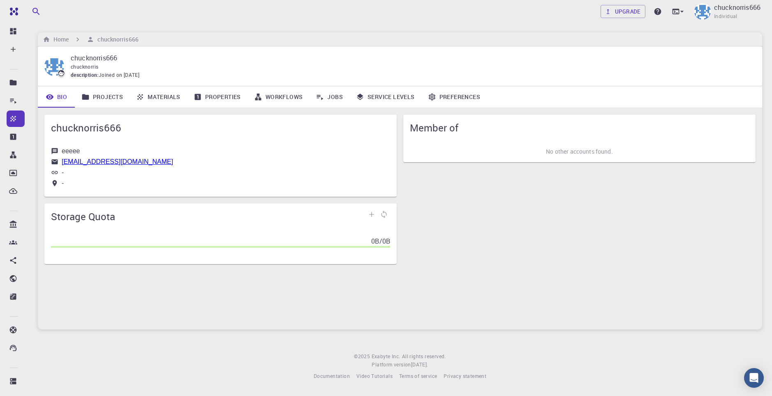
click at [154, 99] on link "Materials" at bounding box center [159, 96] width 58 height 21
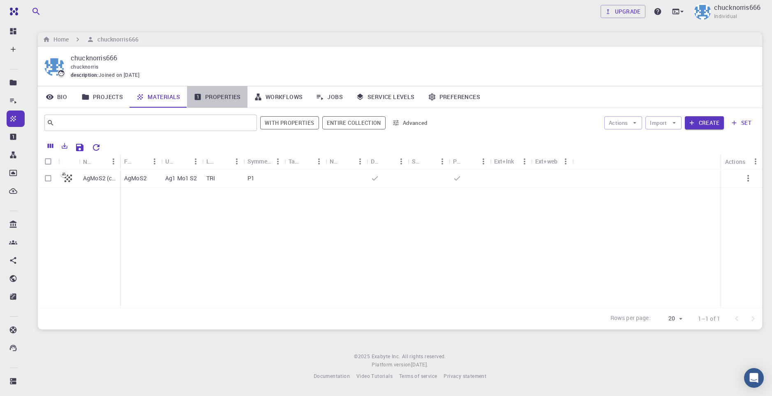
click at [209, 99] on link "Properties" at bounding box center [217, 96] width 60 height 21
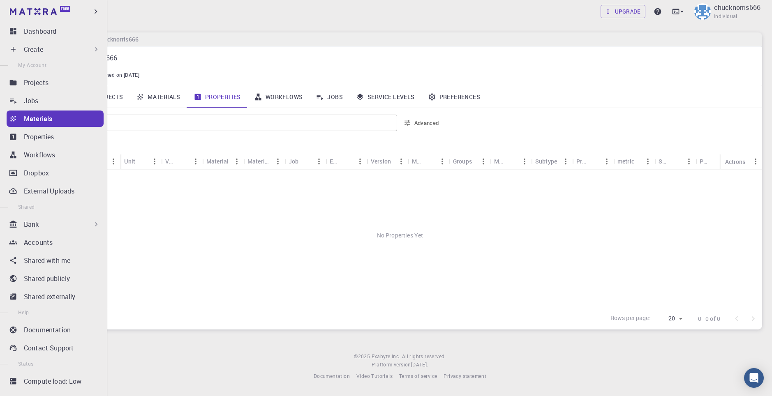
click at [46, 50] on div "Create" at bounding box center [62, 49] width 76 height 10
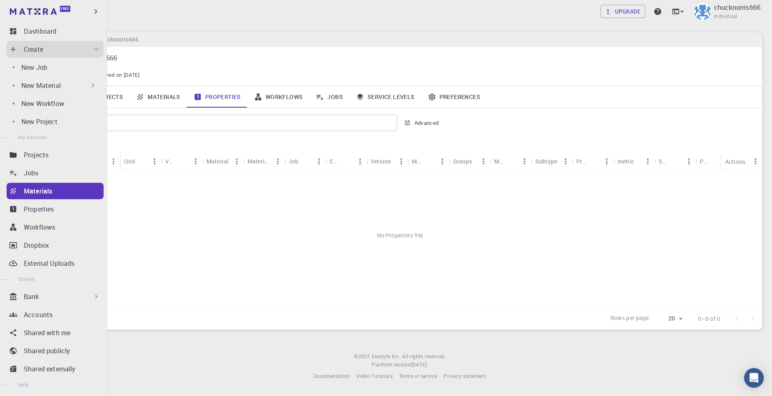
click at [64, 88] on div "New Material" at bounding box center [59, 86] width 76 height 10
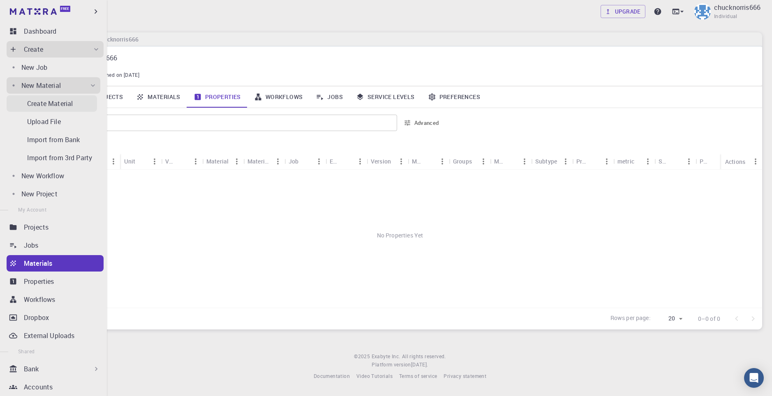
click at [62, 98] on link "Create Material" at bounding box center [52, 103] width 90 height 16
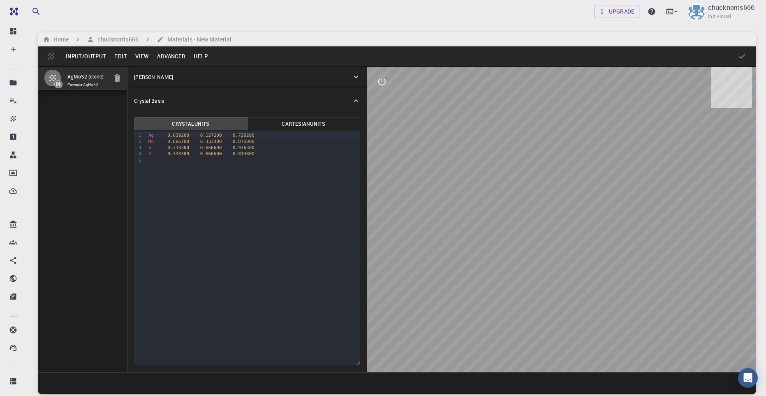
click at [121, 59] on button "Edit" at bounding box center [120, 56] width 21 height 13
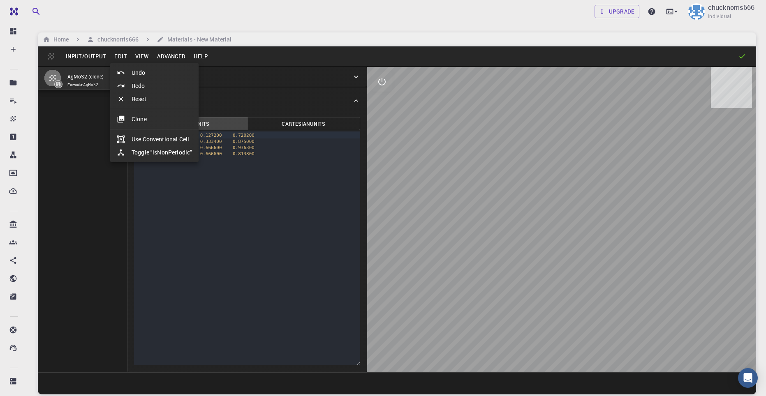
click at [121, 59] on div at bounding box center [383, 198] width 766 height 396
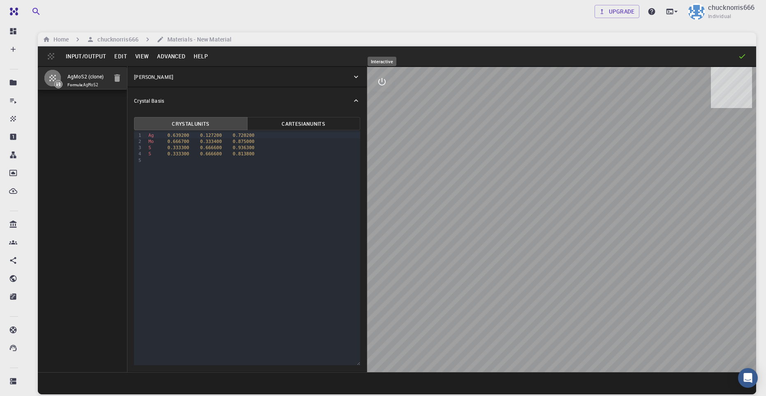
click at [380, 83] on icon "interactive" at bounding box center [382, 82] width 10 height 10
click at [744, 58] on icon at bounding box center [742, 56] width 8 height 8
click at [735, 54] on div at bounding box center [479, 56] width 535 height 8
click at [116, 80] on icon "button" at bounding box center [117, 77] width 6 height 7
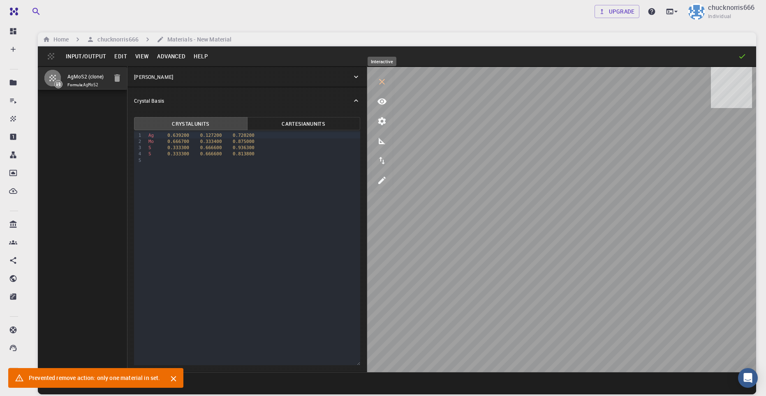
click at [383, 83] on icon "interactive" at bounding box center [382, 82] width 6 height 6
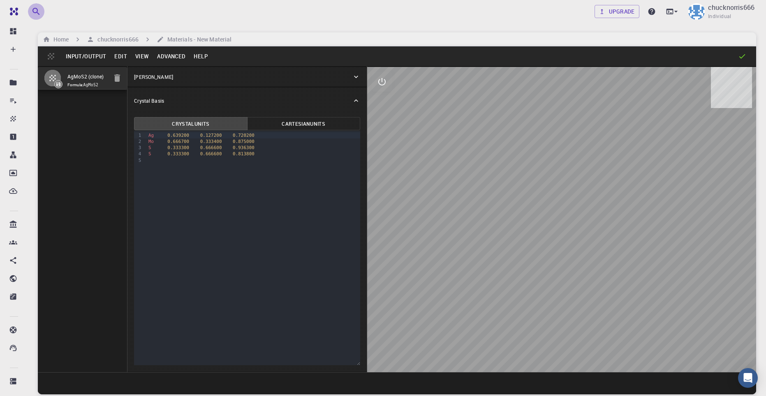
click at [35, 11] on icon "button" at bounding box center [36, 12] width 10 height 10
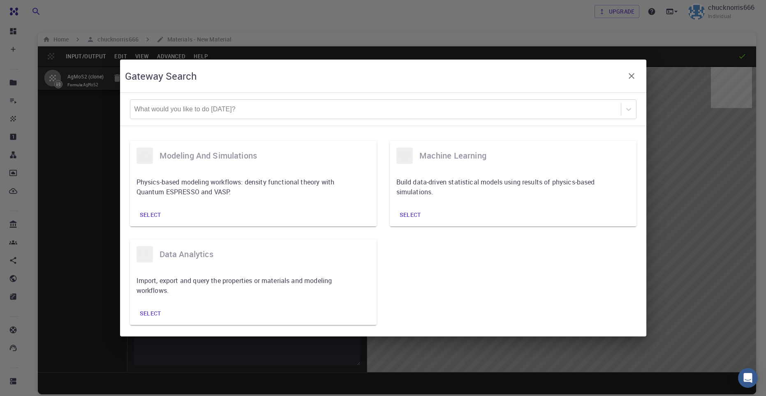
click at [265, 22] on div "Gateway Search What would you like to do [DATE]? modeling and simulations Physi…" at bounding box center [383, 198] width 766 height 396
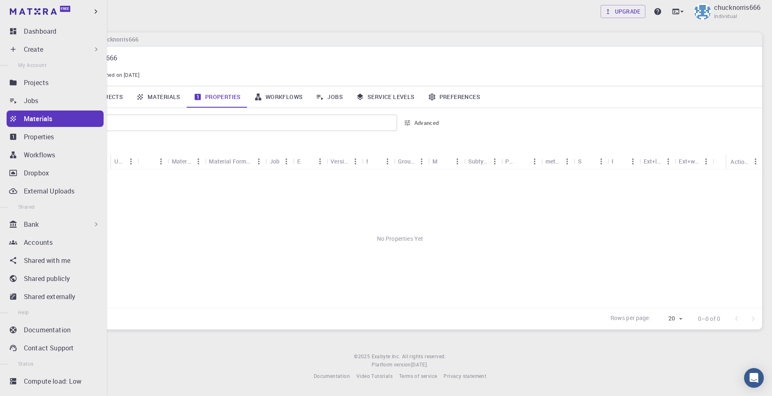
click at [45, 51] on div "Create" at bounding box center [62, 49] width 76 height 10
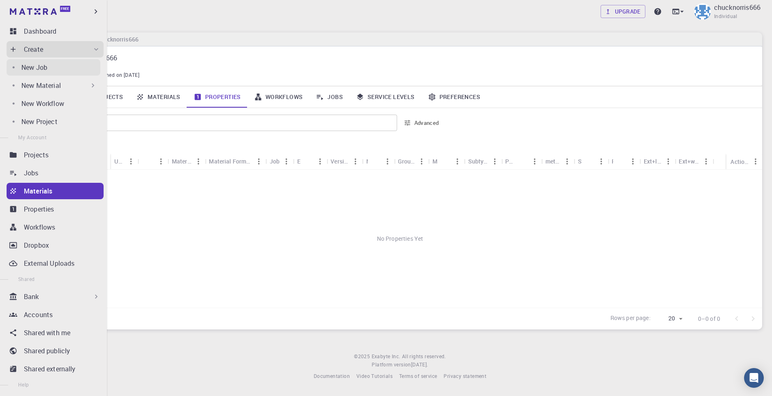
click at [38, 67] on p "New Job" at bounding box center [34, 67] width 26 height 10
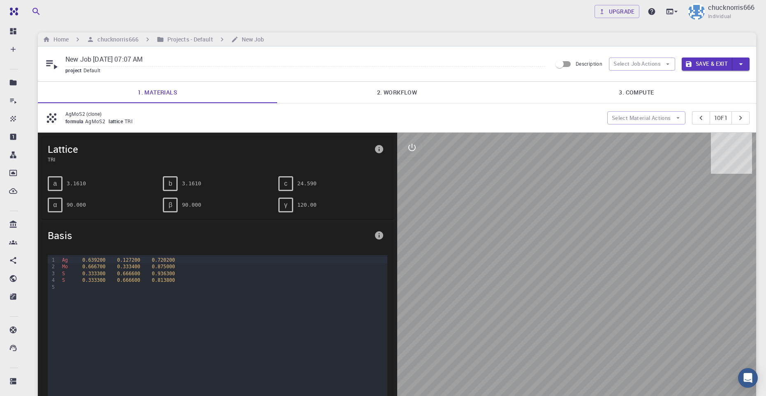
click at [394, 91] on link "2. Workflow" at bounding box center [396, 92] width 239 height 21
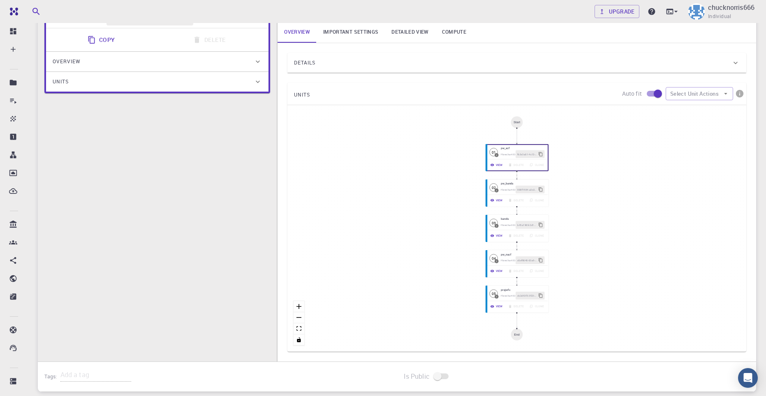
scroll to position [82, 0]
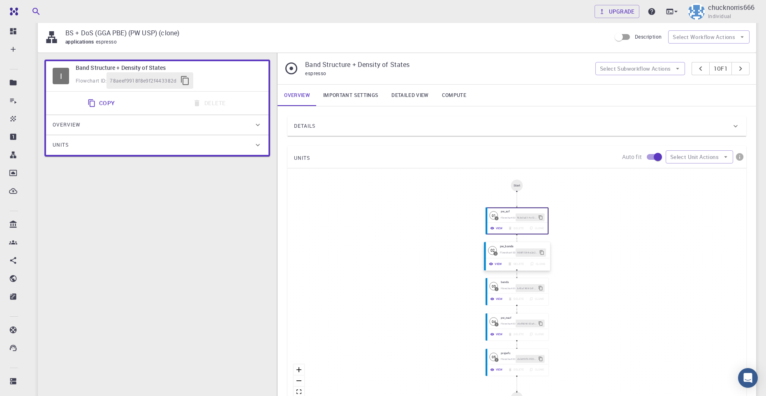
click at [530, 258] on hr at bounding box center [517, 258] width 65 height 0
click at [522, 286] on span "b45a1969-2d13-438e-b23a-6d421f527a64" at bounding box center [527, 288] width 21 height 4
click at [524, 318] on h6 "pw_nscf" at bounding box center [523, 317] width 46 height 5
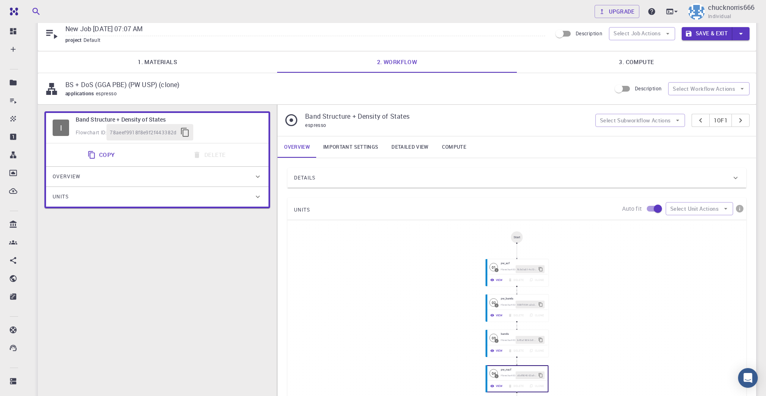
scroll to position [0, 0]
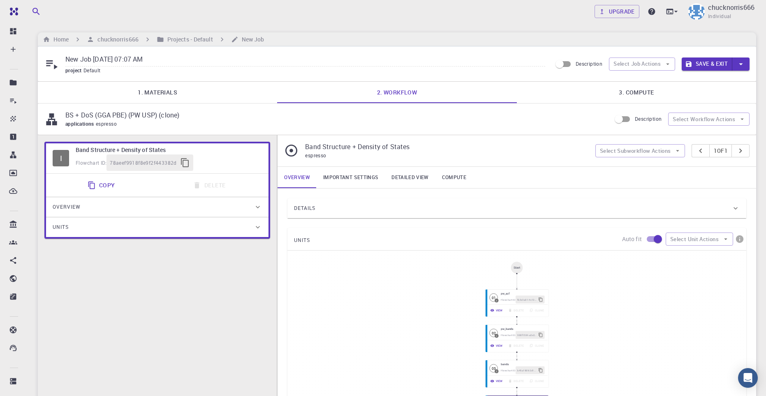
click at [351, 178] on link "Important settings" at bounding box center [351, 177] width 68 height 21
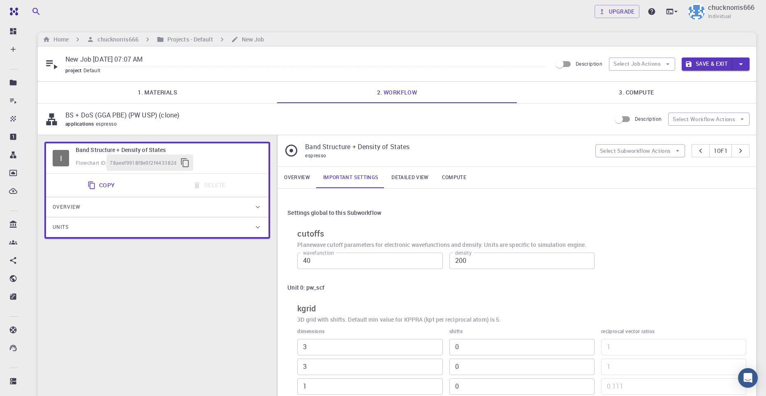
click at [299, 182] on link "Overview" at bounding box center [297, 177] width 39 height 21
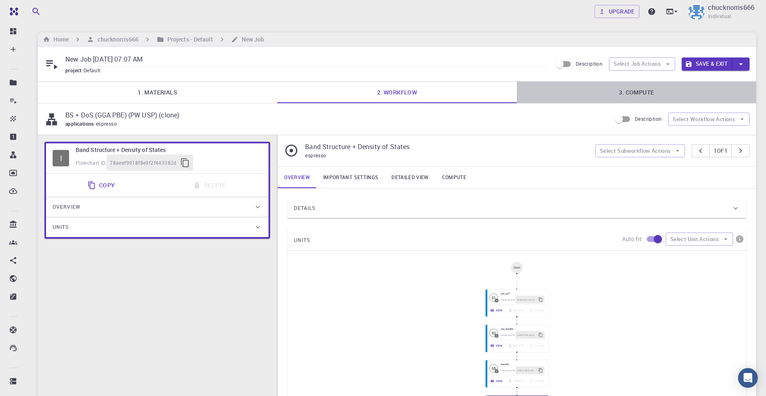
click at [612, 92] on link "3. Compute" at bounding box center [636, 92] width 239 height 21
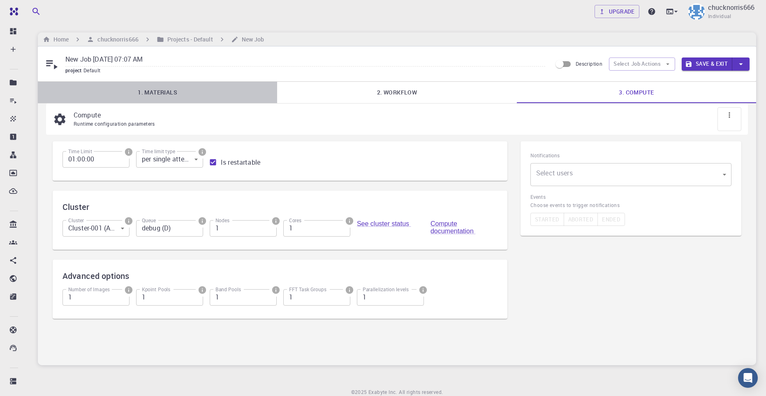
click at [144, 94] on link "1. Materials" at bounding box center [157, 92] width 239 height 21
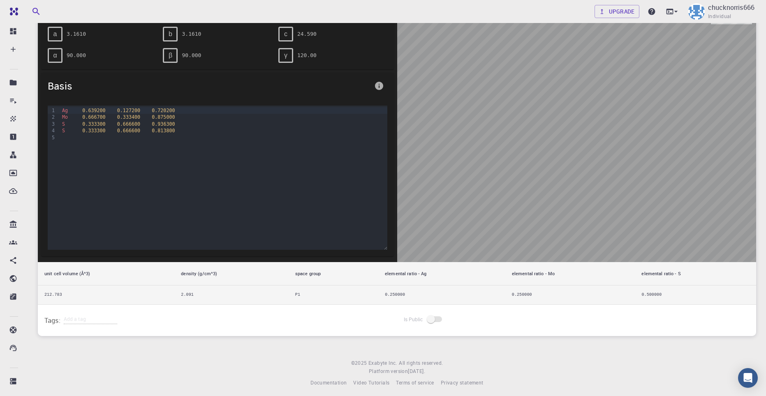
scroll to position [154, 0]
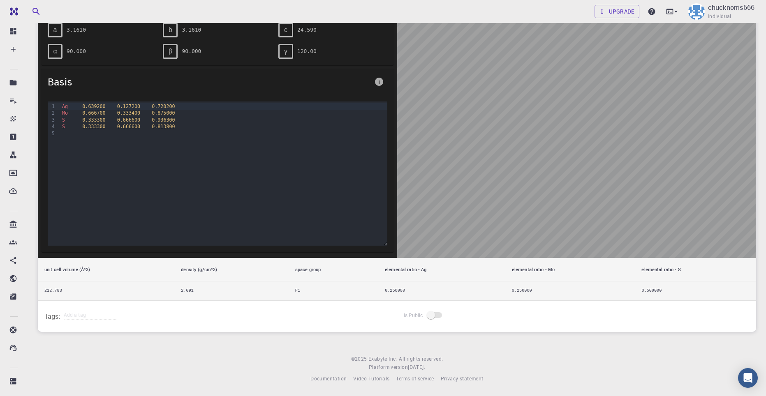
click at [110, 117] on div "S 0.333300 0.666600 0.936300" at bounding box center [223, 120] width 327 height 7
click at [67, 117] on div "S 0.333300 0.666600 0.936300" at bounding box center [223, 120] width 327 height 7
click at [67, 113] on span "Mo" at bounding box center [65, 113] width 6 height 6
drag, startPoint x: 83, startPoint y: 136, endPoint x: 361, endPoint y: 78, distance: 283.5
click at [83, 136] on div at bounding box center [223, 133] width 327 height 7
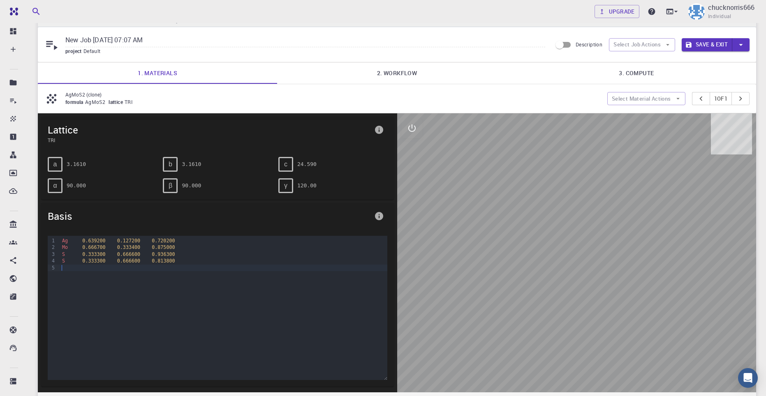
scroll to position [0, 0]
